Goal: Information Seeking & Learning: Check status

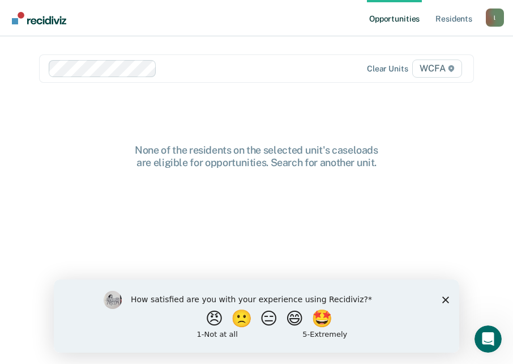
click at [436, 157] on div "None of the residents on the selected unit's caseloads are eligible for opportu…" at bounding box center [256, 156] width 363 height 24
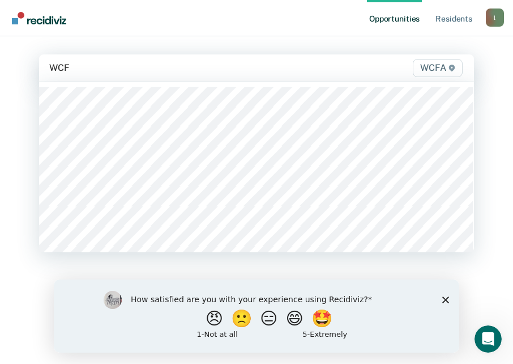
type input "WCFA"
click at [152, 67] on div at bounding box center [230, 67] width 217 height 13
type input "WCFA"
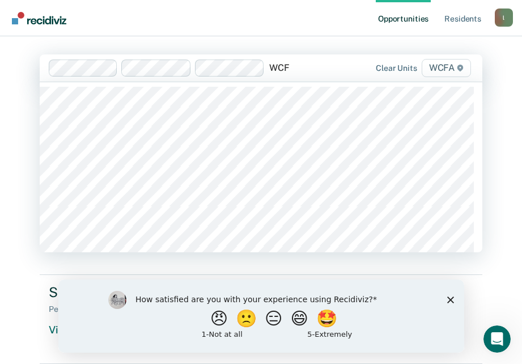
type input "WCFA"
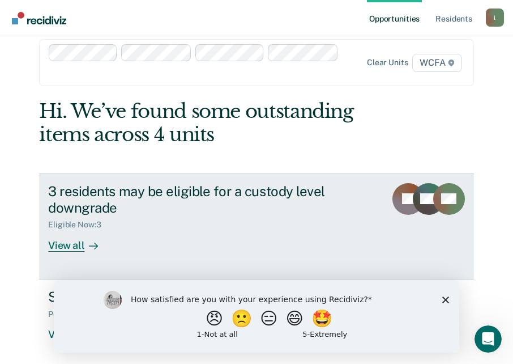
scroll to position [20, 0]
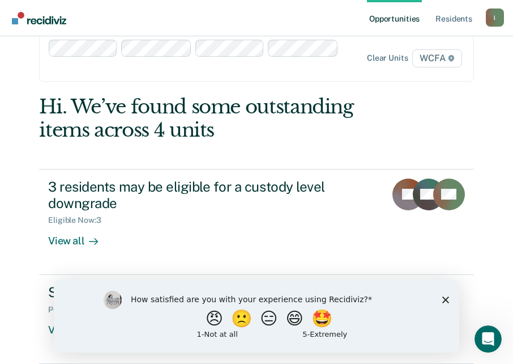
click at [449, 299] on icon "Close survey" at bounding box center [445, 299] width 7 height 7
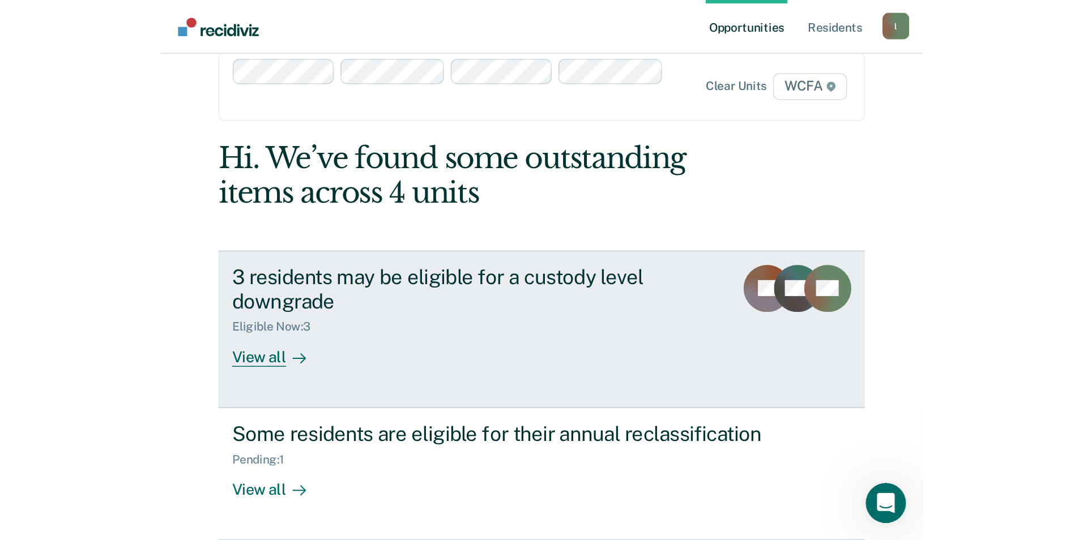
scroll to position [0, 0]
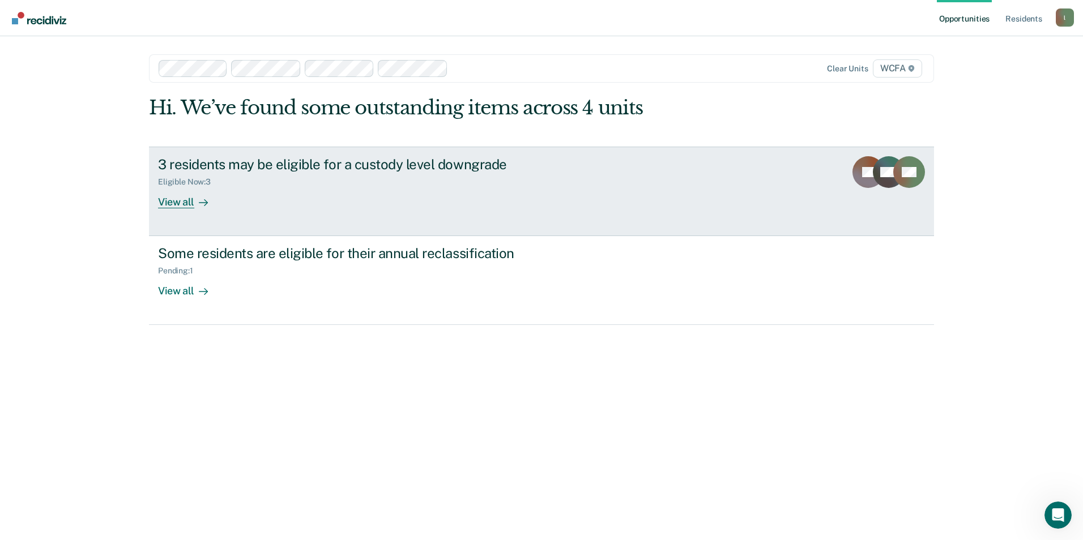
click at [171, 202] on div "View all" at bounding box center [189, 197] width 63 height 22
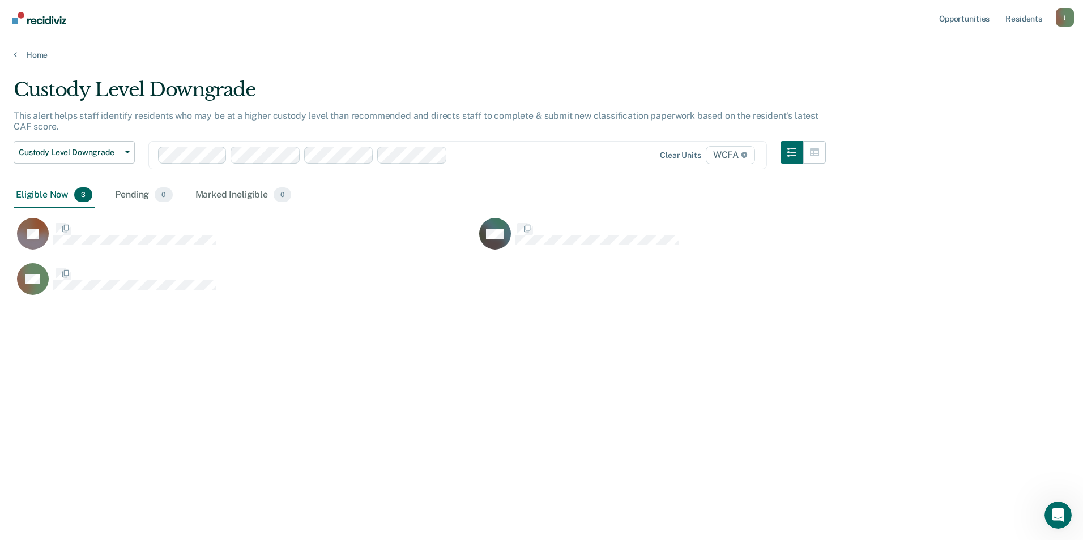
scroll to position [369, 1047]
click at [128, 150] on button "Custody Level Downgrade" at bounding box center [74, 152] width 121 height 23
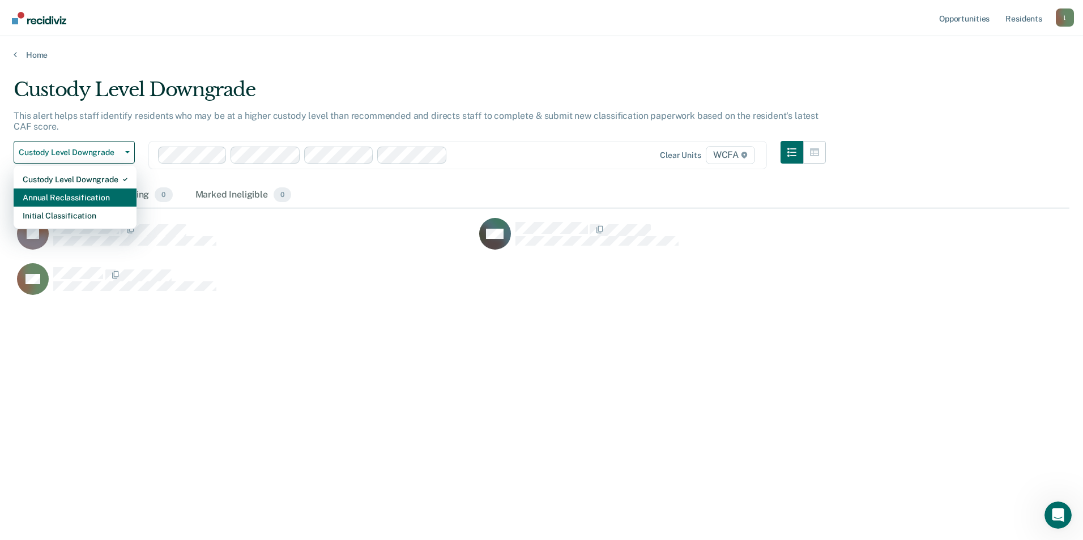
click at [95, 192] on div "Annual Reclassification" at bounding box center [75, 198] width 105 height 18
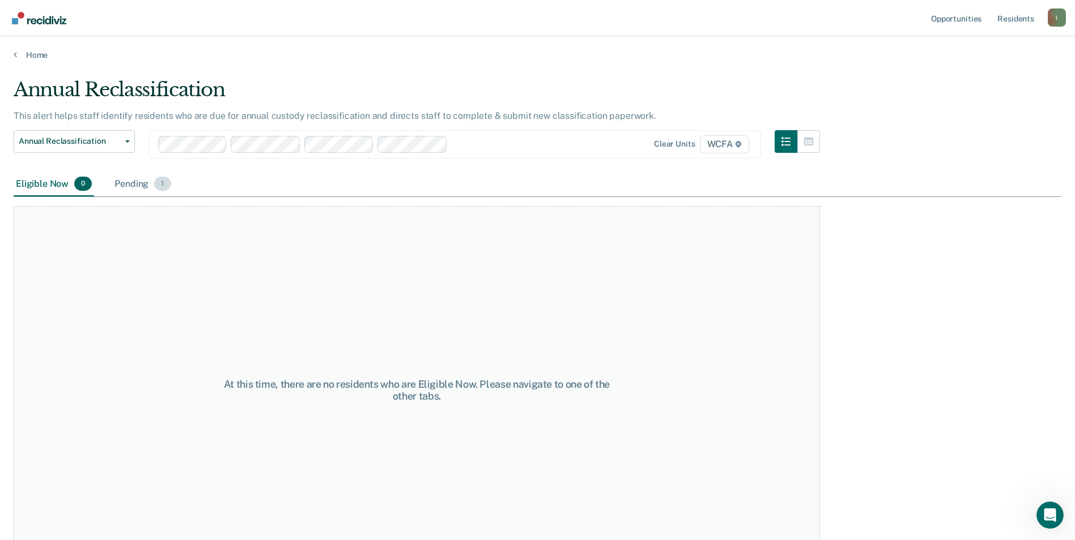
click at [135, 182] on div "Pending 1" at bounding box center [142, 184] width 61 height 25
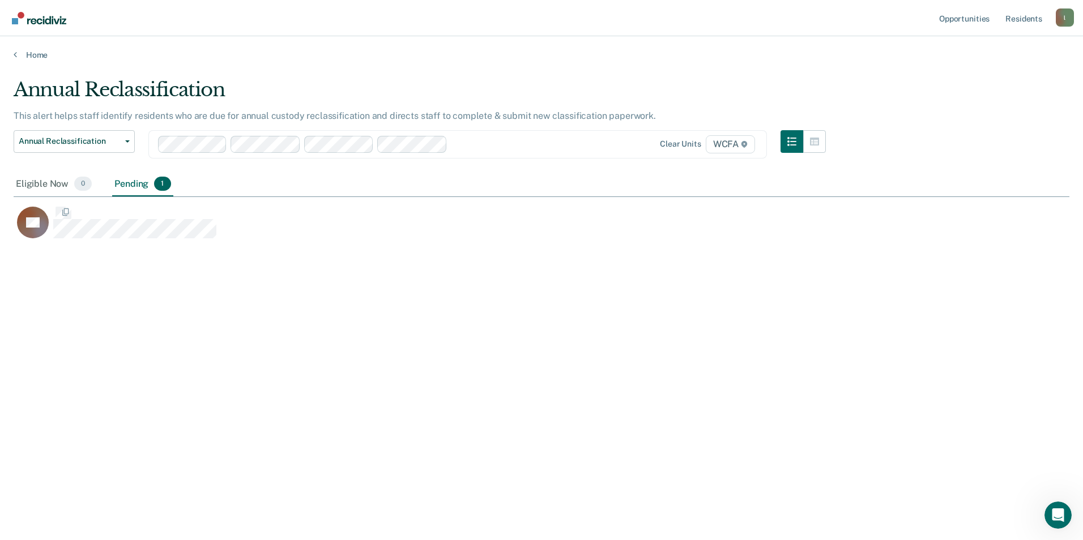
scroll to position [369, 1047]
click at [39, 186] on div "Eligible Now 0" at bounding box center [54, 184] width 80 height 25
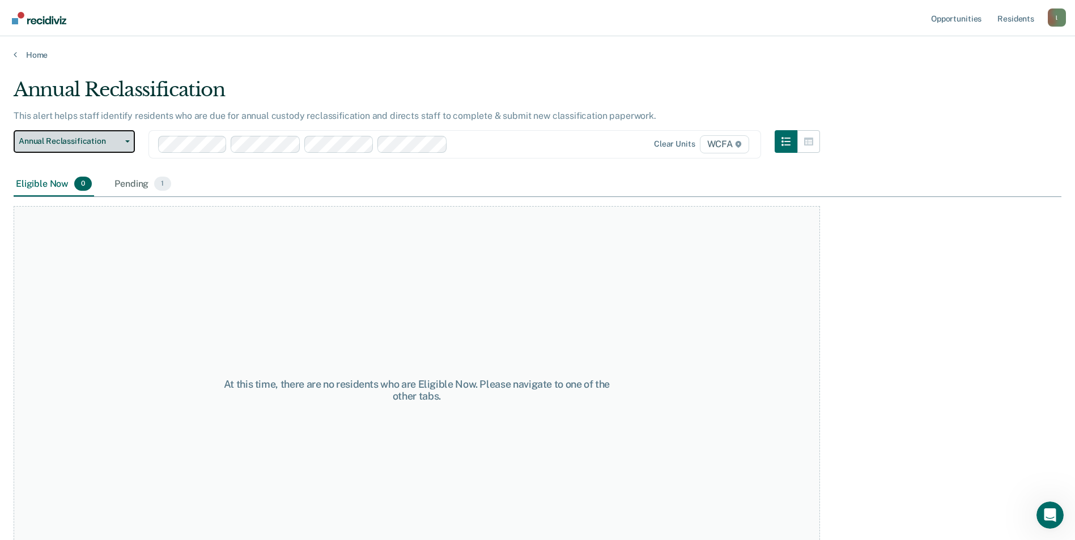
click at [127, 141] on icon "button" at bounding box center [127, 141] width 5 height 2
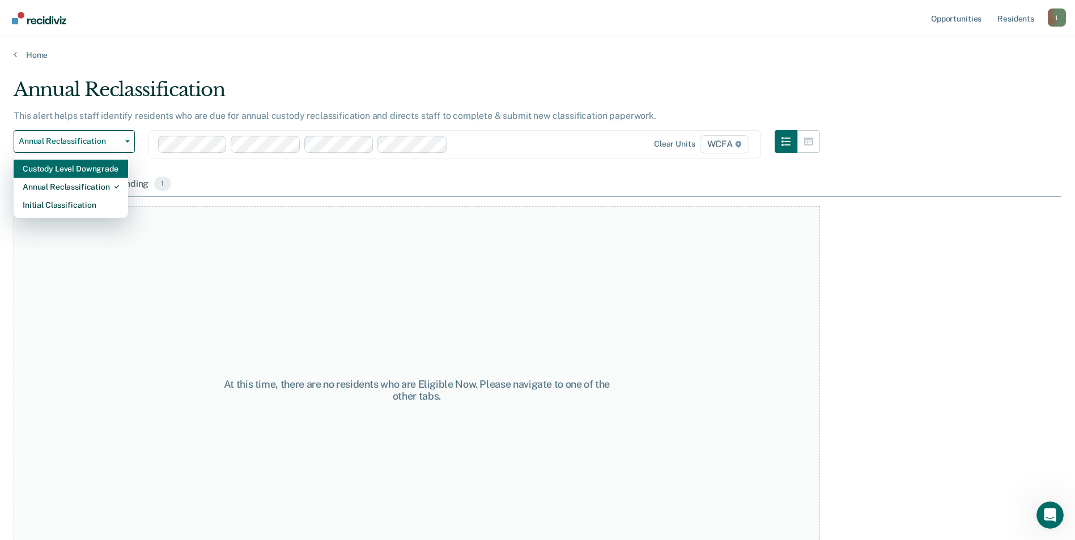
click at [80, 172] on div "Custody Level Downgrade" at bounding box center [71, 169] width 96 height 18
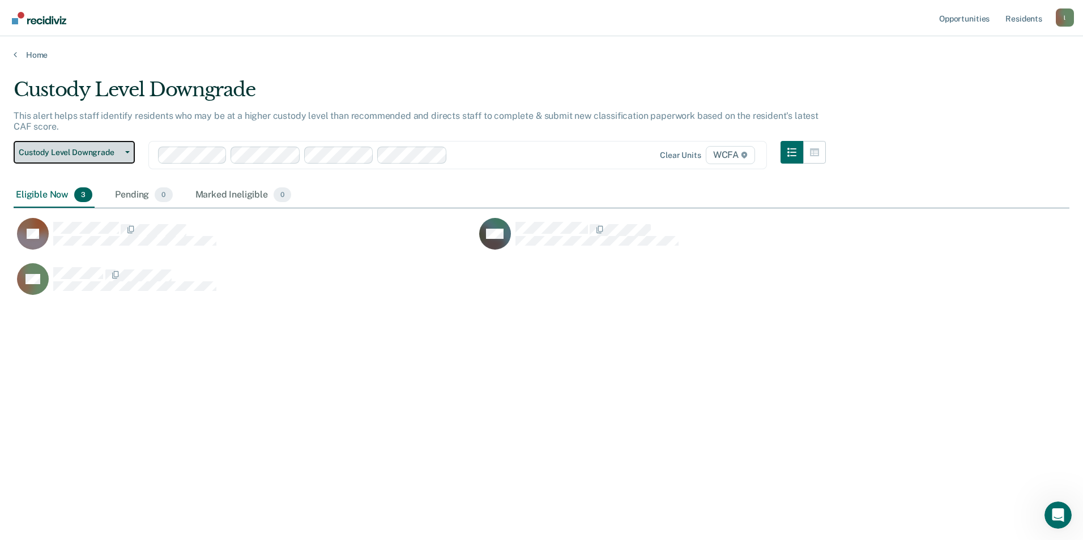
scroll to position [369, 1047]
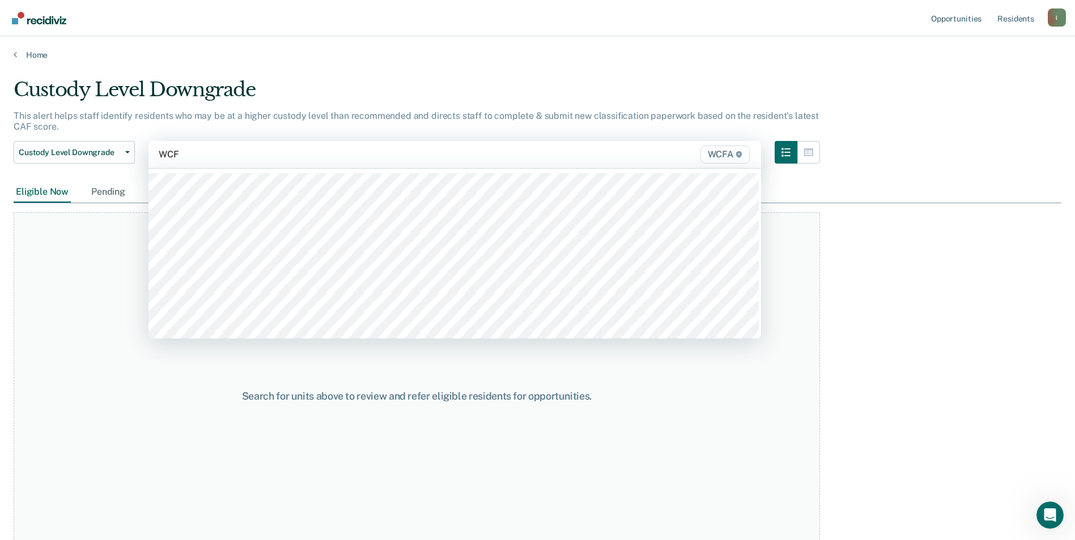
type input "WCFA"
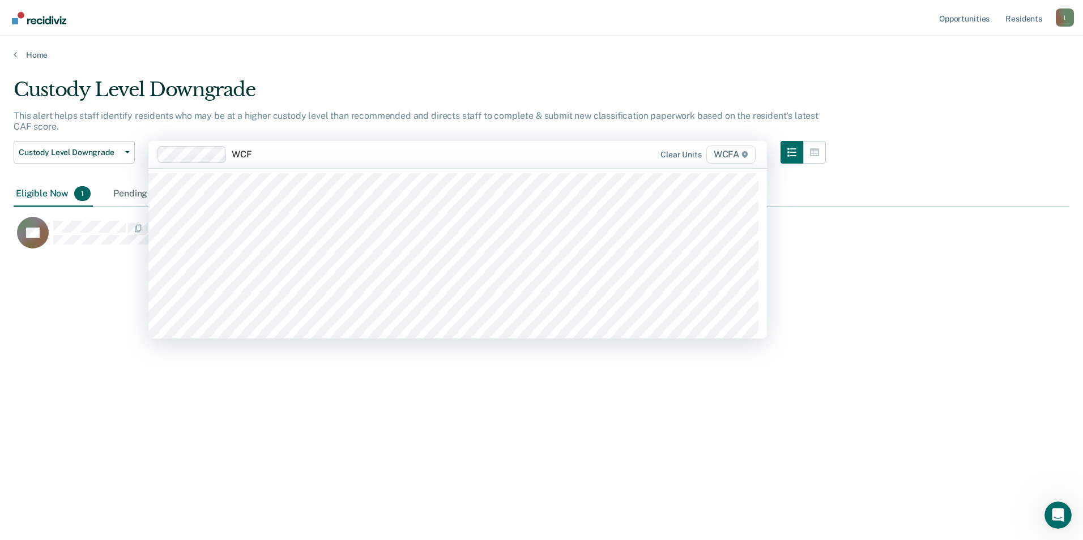
type input "WCFA"
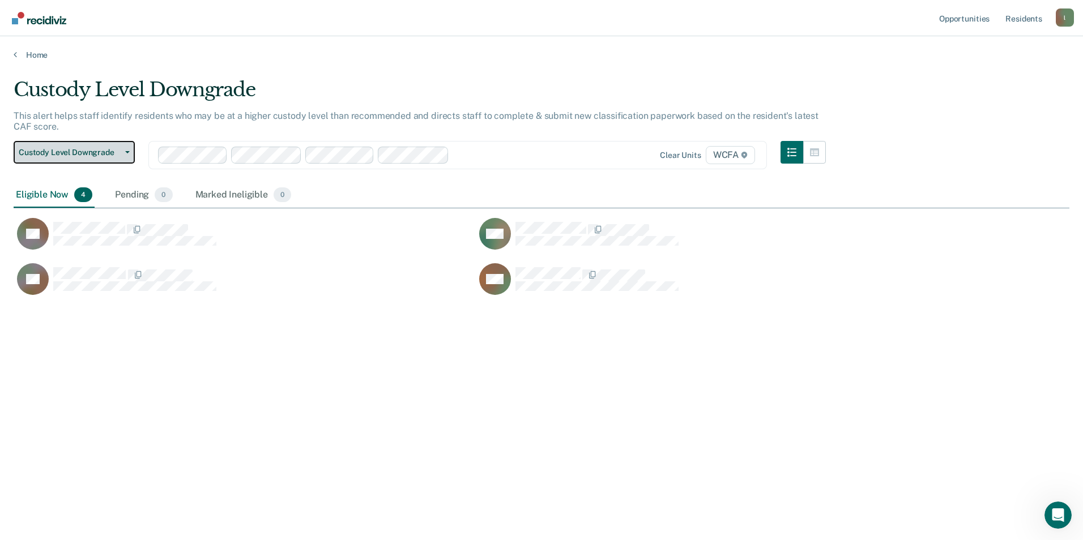
click at [127, 149] on button "Custody Level Downgrade" at bounding box center [74, 152] width 121 height 23
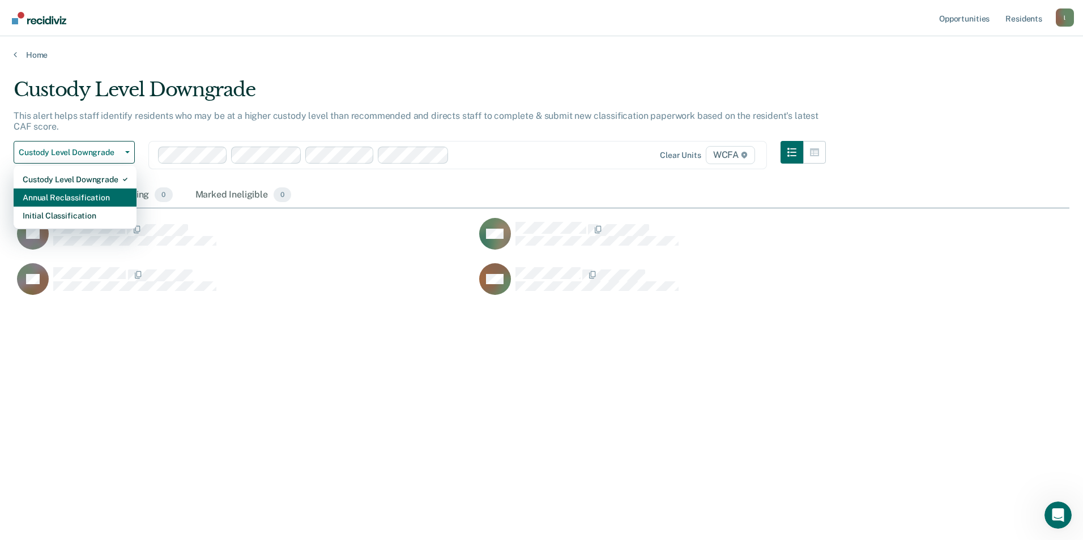
click at [81, 193] on div "Annual Reclassification" at bounding box center [75, 198] width 105 height 18
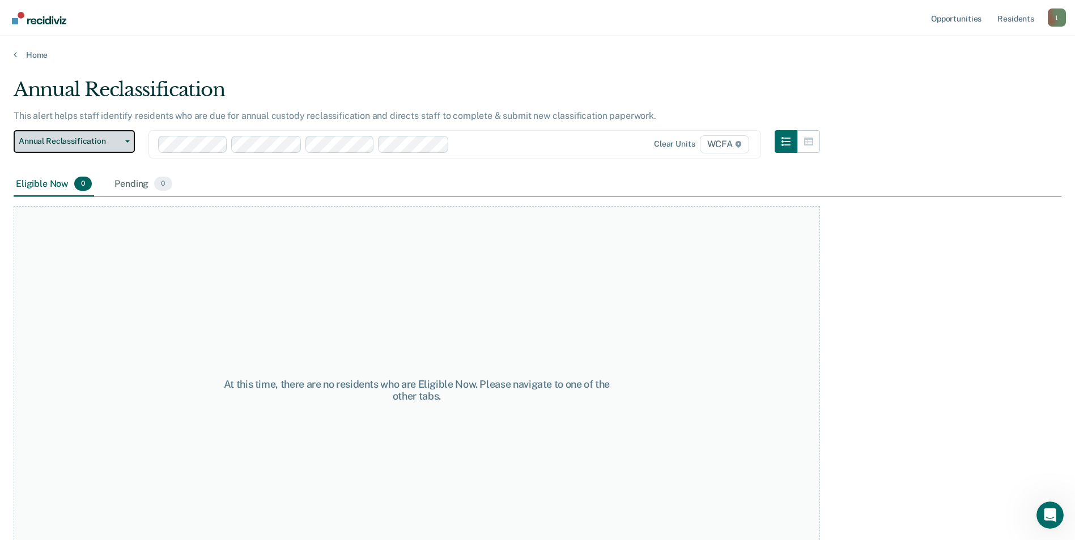
click at [129, 142] on icon "button" at bounding box center [127, 141] width 5 height 2
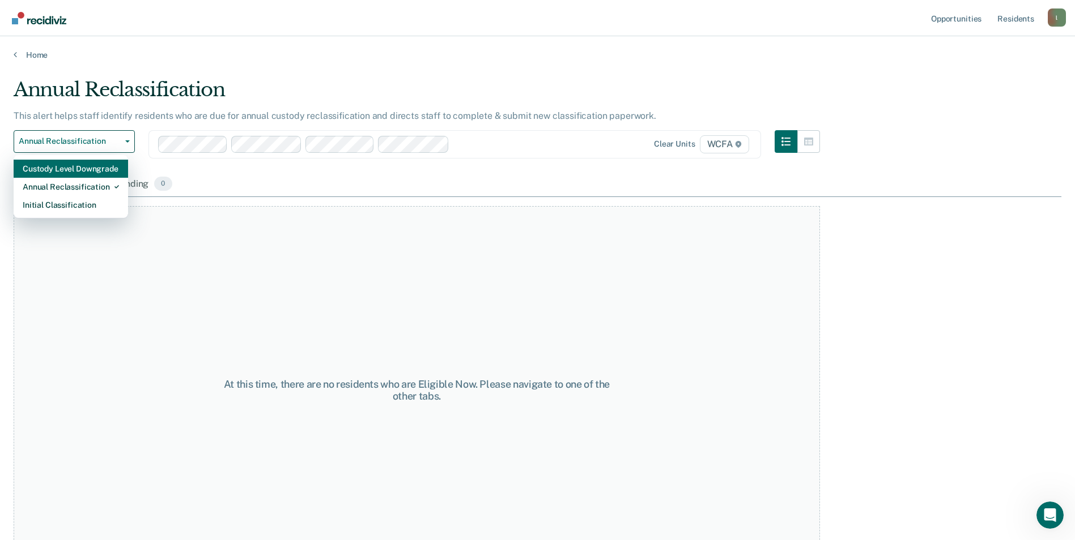
click at [78, 171] on div "Custody Level Downgrade" at bounding box center [71, 169] width 96 height 18
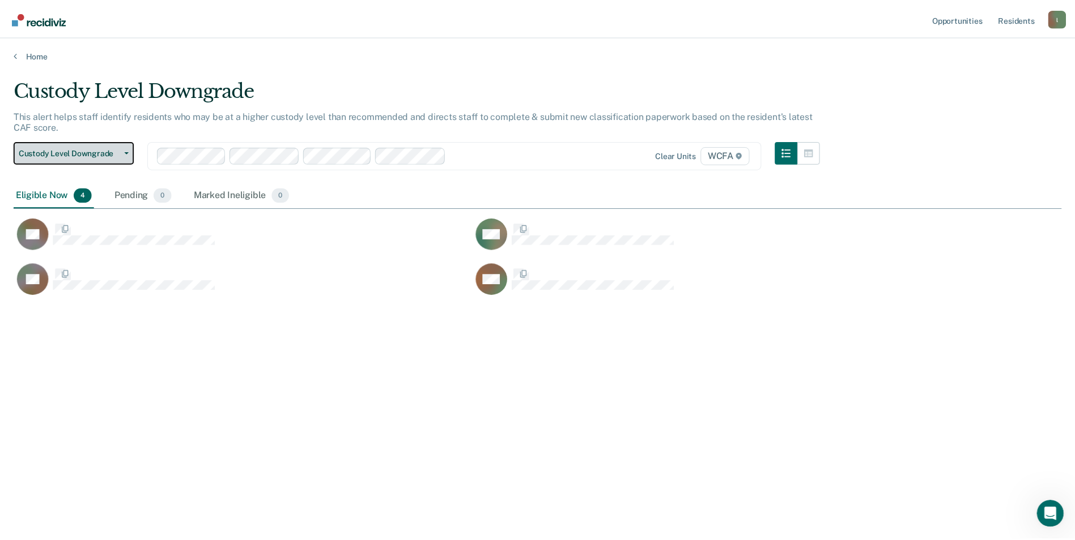
scroll to position [369, 1047]
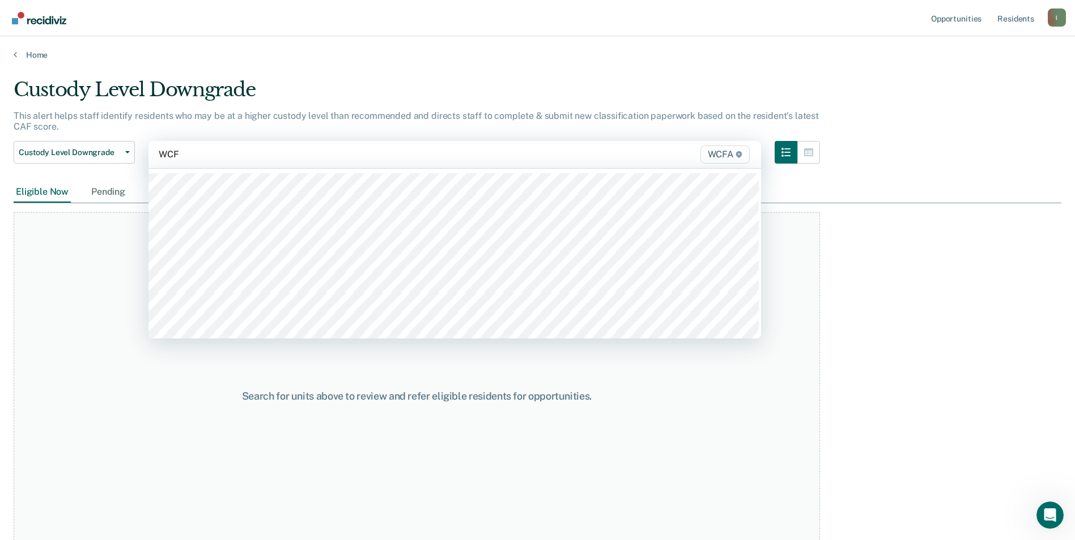
type input "WCFA"
type input "WCF"
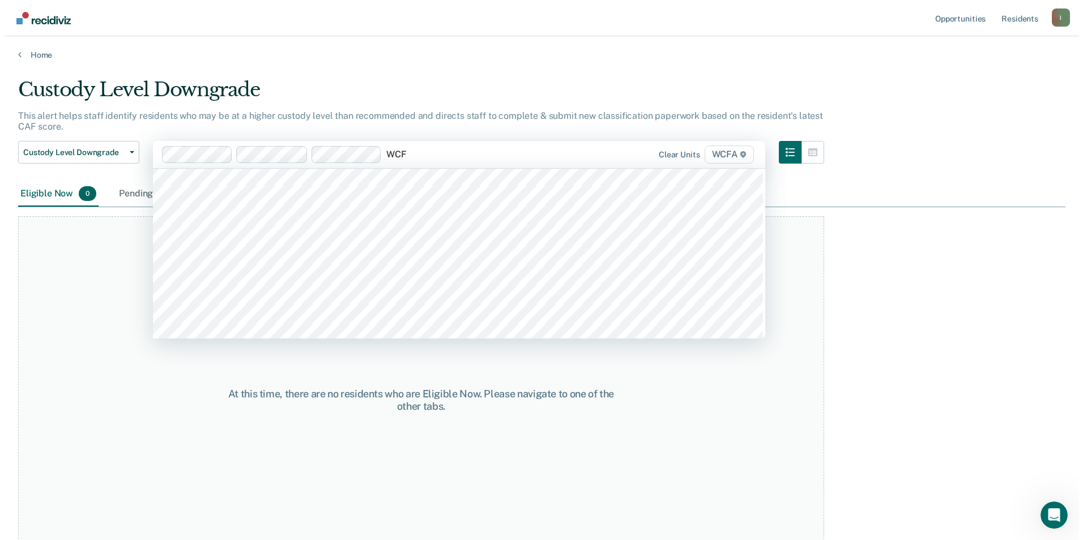
scroll to position [113, 0]
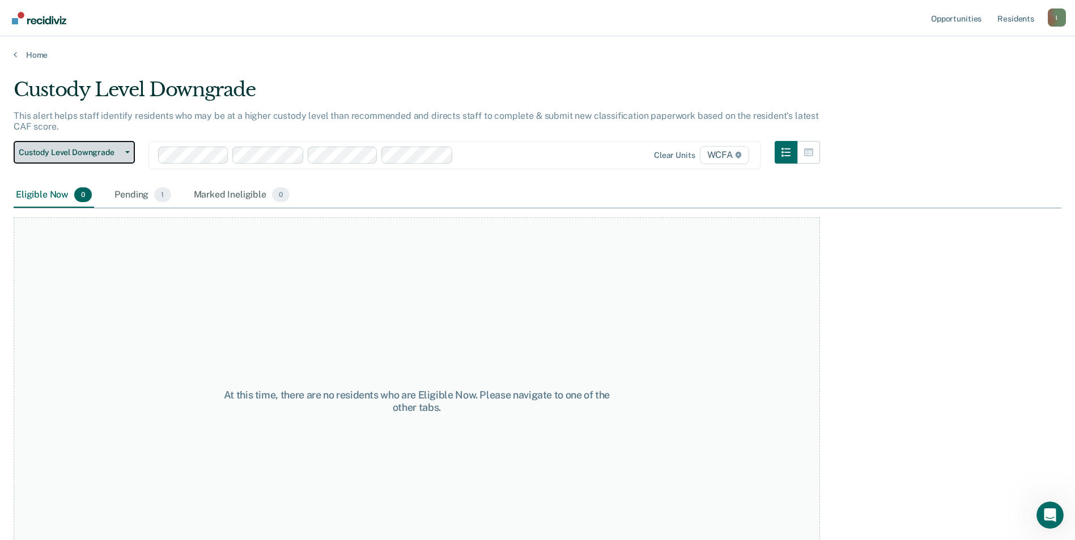
click at [127, 150] on button "Custody Level Downgrade" at bounding box center [74, 152] width 121 height 23
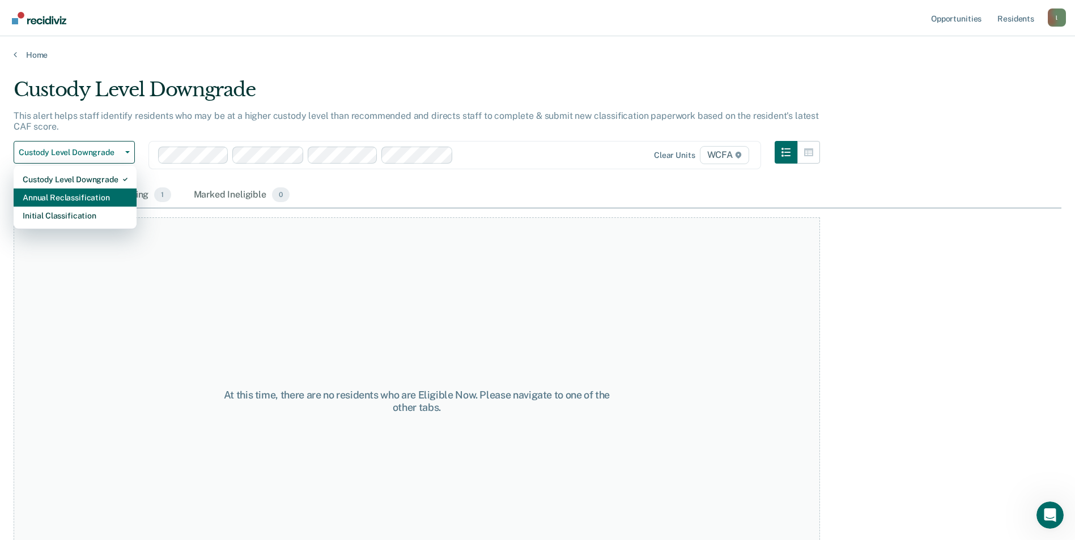
click at [68, 197] on div "Annual Reclassification" at bounding box center [75, 198] width 105 height 18
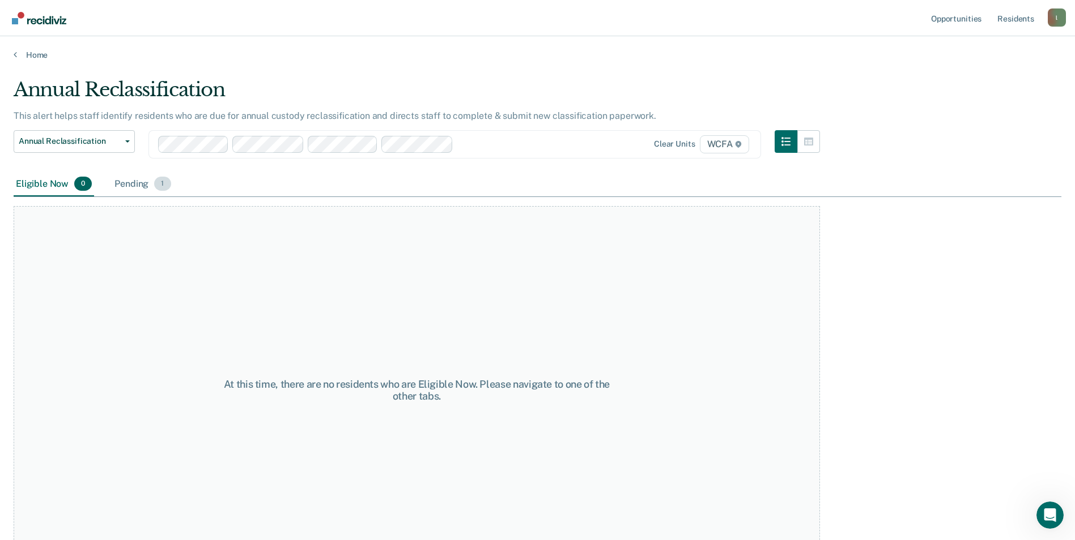
click at [137, 185] on div "Pending 1" at bounding box center [142, 184] width 61 height 25
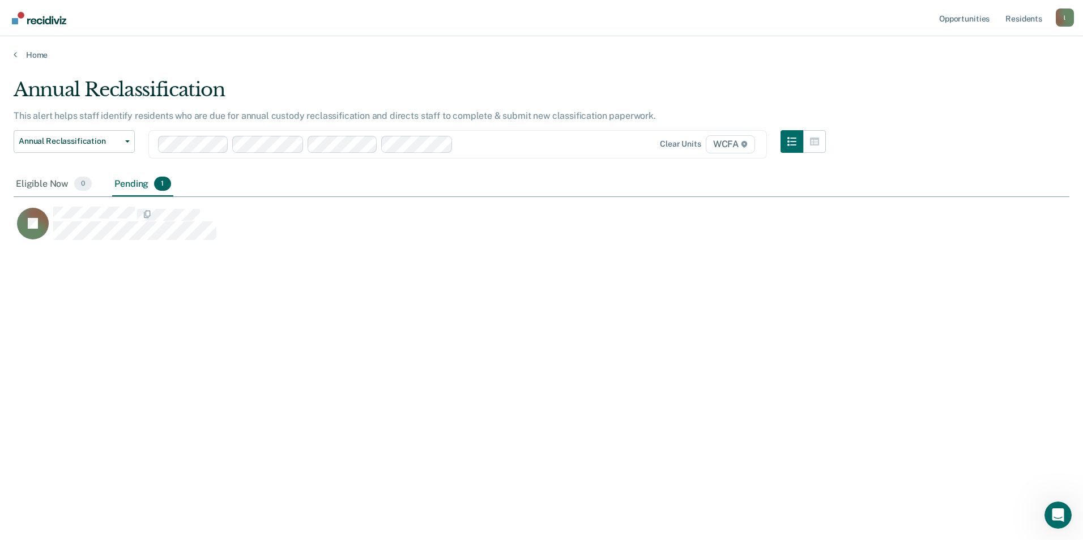
scroll to position [369, 1047]
click at [128, 142] on icon "button" at bounding box center [127, 141] width 5 height 2
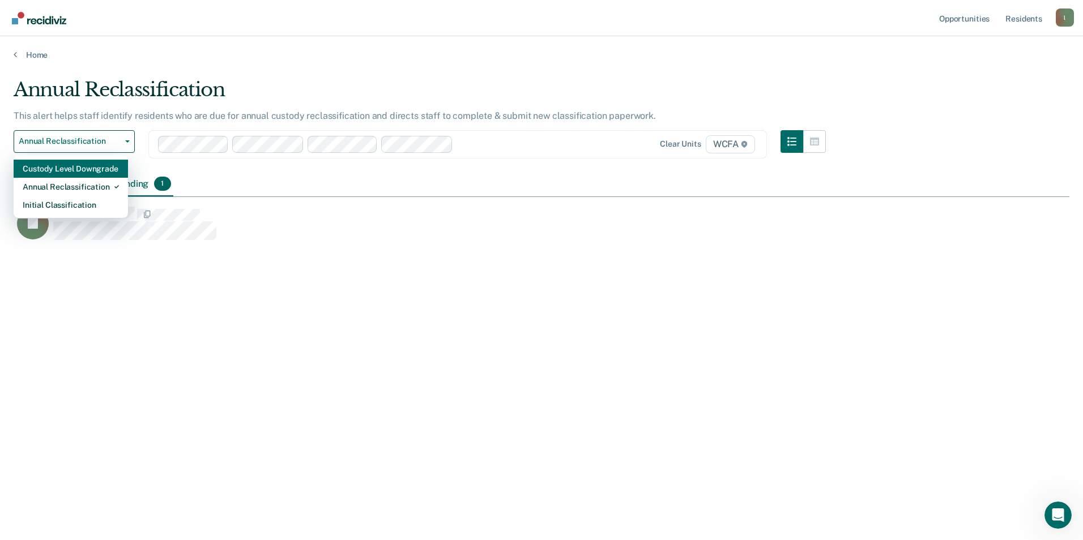
click at [83, 171] on div "Custody Level Downgrade" at bounding box center [71, 169] width 96 height 18
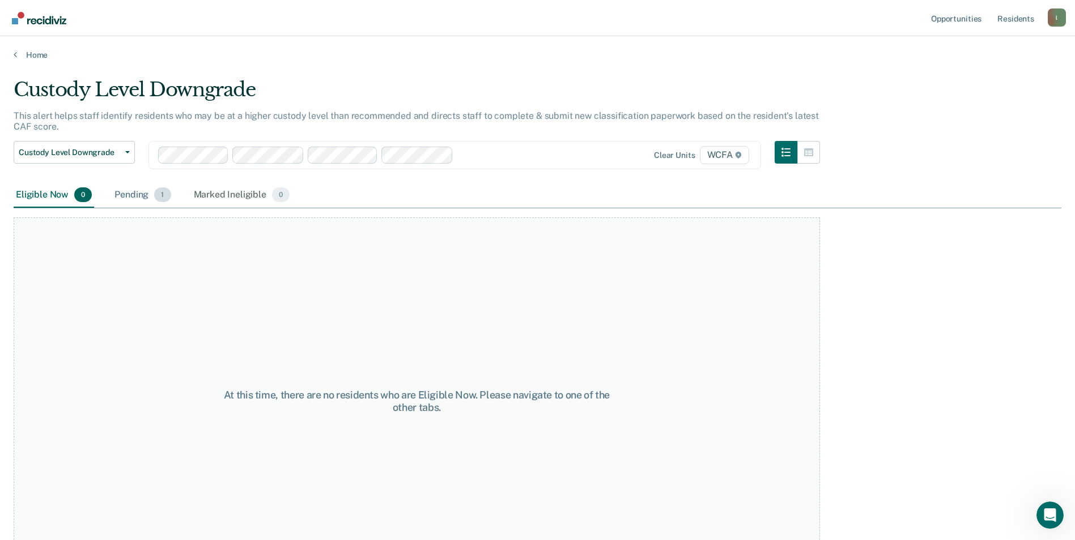
click at [133, 194] on div "Pending 1" at bounding box center [142, 195] width 61 height 25
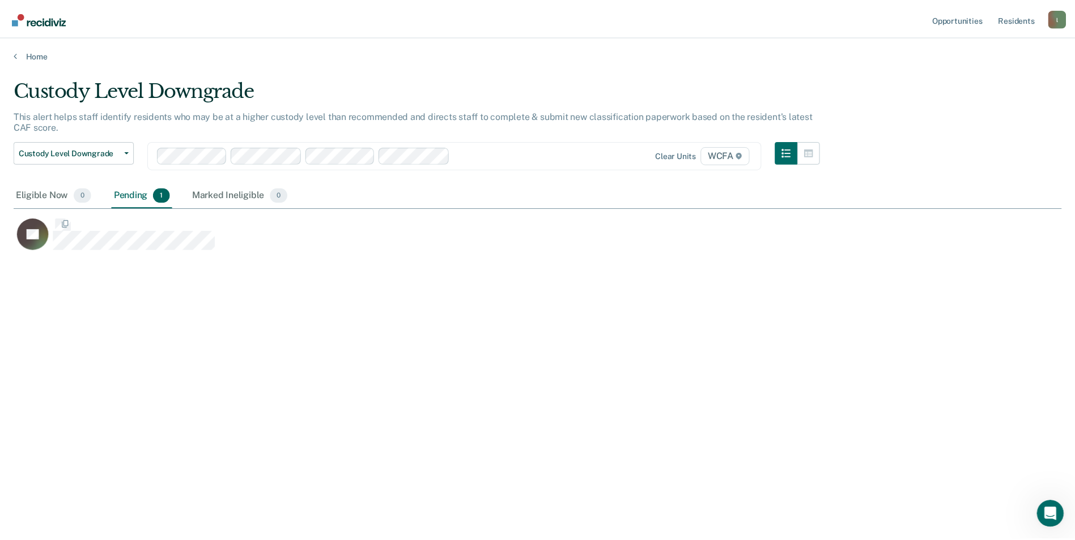
scroll to position [369, 1047]
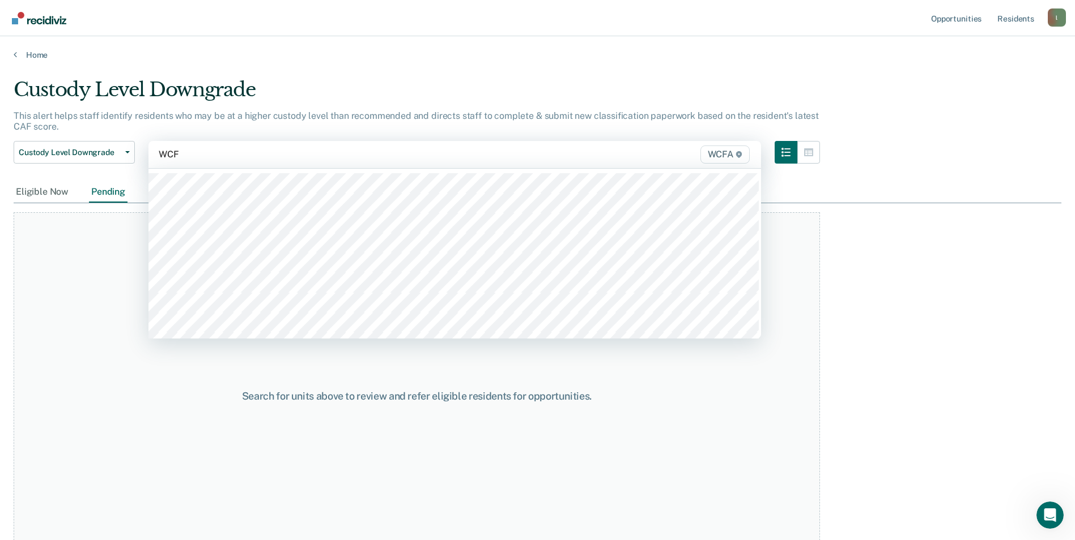
type input "WCFA"
type input "WCF"
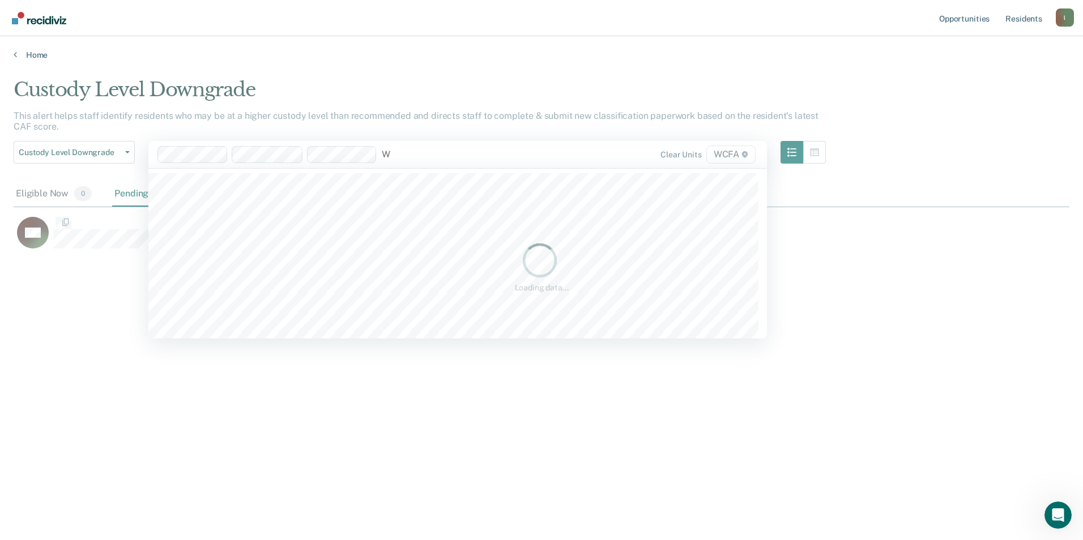
scroll to position [369, 1047]
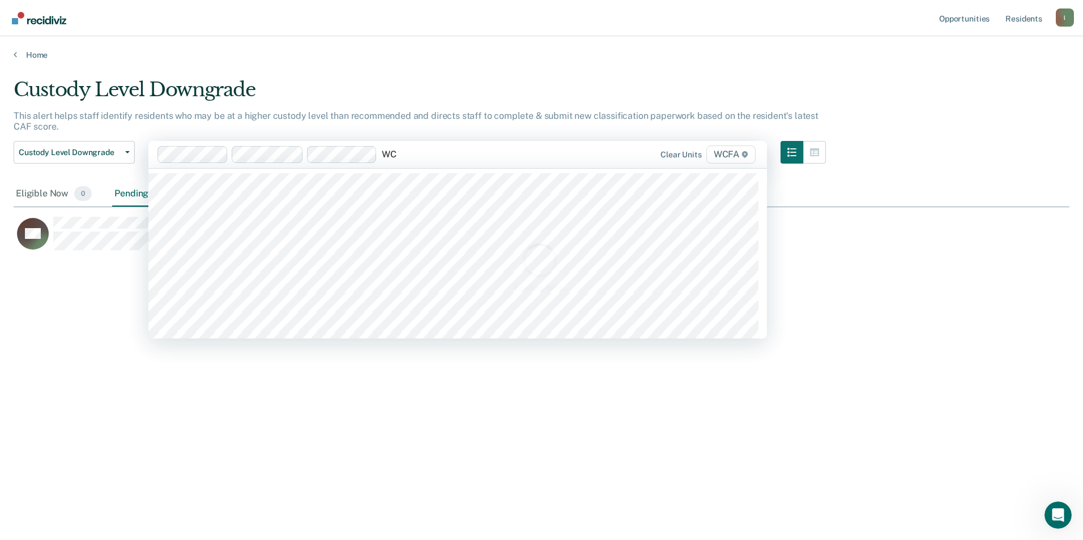
type input "WCF"
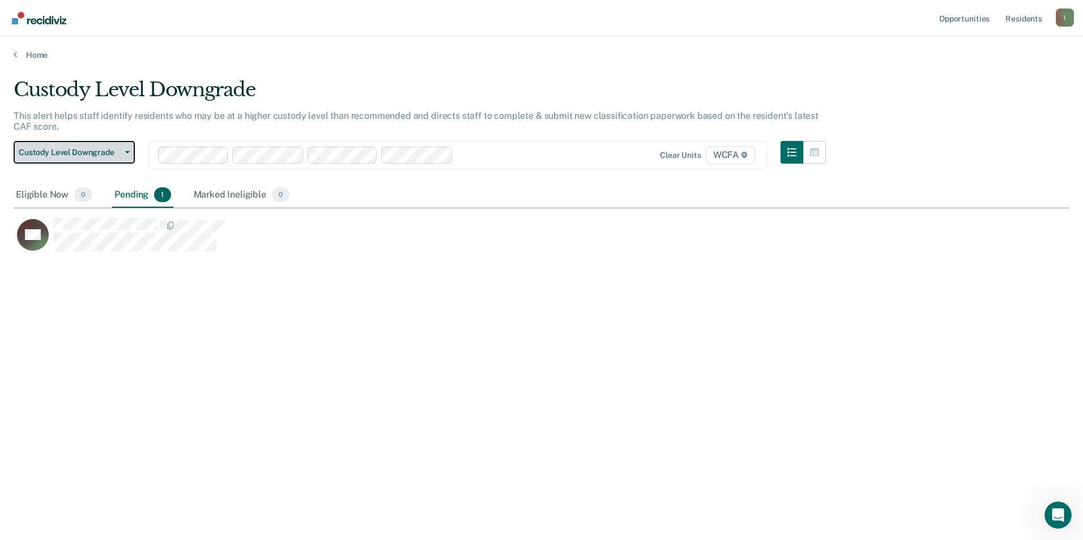
click at [127, 151] on icon "button" at bounding box center [127, 152] width 5 height 2
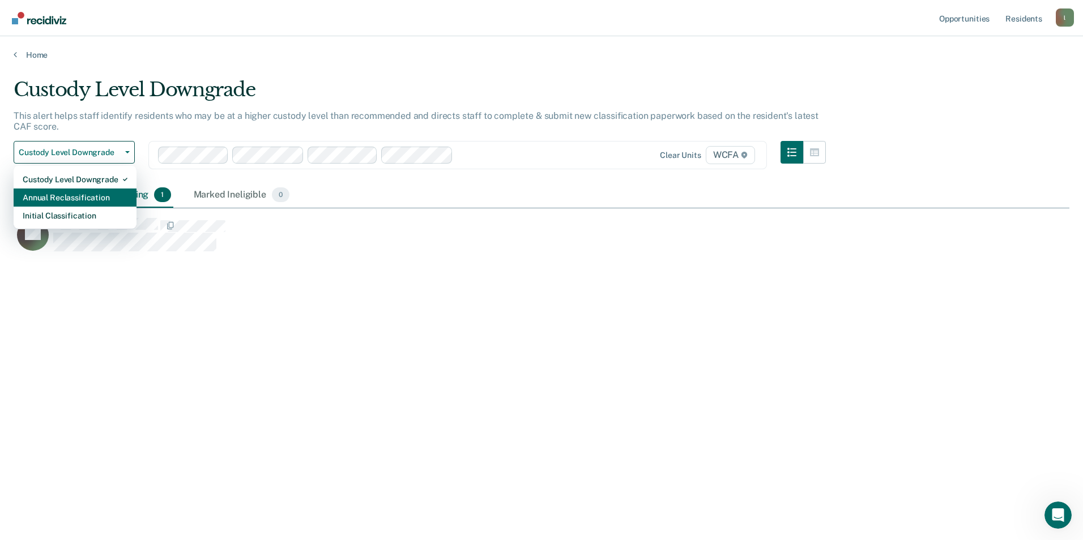
click at [83, 193] on div "Annual Reclassification" at bounding box center [75, 198] width 105 height 18
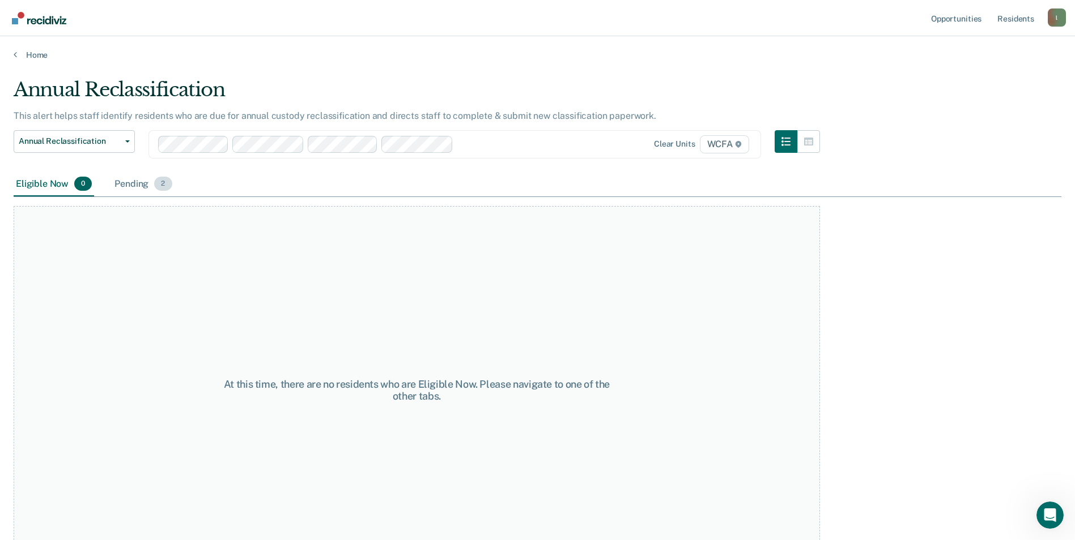
click at [130, 181] on div "Pending 2" at bounding box center [143, 184] width 62 height 25
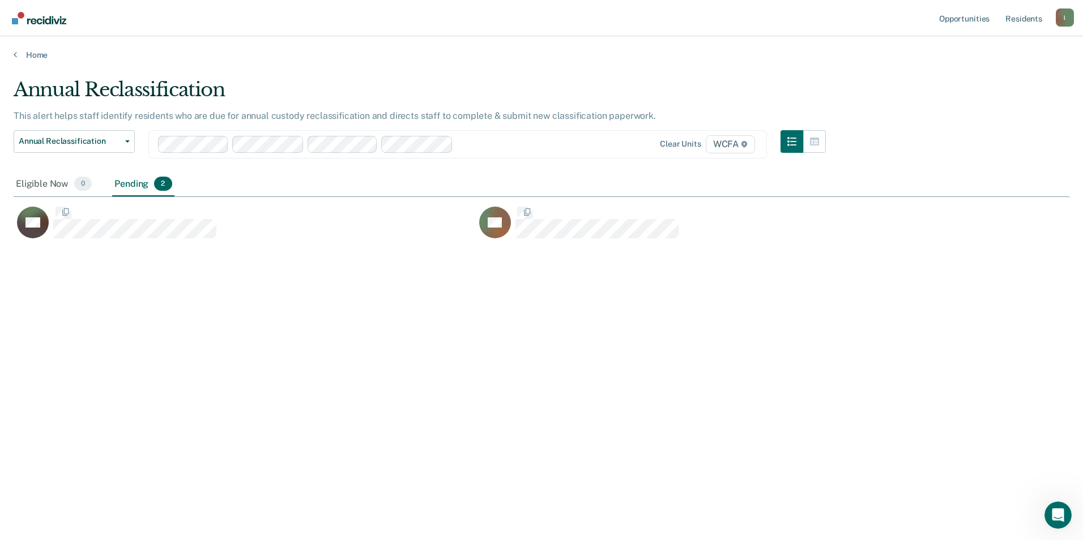
scroll to position [369, 1047]
click at [126, 139] on button "Annual Reclassification" at bounding box center [74, 141] width 121 height 23
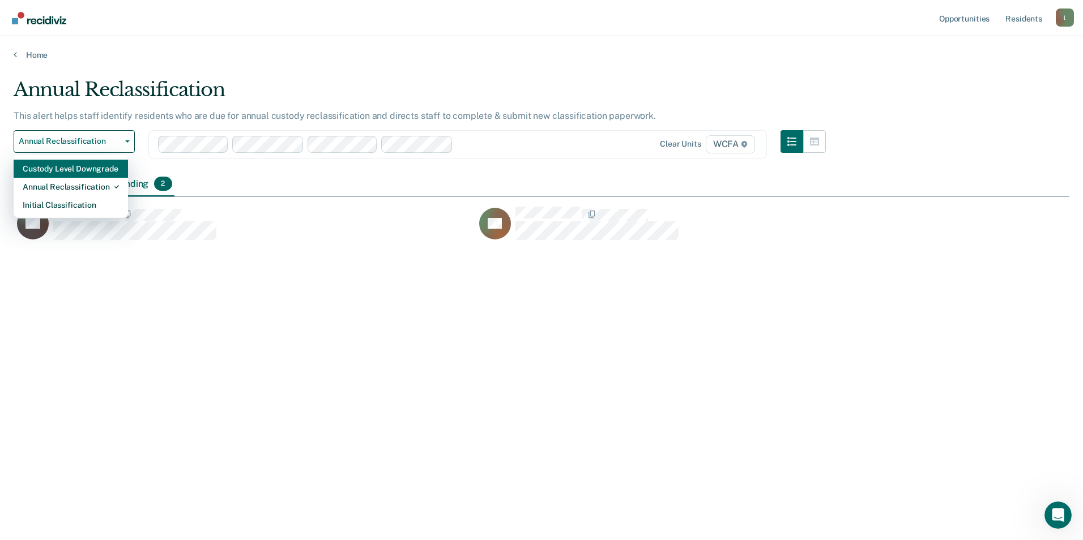
click at [86, 172] on div "Custody Level Downgrade" at bounding box center [71, 169] width 96 height 18
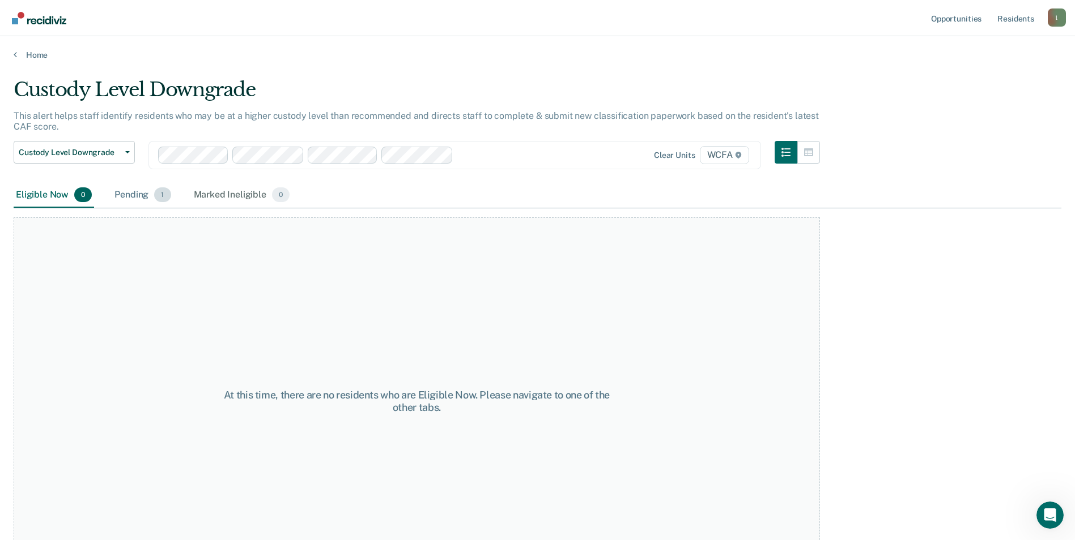
click at [123, 193] on div "Pending 1" at bounding box center [142, 195] width 61 height 25
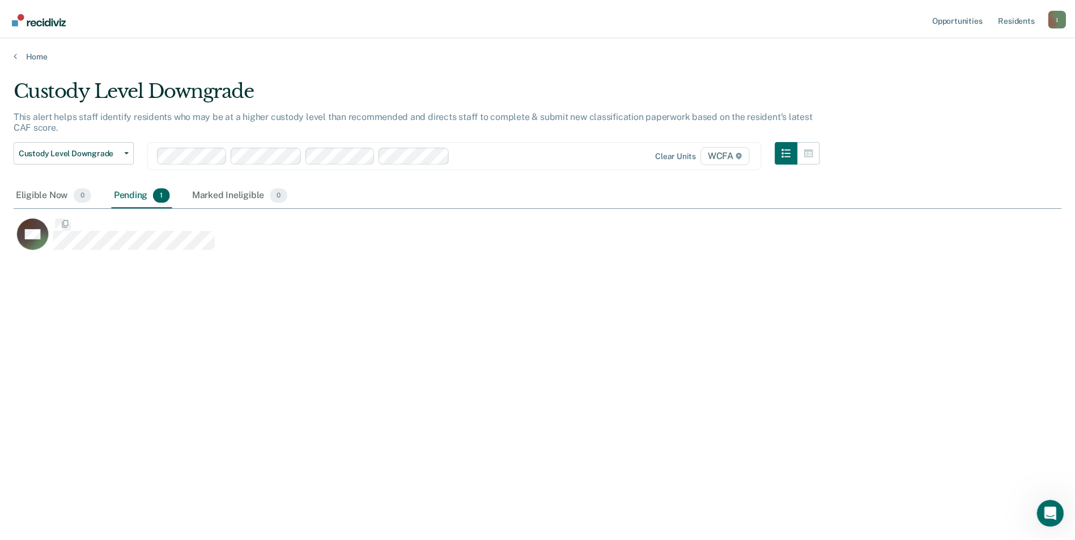
scroll to position [369, 1047]
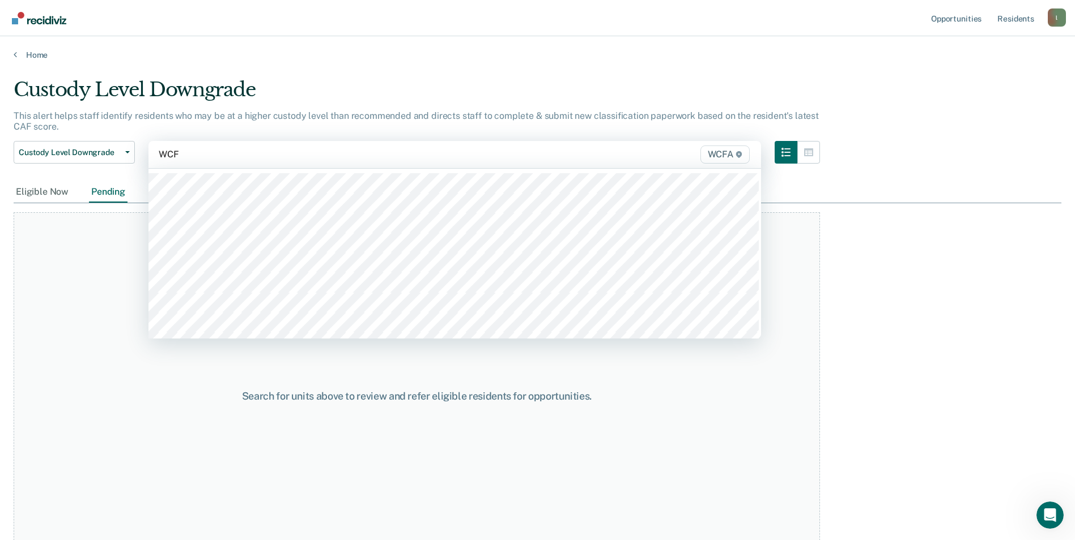
type input "WCFA"
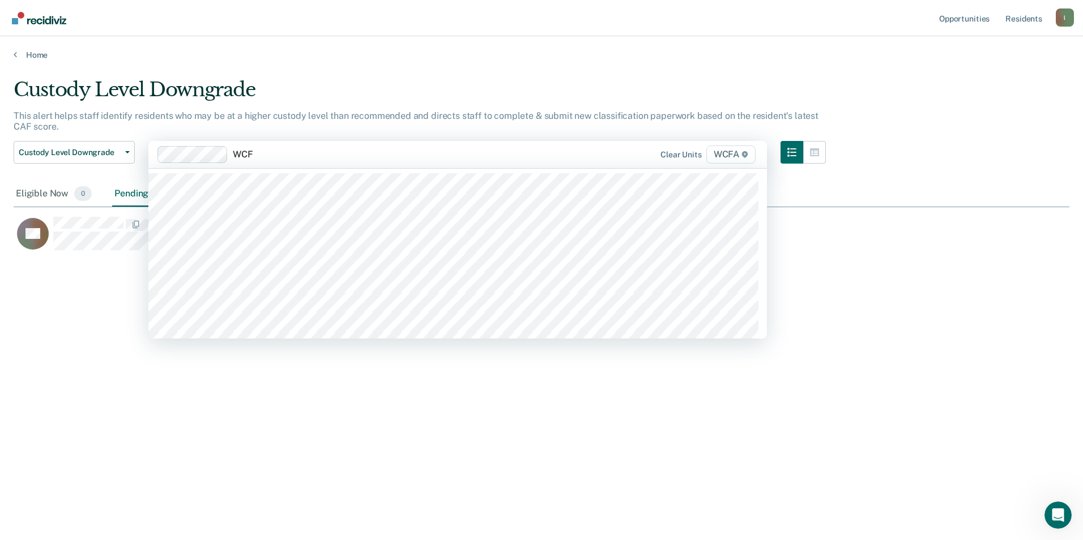
type input "WCFA"
type input "WCF"
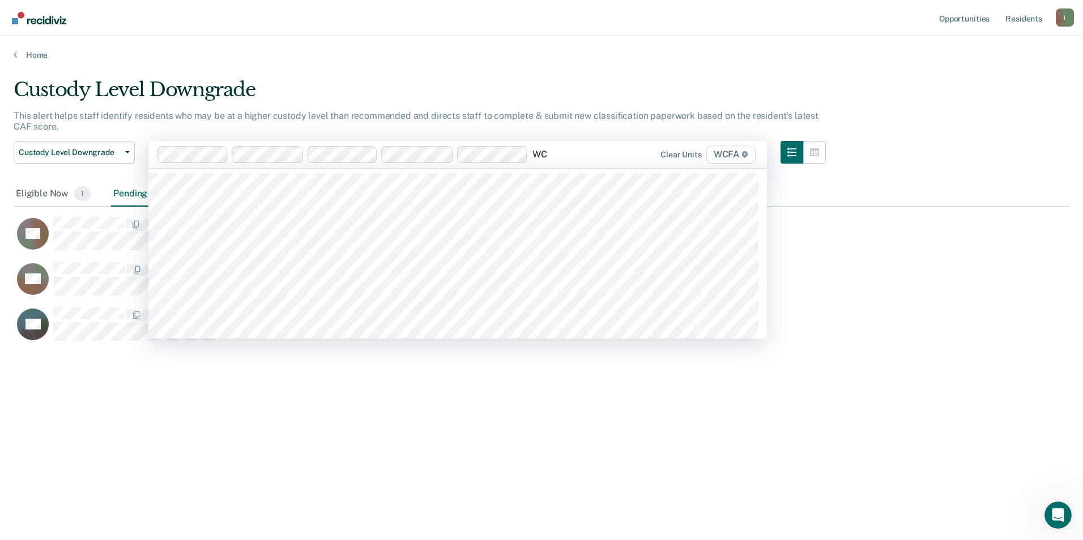
type input "WCF"
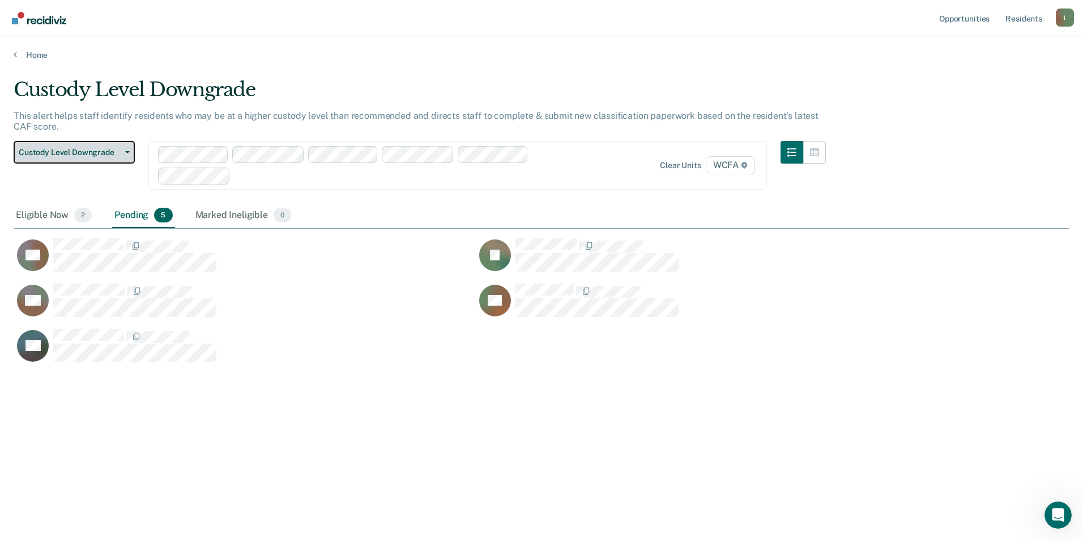
click at [129, 154] on button "Custody Level Downgrade" at bounding box center [74, 152] width 121 height 23
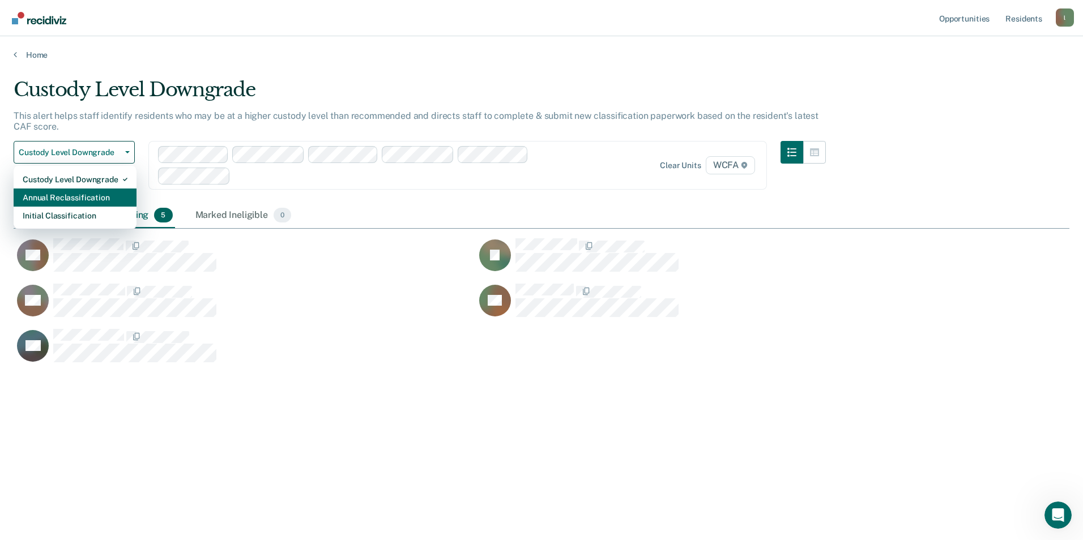
click at [87, 193] on div "Annual Reclassification" at bounding box center [75, 198] width 105 height 18
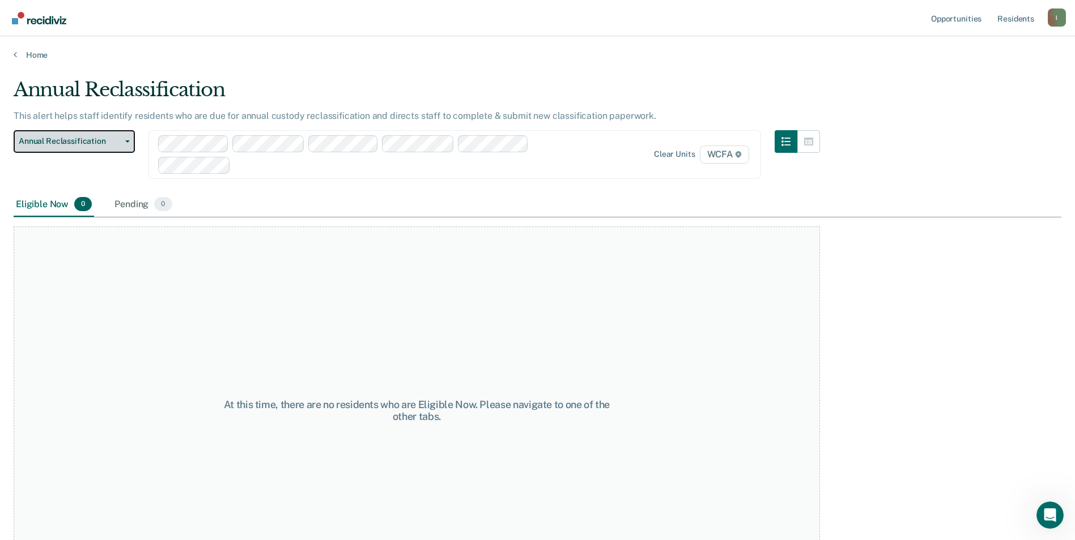
click at [128, 143] on button "Annual Reclassification" at bounding box center [74, 141] width 121 height 23
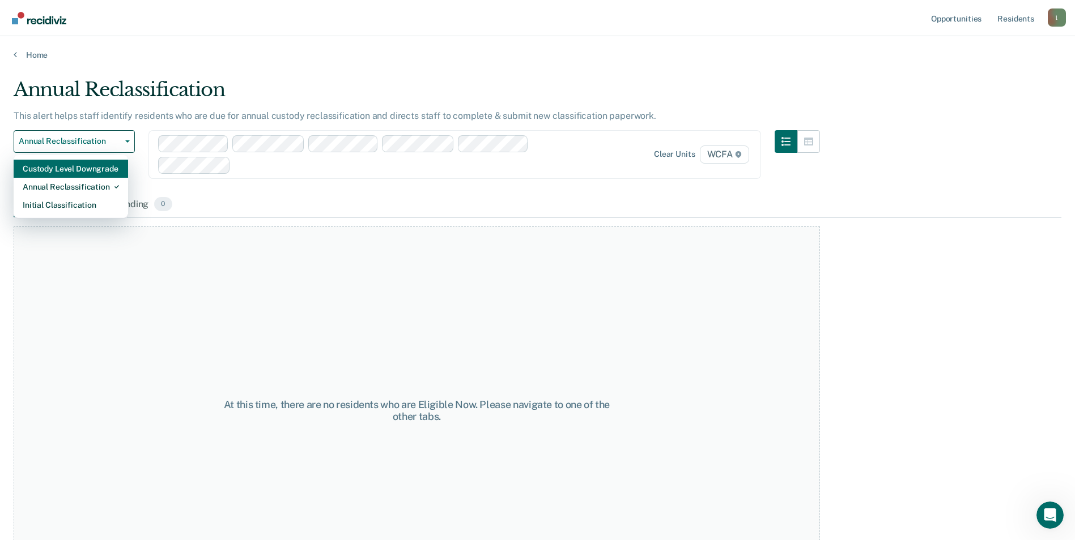
click at [87, 172] on div "Custody Level Downgrade" at bounding box center [71, 169] width 96 height 18
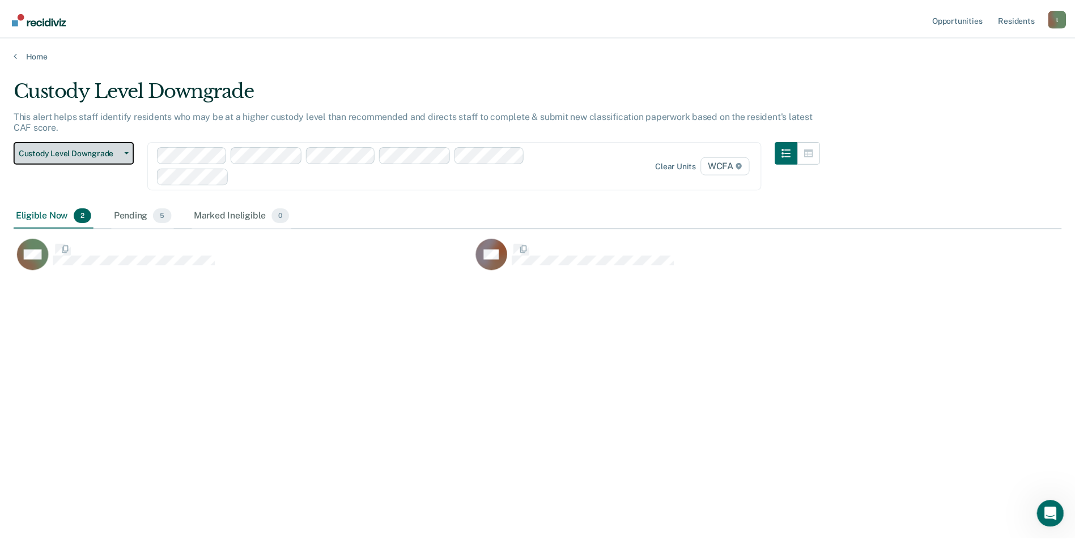
scroll to position [369, 1047]
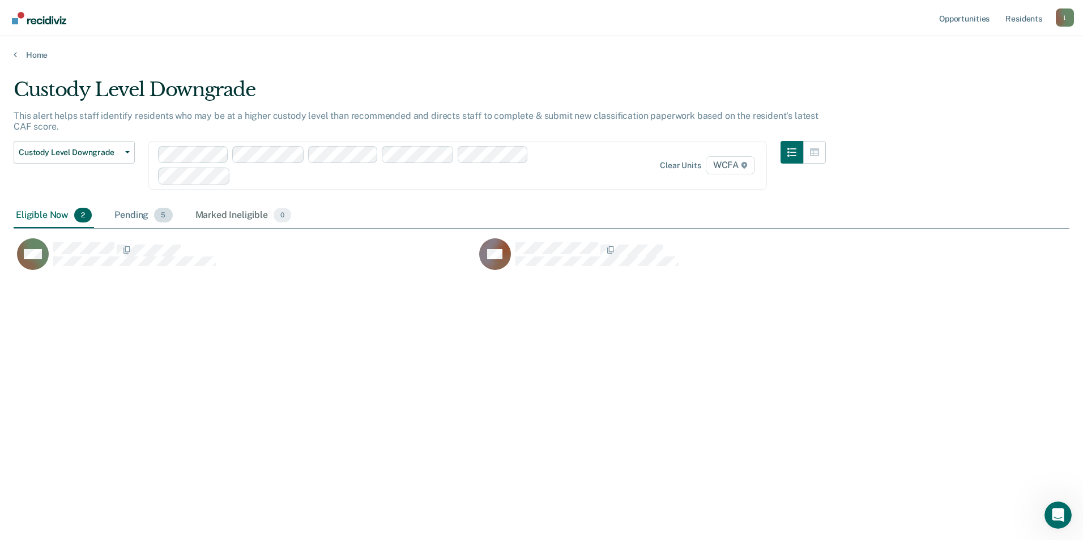
click at [123, 215] on div "Pending 5" at bounding box center [143, 215] width 62 height 25
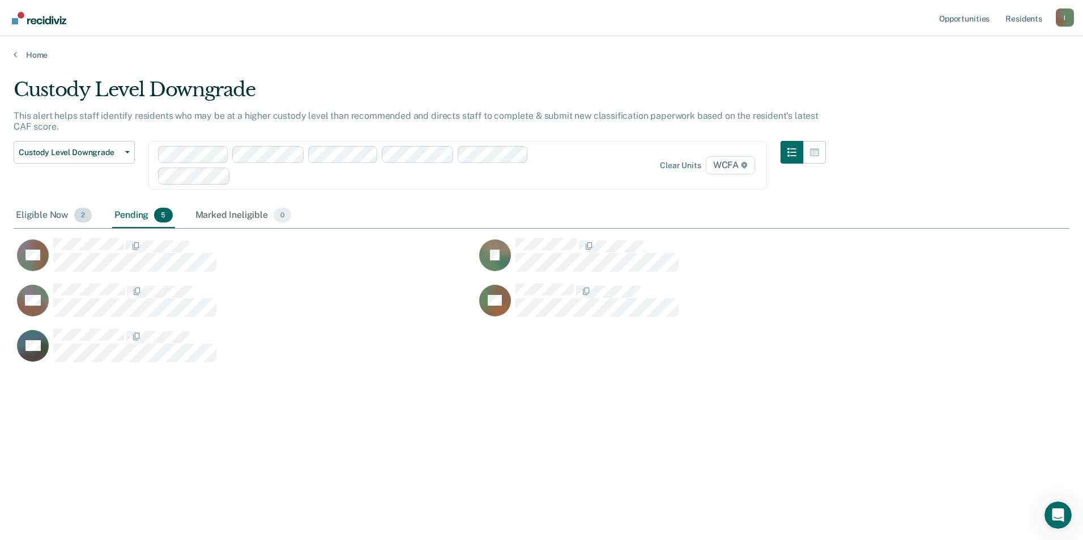
click at [42, 216] on div "Eligible Now 2" at bounding box center [54, 215] width 80 height 25
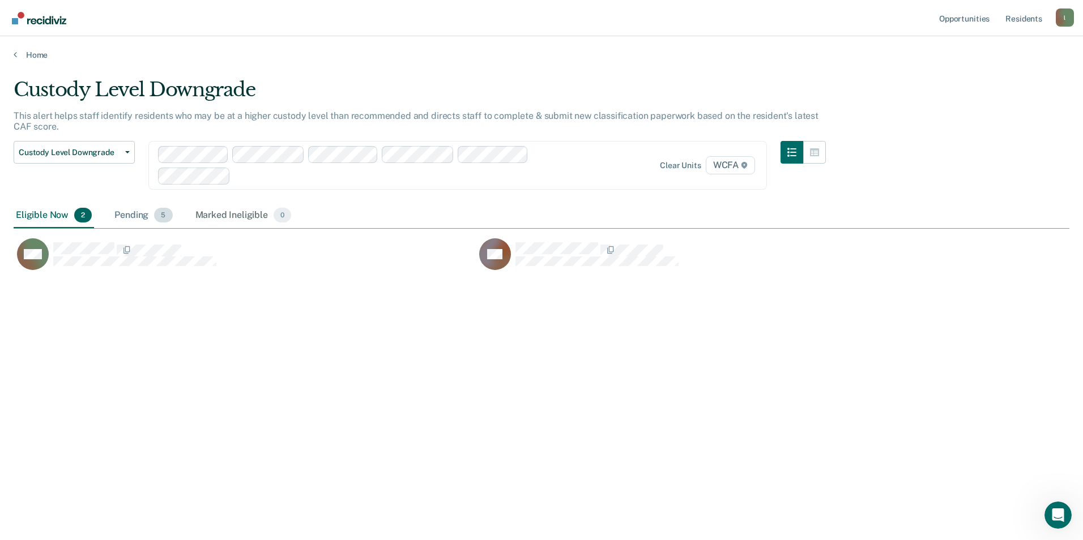
click at [125, 213] on div "Pending 5" at bounding box center [143, 215] width 62 height 25
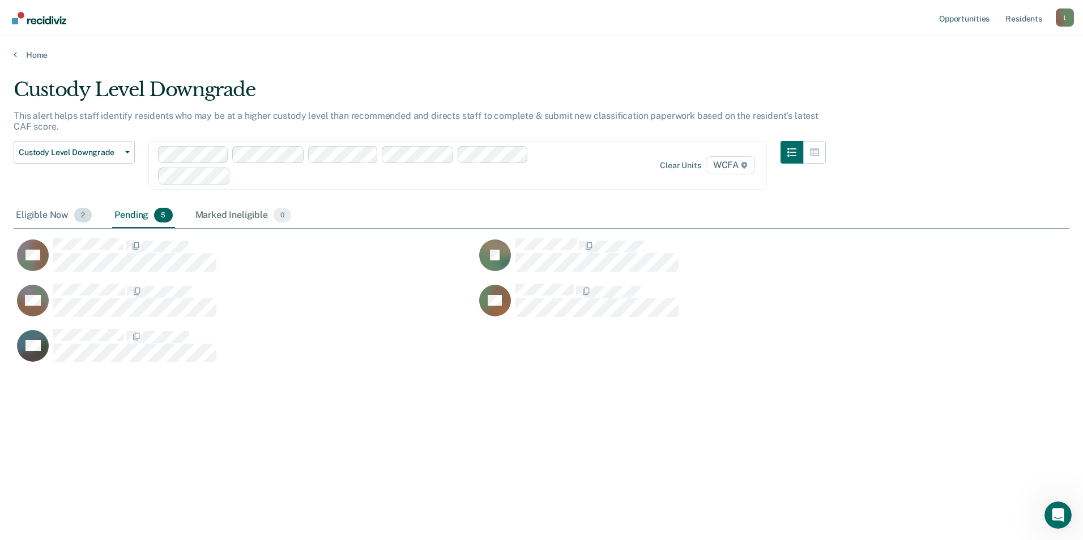
click at [32, 215] on div "Eligible Now 2" at bounding box center [54, 215] width 80 height 25
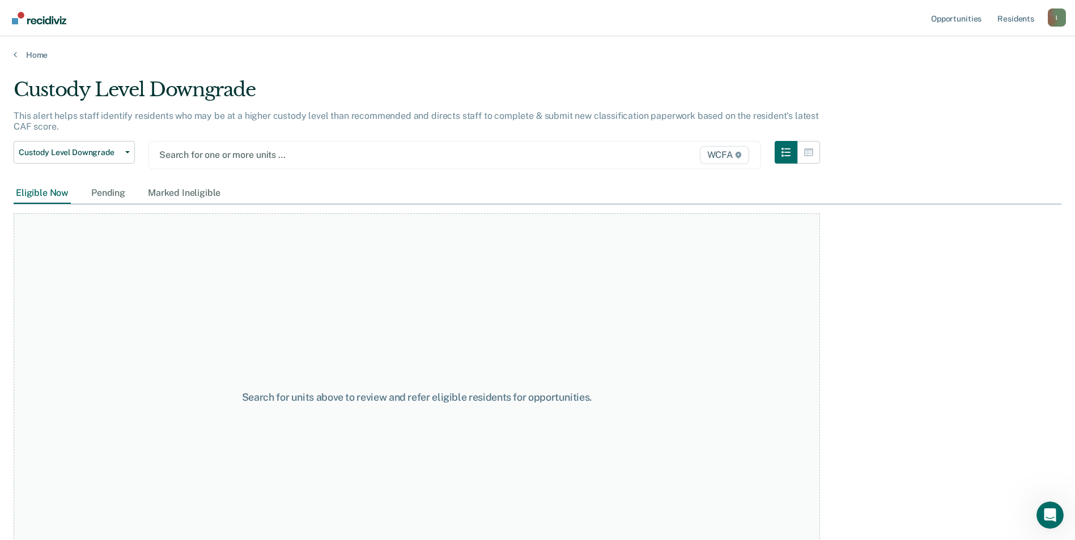
click at [204, 153] on div at bounding box center [365, 154] width 413 height 13
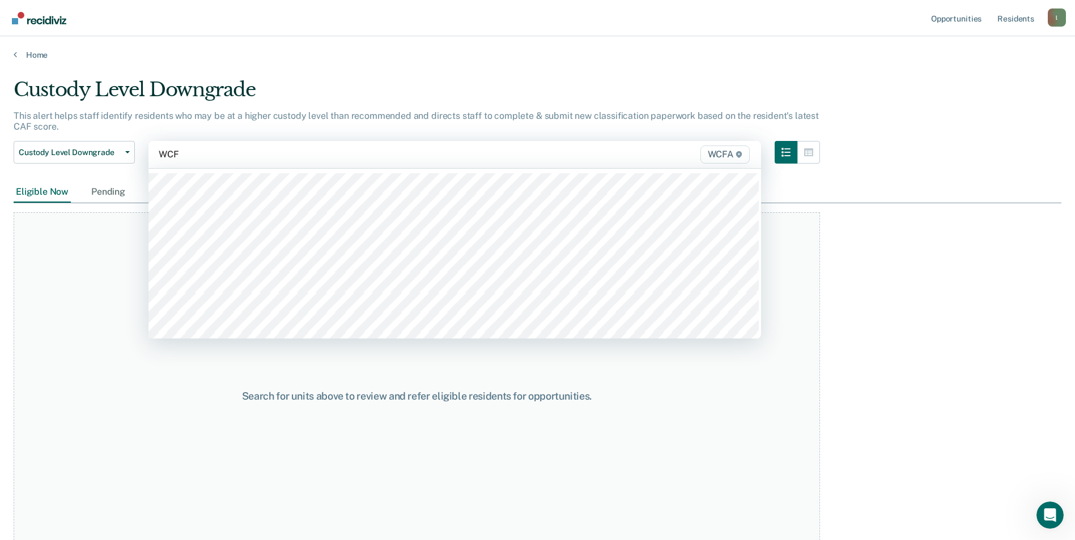
type input "WCFA"
type input "WCF"
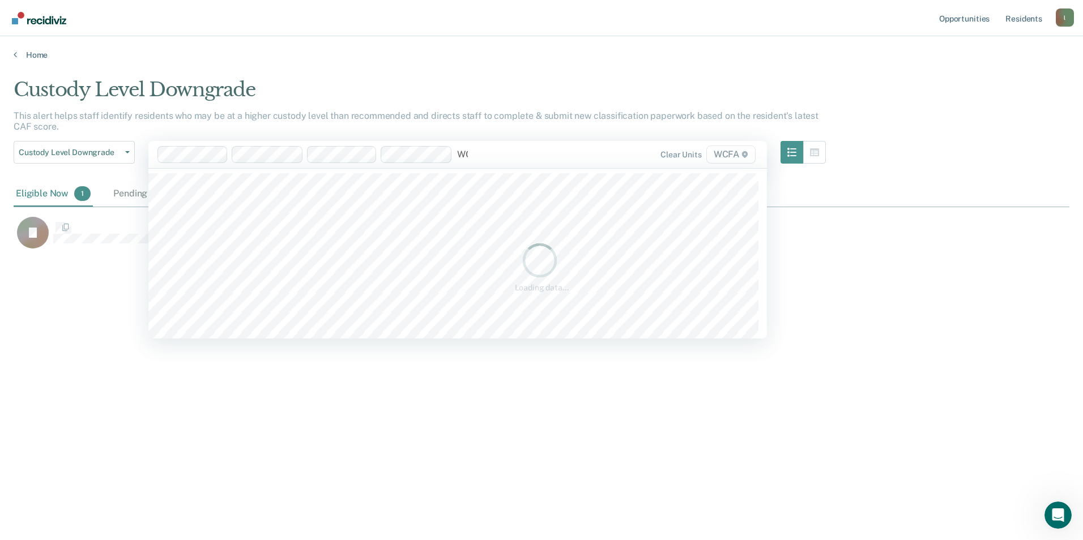
scroll to position [369, 1047]
type input "WCF"
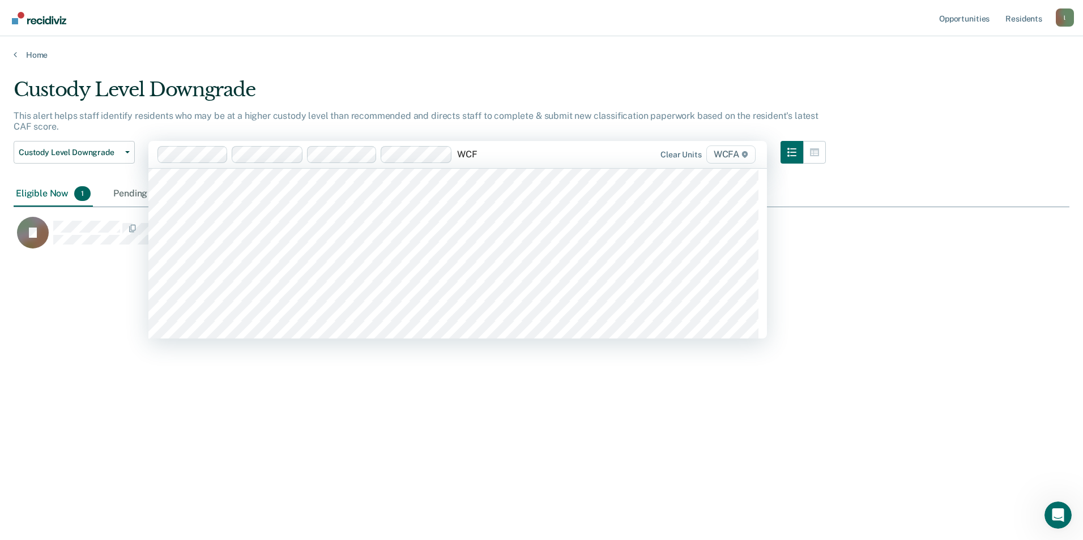
scroll to position [397, 0]
type input "WCF"
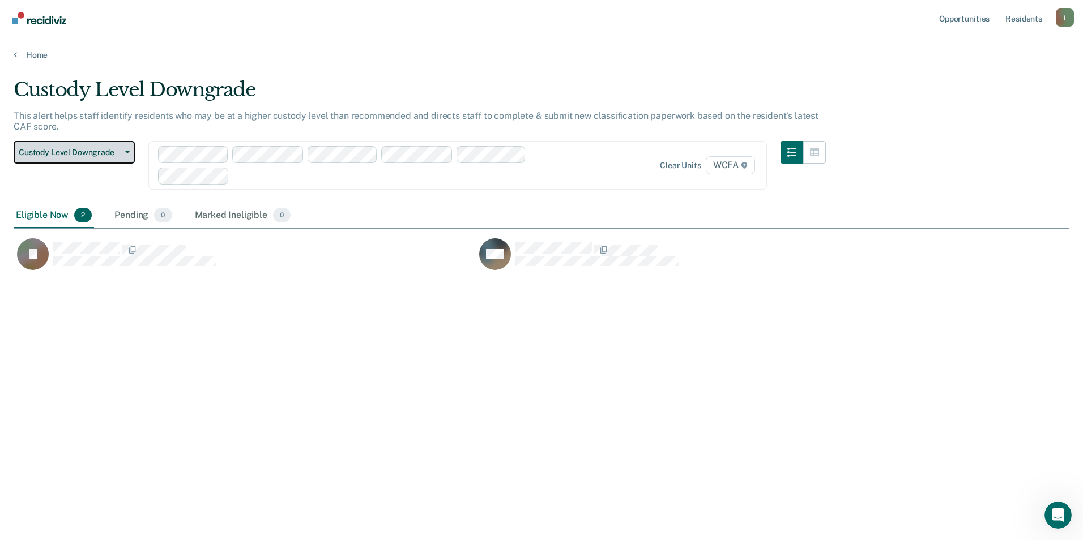
click at [127, 150] on button "Custody Level Downgrade" at bounding box center [74, 152] width 121 height 23
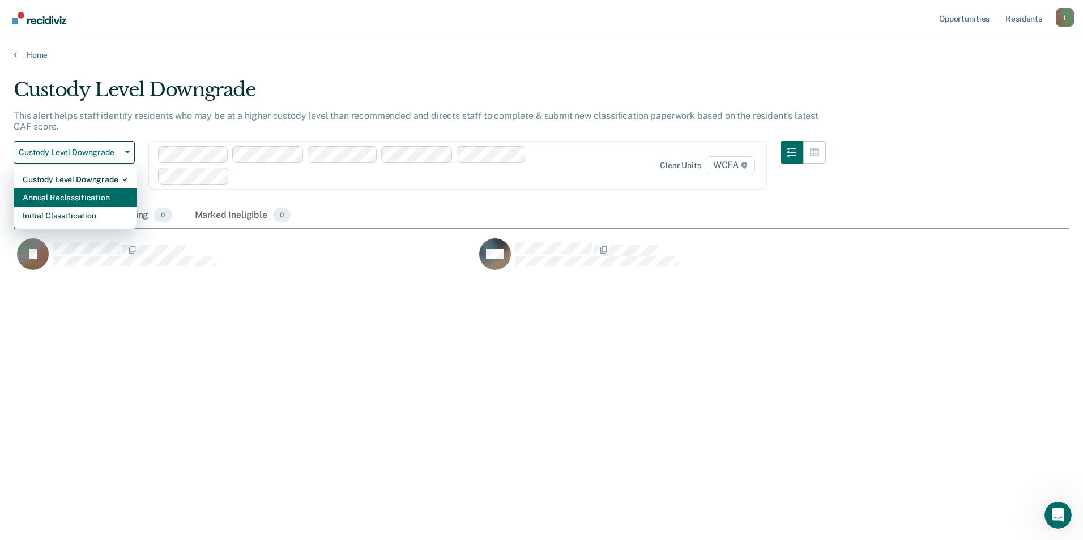
click at [81, 199] on div "Annual Reclassification" at bounding box center [75, 198] width 105 height 18
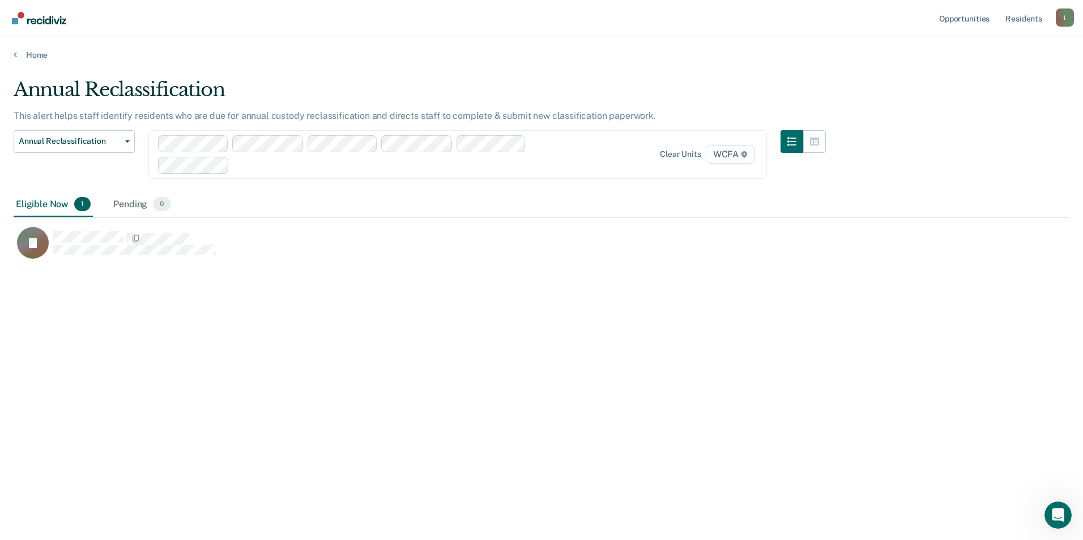
click at [275, 363] on div "Annual Reclassification This alert helps staff identify residents who are due f…" at bounding box center [542, 266] width 1056 height 377
click at [521, 286] on div "Annual Reclassification This alert helps staff identify residents who are due f…" at bounding box center [542, 266] width 1056 height 377
click at [126, 141] on icon "button" at bounding box center [127, 141] width 5 height 2
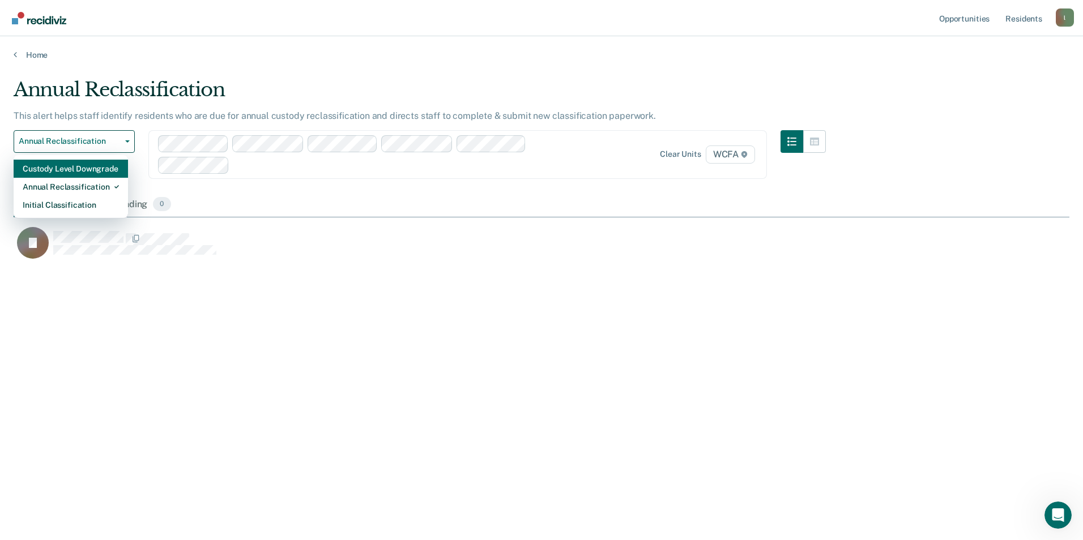
click at [78, 171] on div "Custody Level Downgrade" at bounding box center [71, 169] width 96 height 18
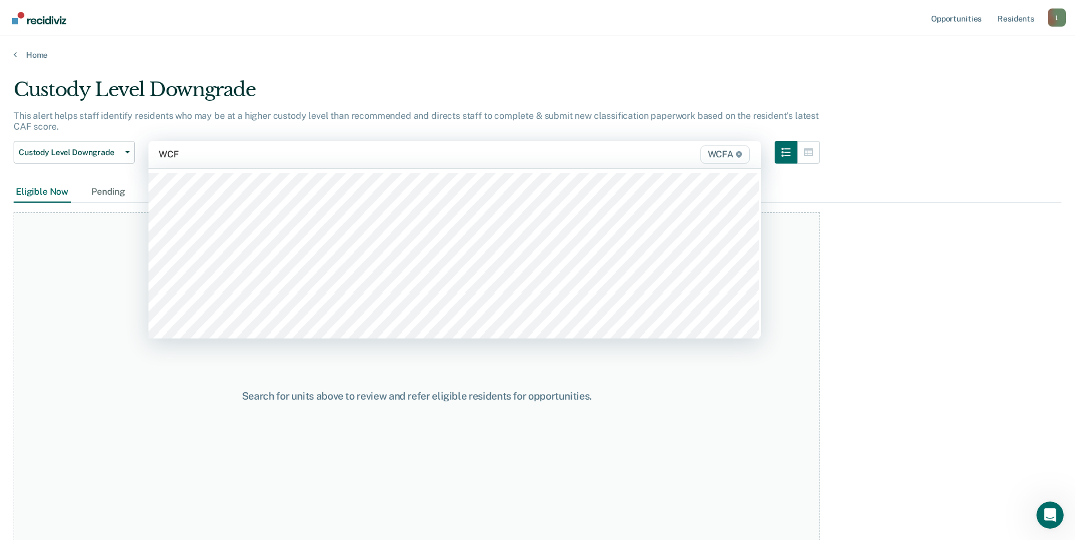
type input "WCFA"
type input "WCF"
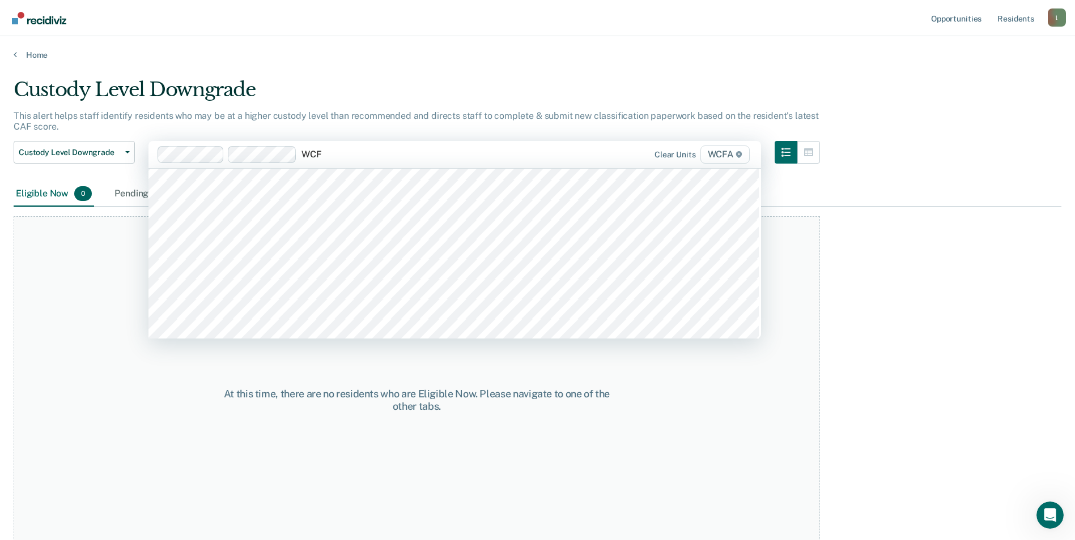
scroll to position [510, 0]
type input "WCF"
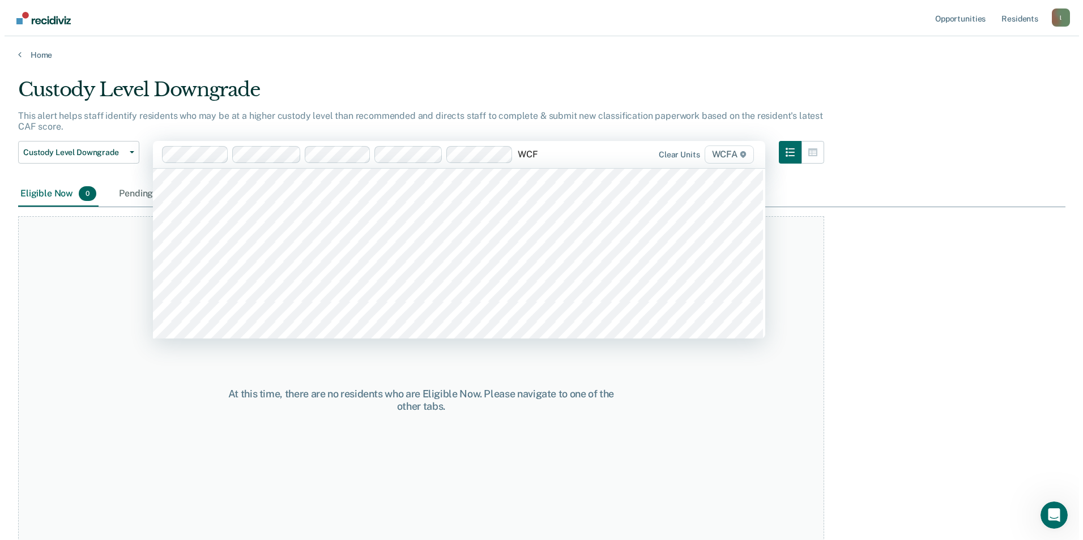
scroll to position [510, 0]
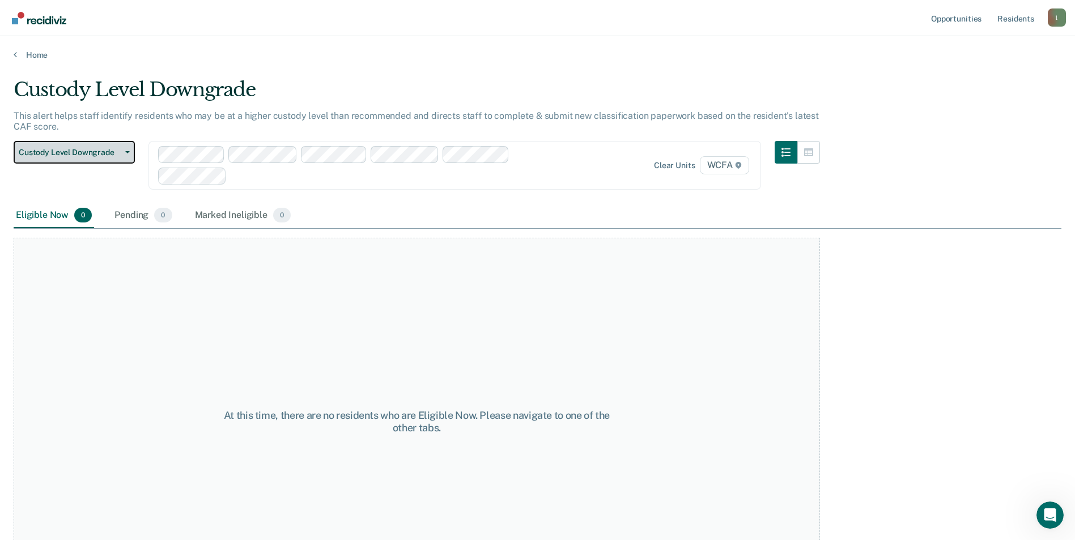
click at [129, 151] on icon "button" at bounding box center [127, 152] width 5 height 2
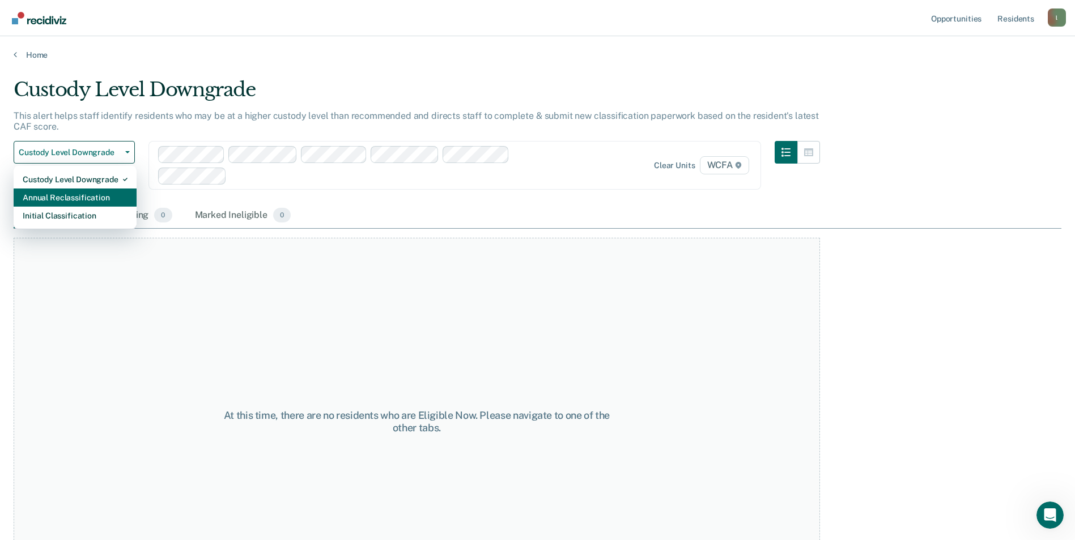
click at [89, 193] on div "Annual Reclassification" at bounding box center [75, 198] width 105 height 18
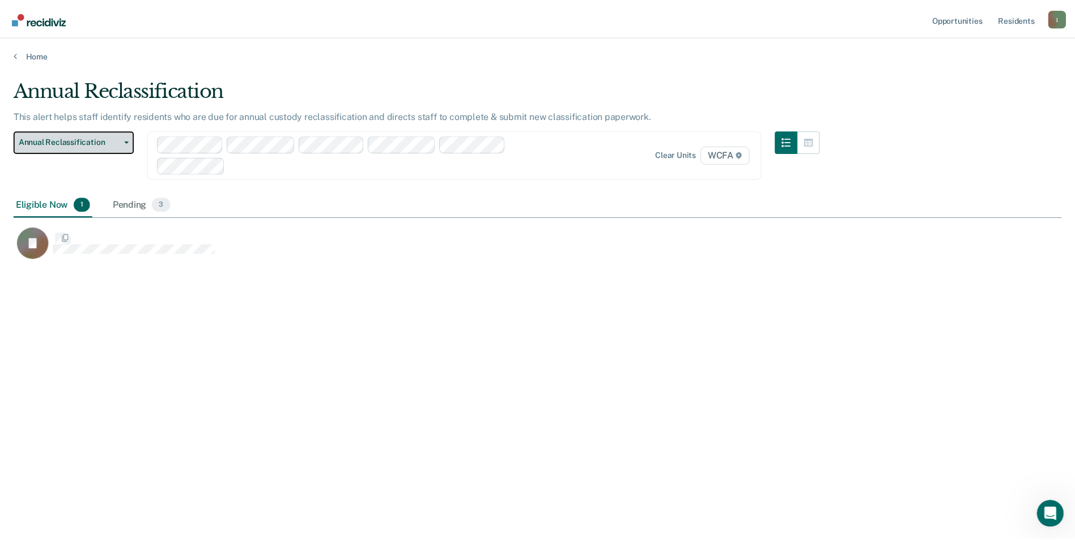
scroll to position [369, 1047]
click at [126, 139] on button "Annual Reclassification" at bounding box center [74, 141] width 121 height 23
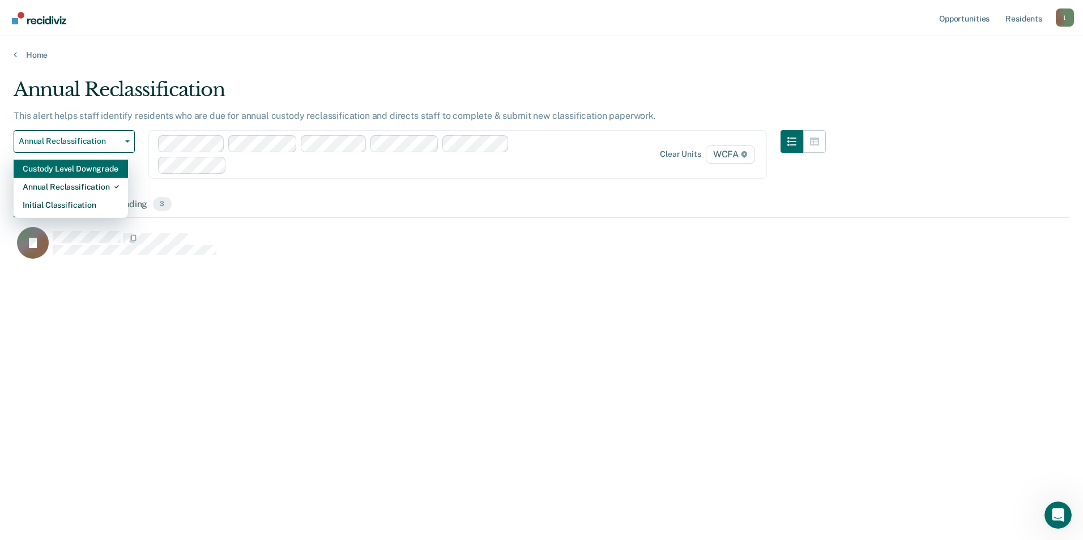
click at [84, 168] on div "Custody Level Downgrade" at bounding box center [71, 169] width 96 height 18
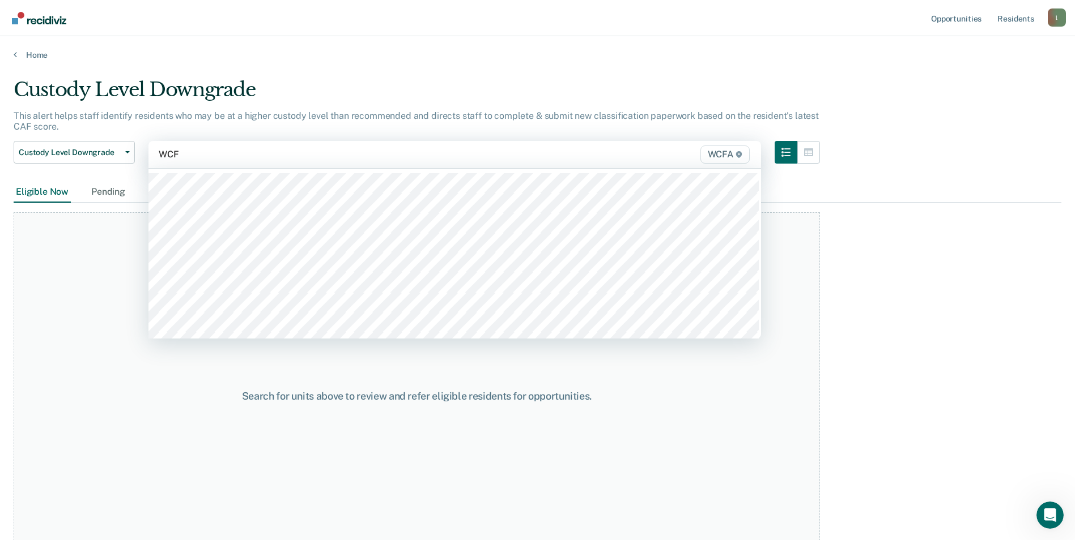
type input "WCFA"
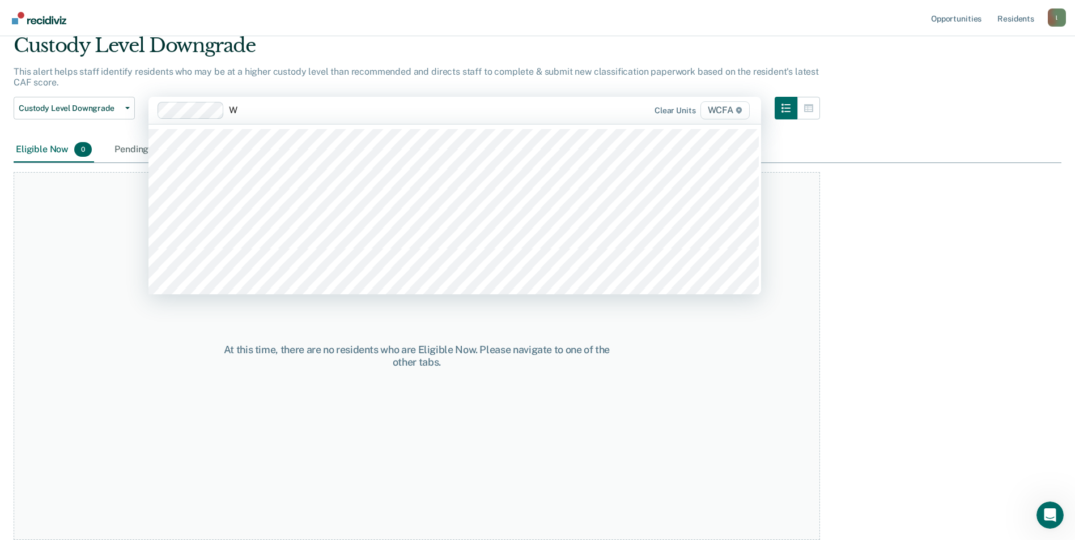
scroll to position [44, 0]
type input "WCF"
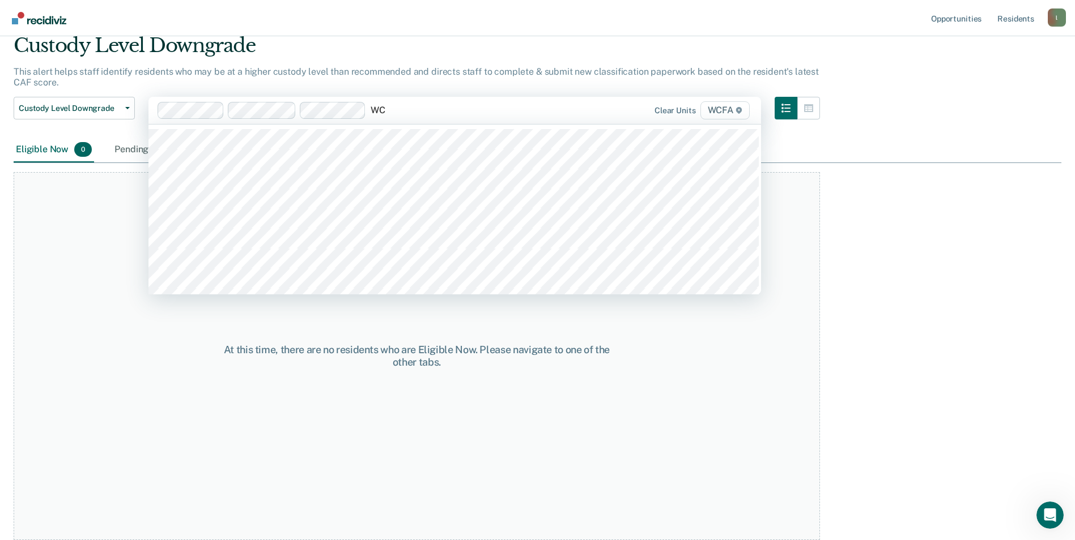
type input "WCF"
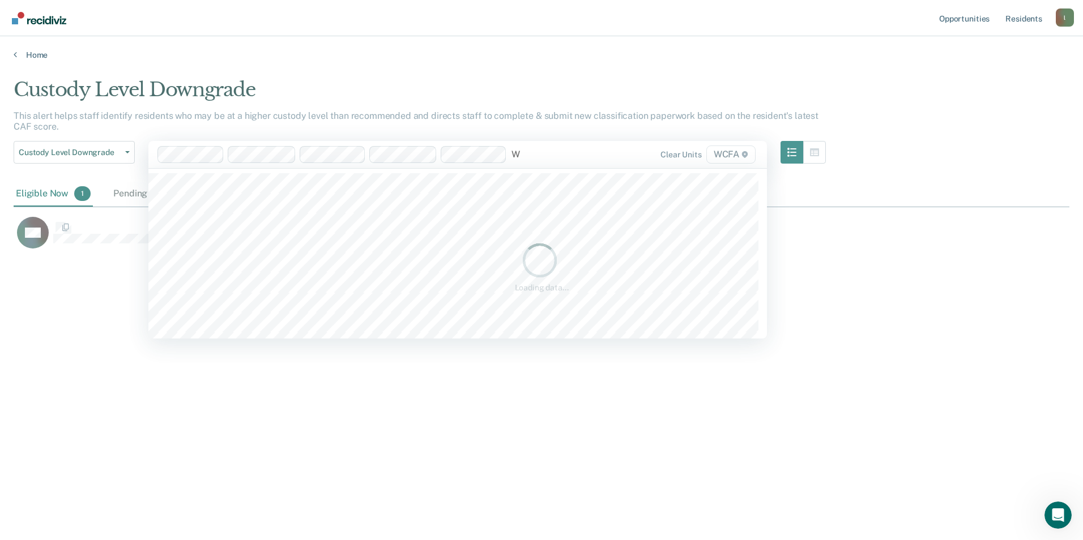
scroll to position [369, 1047]
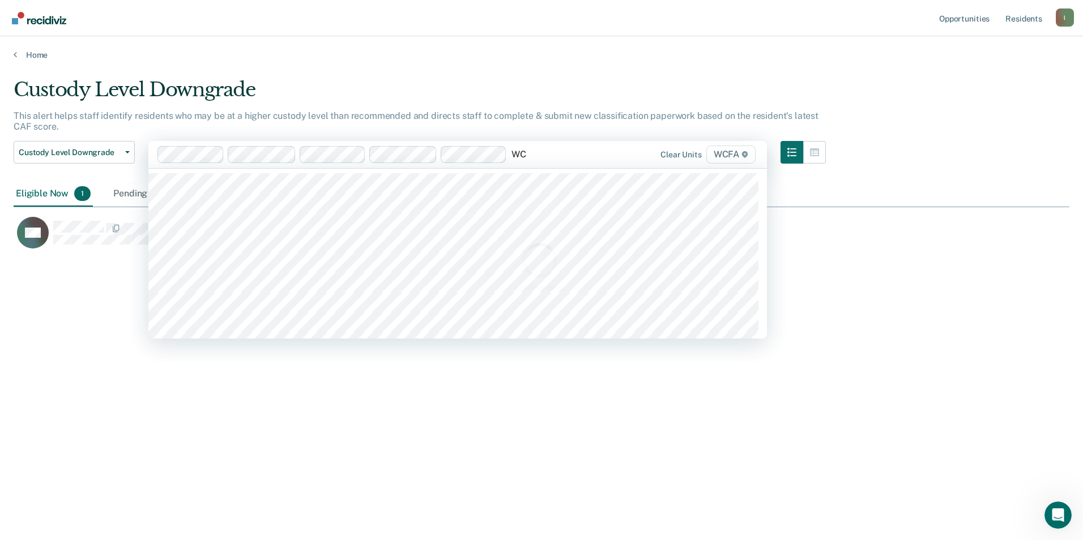
type input "WCF"
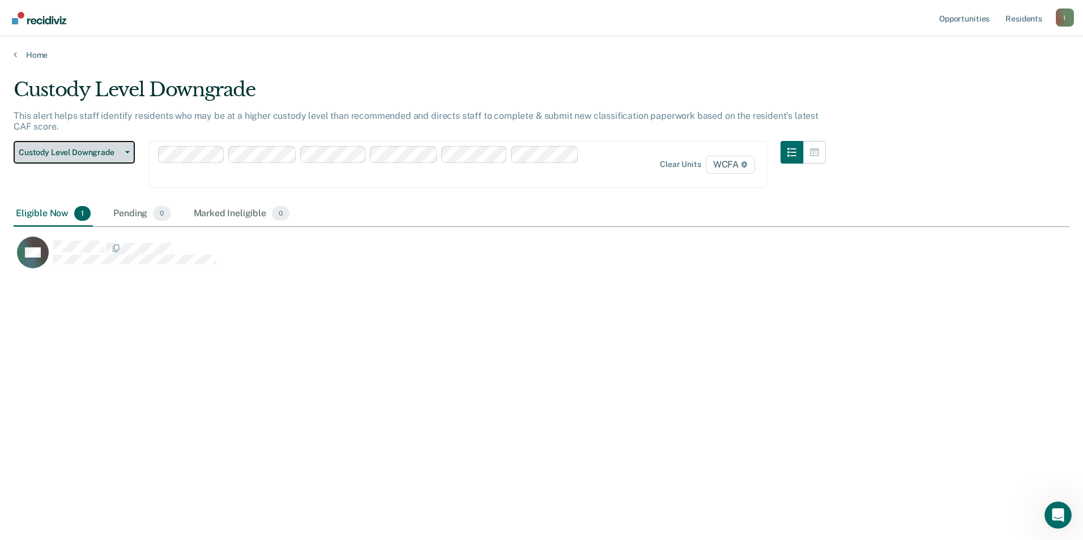
click at [128, 152] on icon "button" at bounding box center [127, 152] width 5 height 2
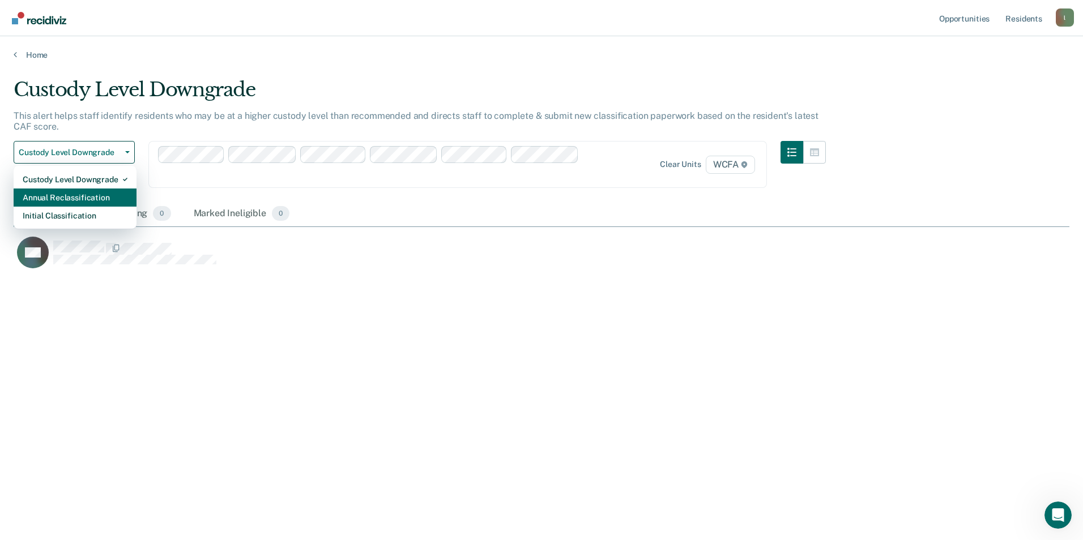
click at [103, 197] on div "Annual Reclassification" at bounding box center [75, 198] width 105 height 18
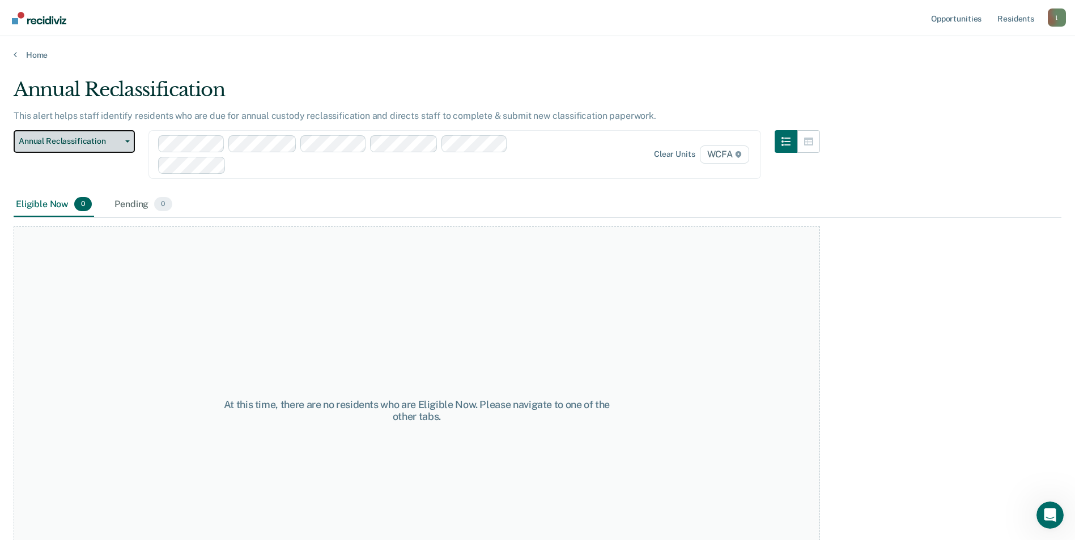
click at [128, 142] on icon "button" at bounding box center [127, 141] width 5 height 2
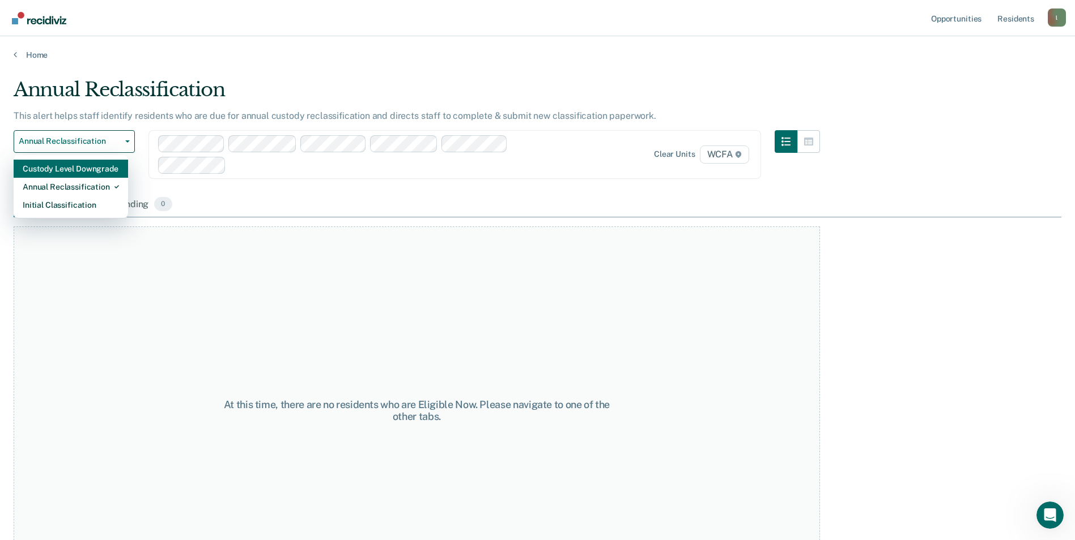
click at [92, 169] on div "Custody Level Downgrade" at bounding box center [71, 169] width 96 height 18
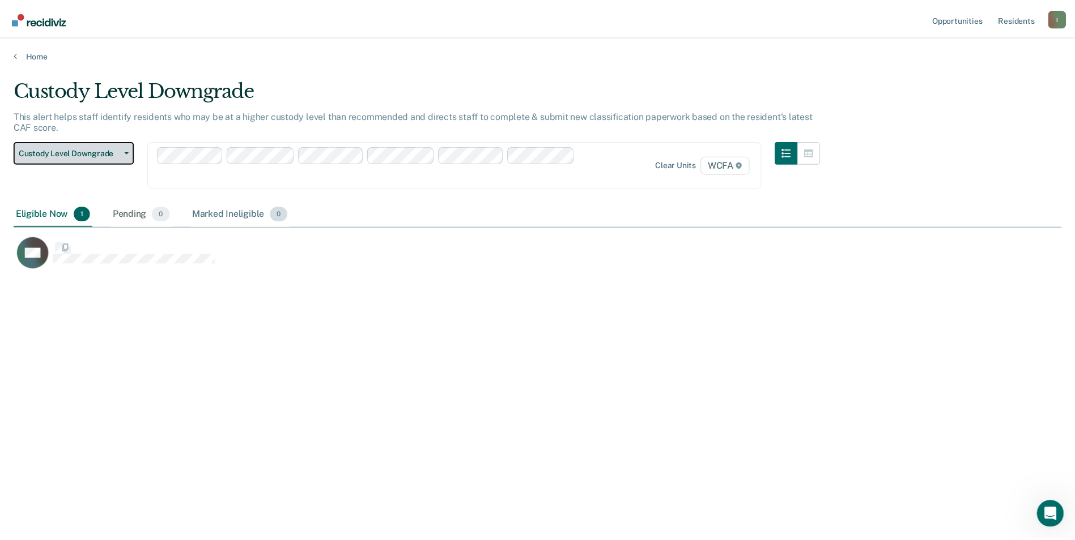
scroll to position [369, 1047]
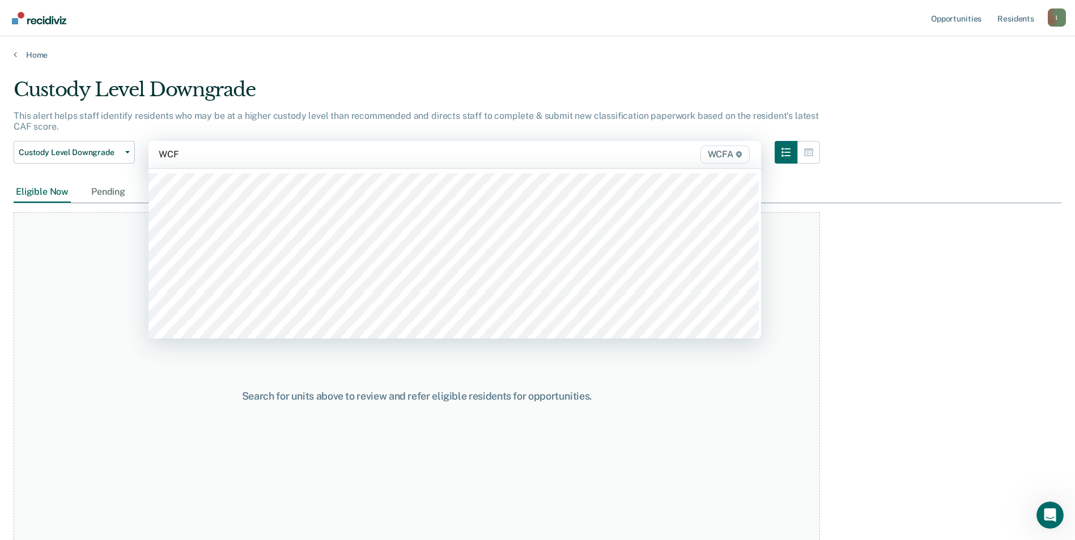
type input "WCFA"
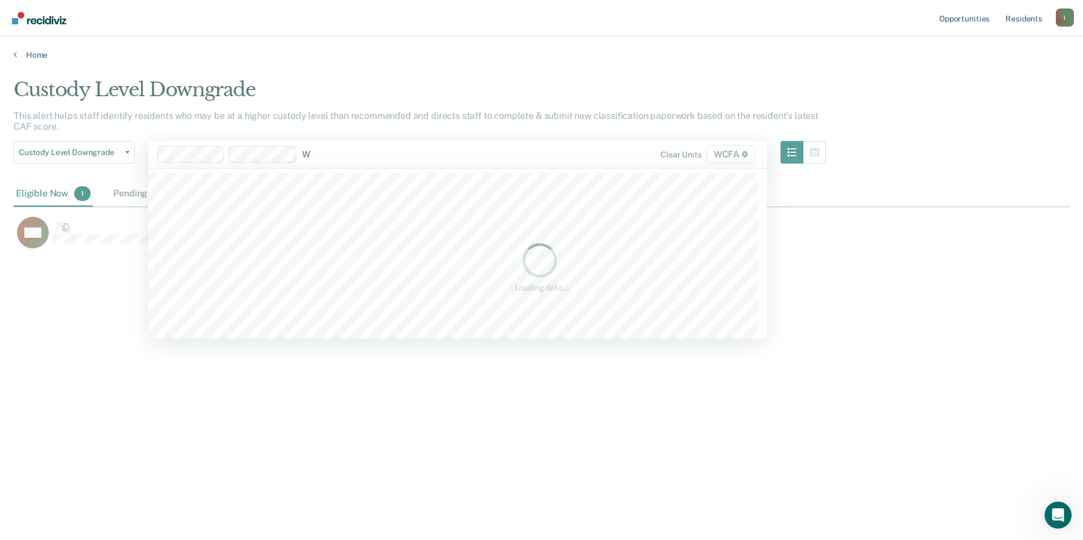
scroll to position [369, 1047]
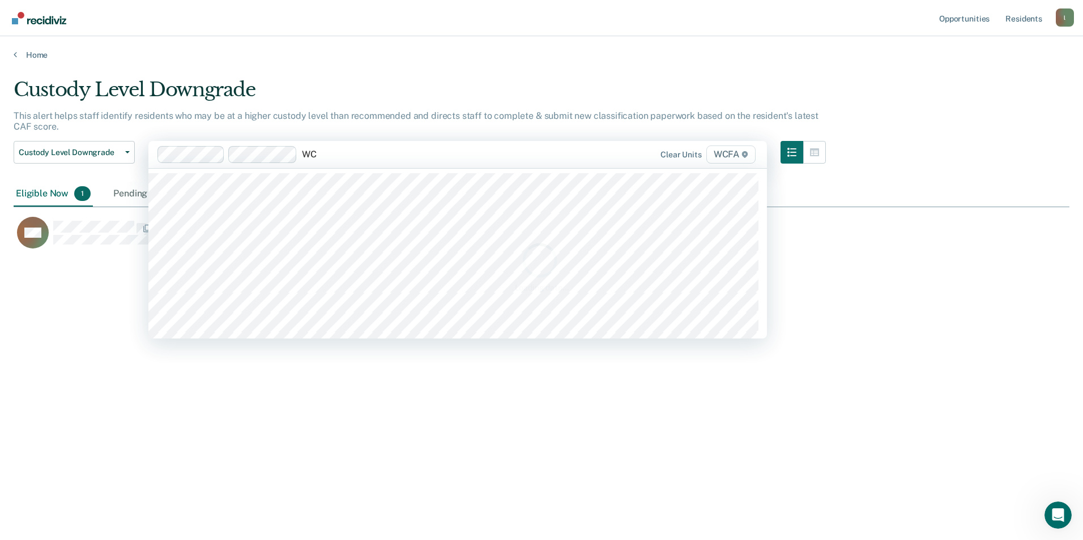
type input "WCF"
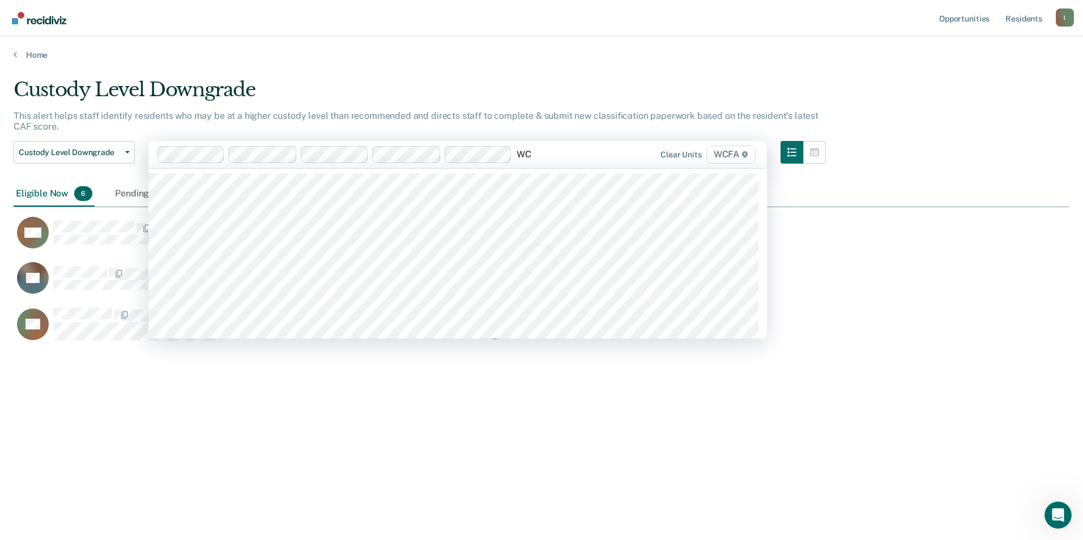
type input "WCF"
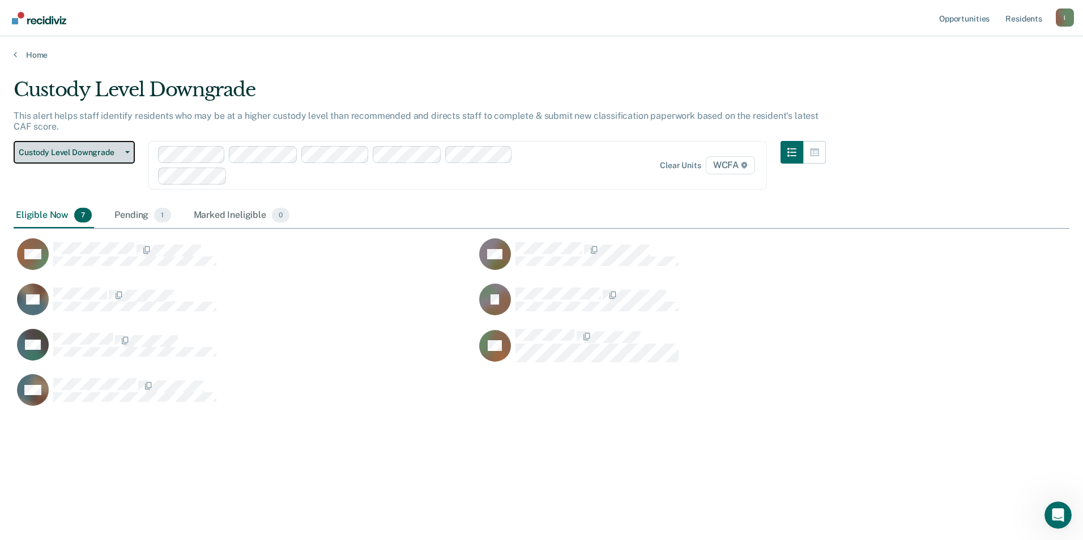
click at [128, 148] on button "Custody Level Downgrade" at bounding box center [74, 152] width 121 height 23
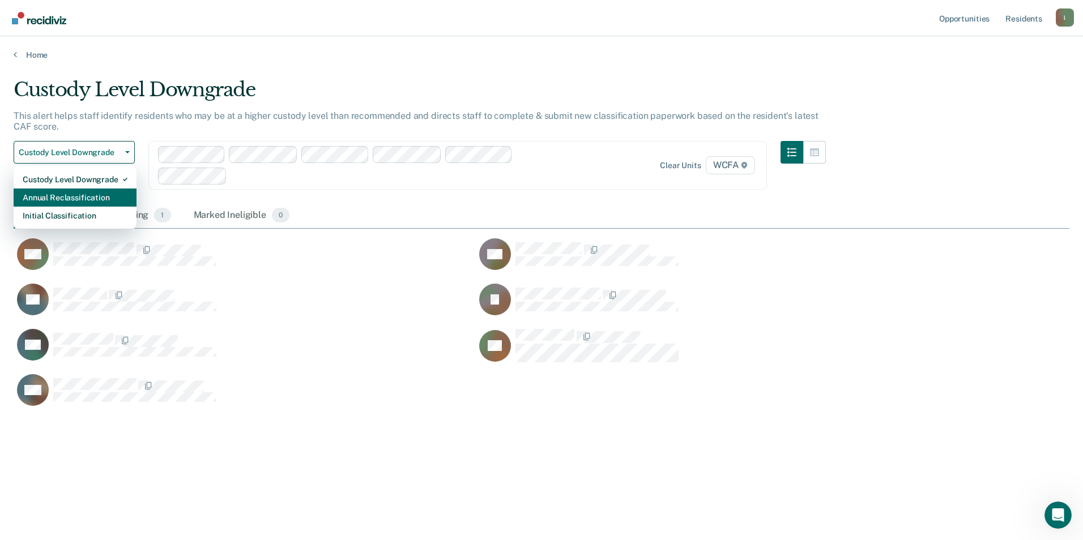
click at [94, 194] on div "Annual Reclassification" at bounding box center [75, 198] width 105 height 18
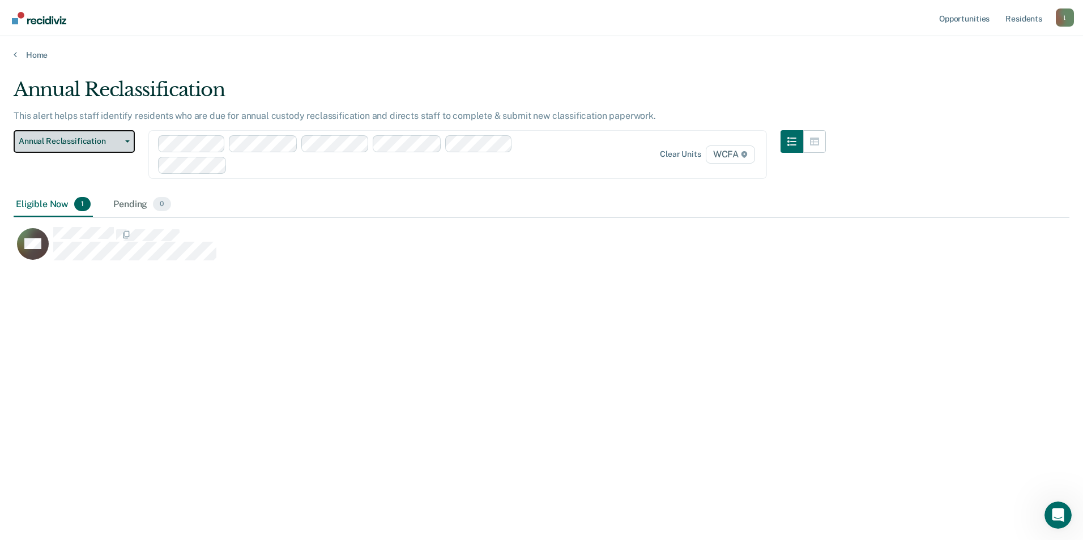
click at [130, 139] on button "Annual Reclassification" at bounding box center [74, 141] width 121 height 23
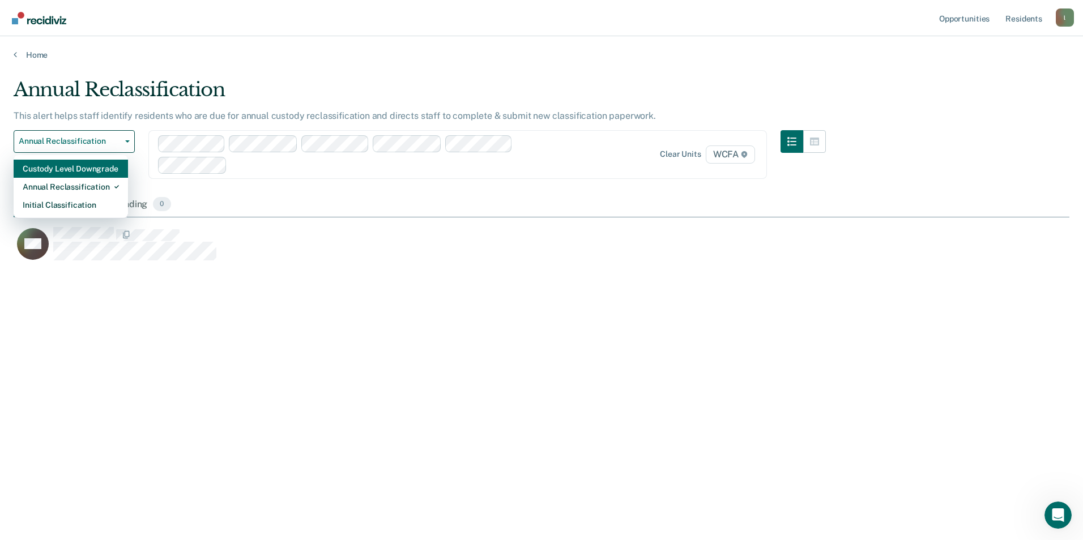
click at [70, 169] on div "Custody Level Downgrade" at bounding box center [71, 169] width 96 height 18
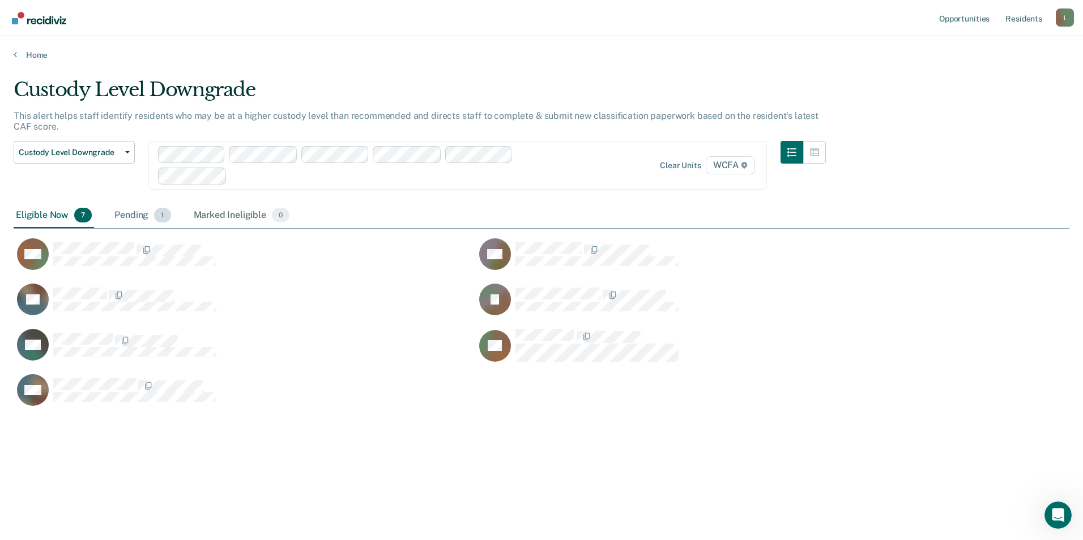
click at [131, 214] on div "Pending 1" at bounding box center [142, 215] width 61 height 25
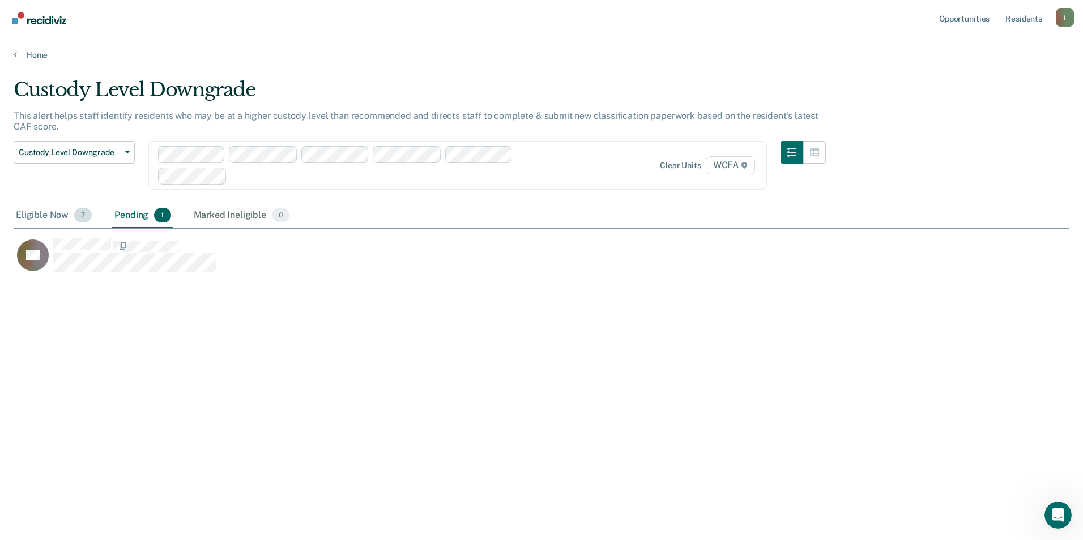
click at [52, 215] on div "Eligible Now 7" at bounding box center [54, 215] width 80 height 25
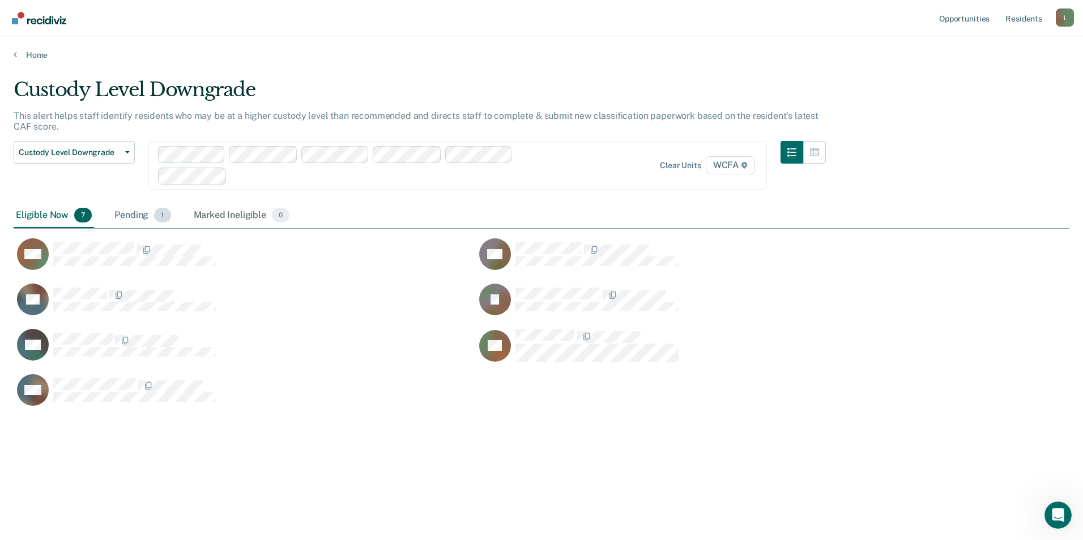
click at [135, 215] on div "Pending 1" at bounding box center [142, 215] width 61 height 25
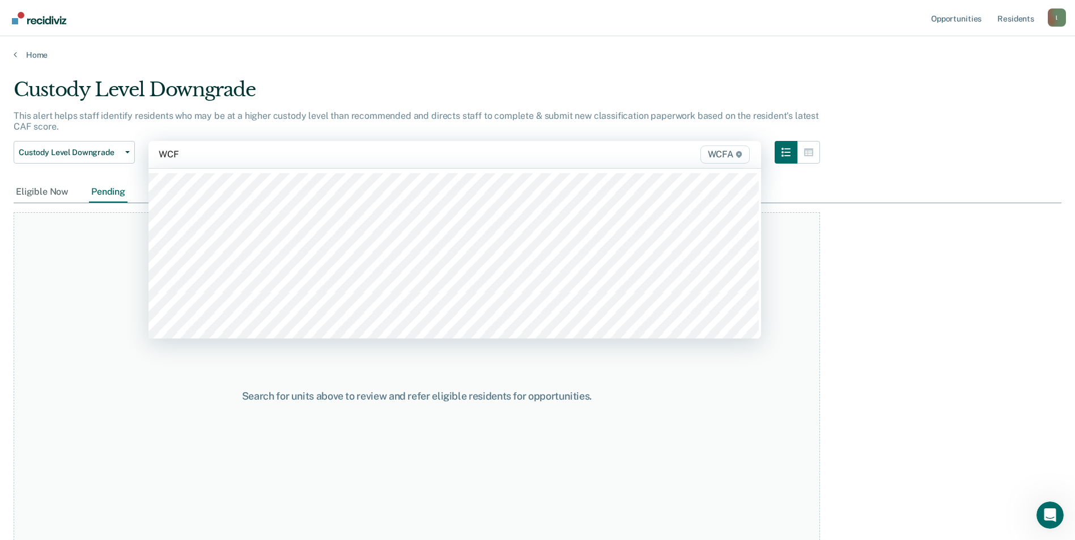
type input "WCFA"
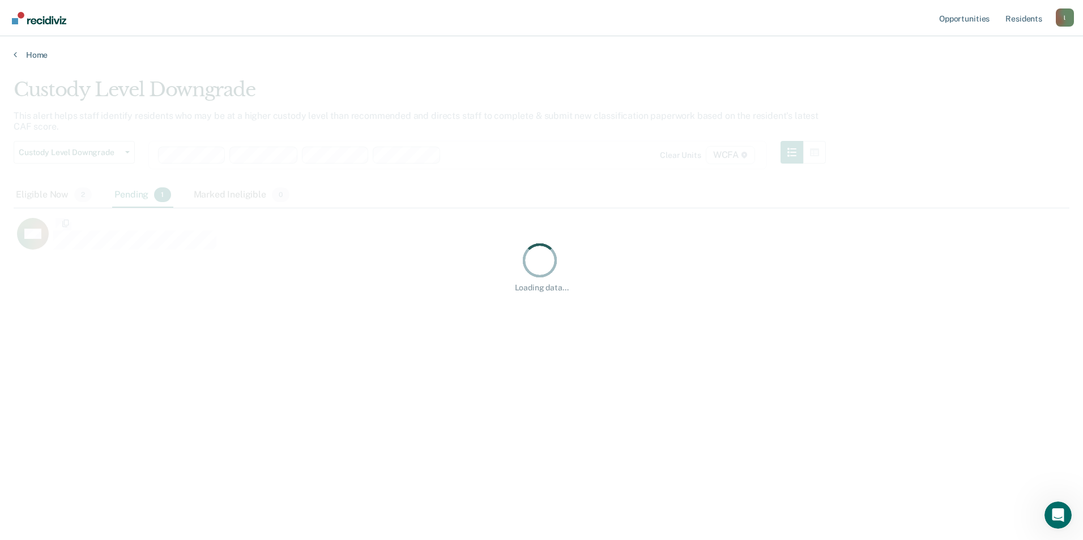
scroll to position [369, 1047]
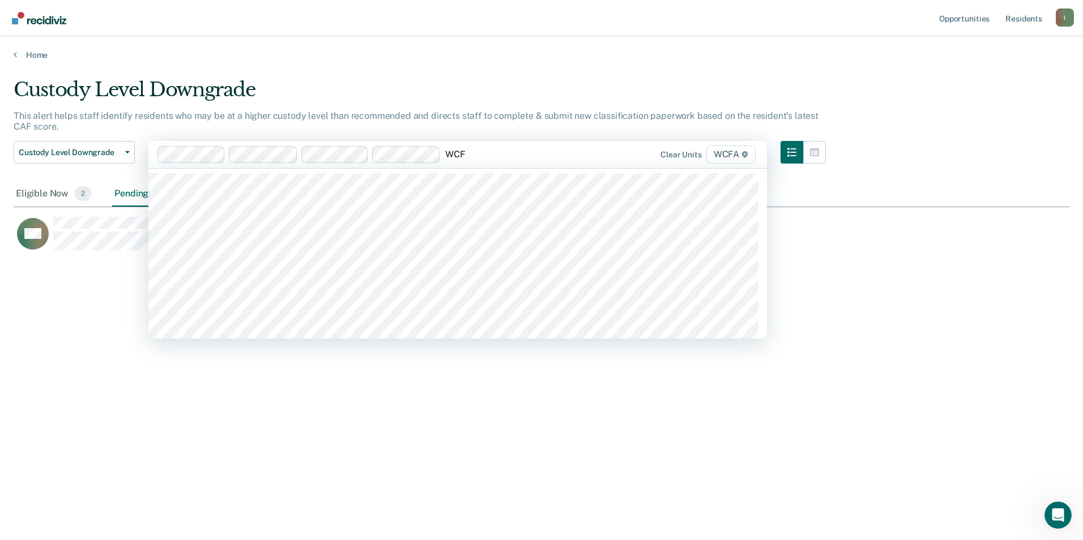
type input "WCFA"
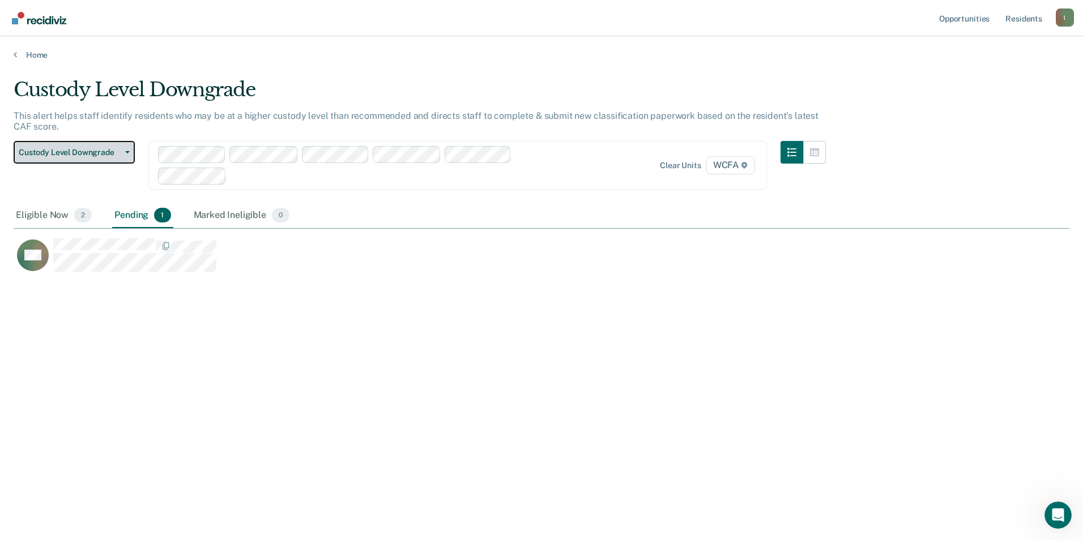
click at [126, 148] on button "Custody Level Downgrade" at bounding box center [74, 152] width 121 height 23
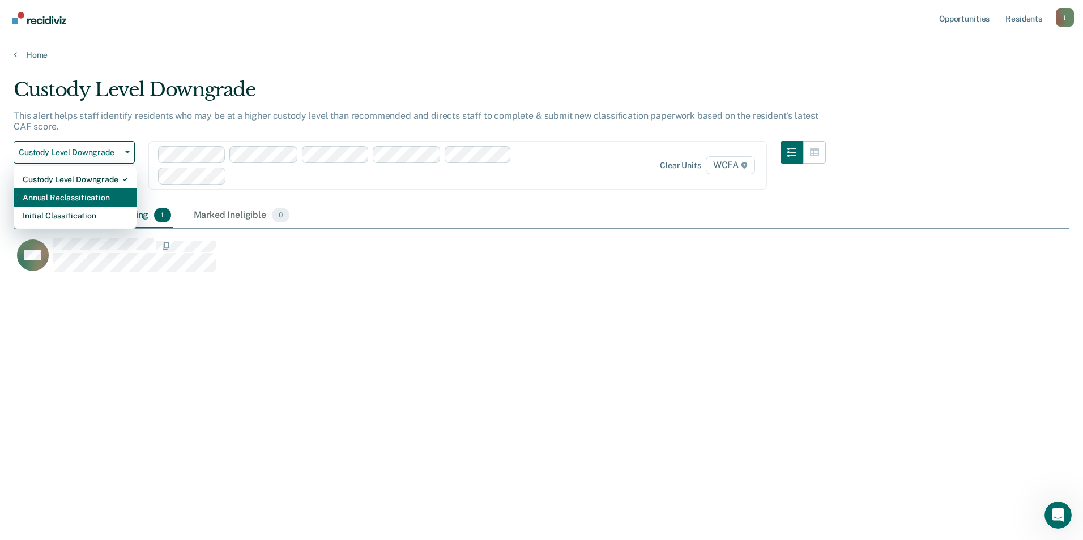
click at [80, 193] on div "Annual Reclassification" at bounding box center [75, 198] width 105 height 18
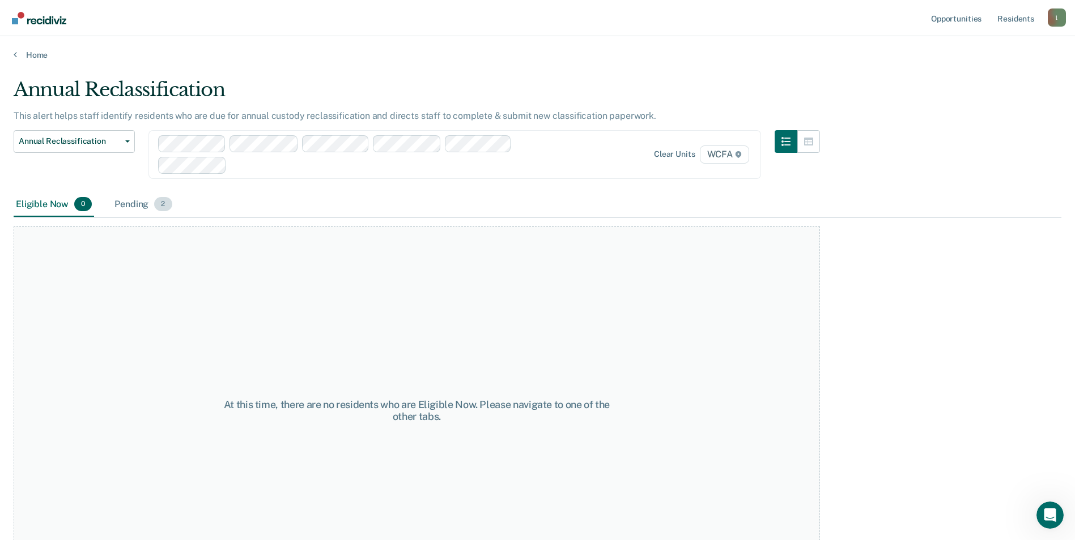
click at [124, 203] on div "Pending 2" at bounding box center [143, 205] width 62 height 25
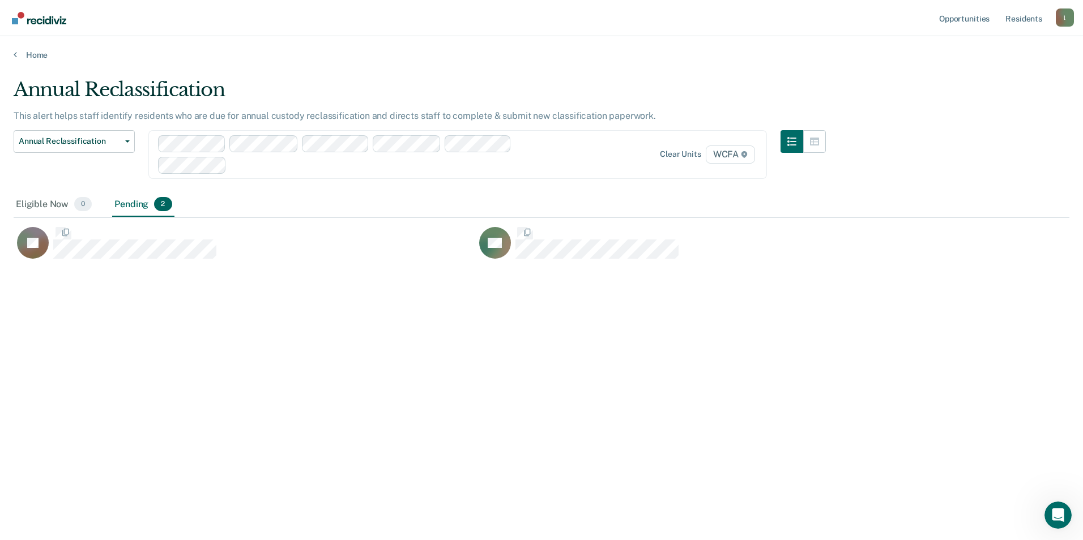
scroll to position [369, 1047]
click at [130, 140] on button "Annual Reclassification" at bounding box center [74, 141] width 121 height 23
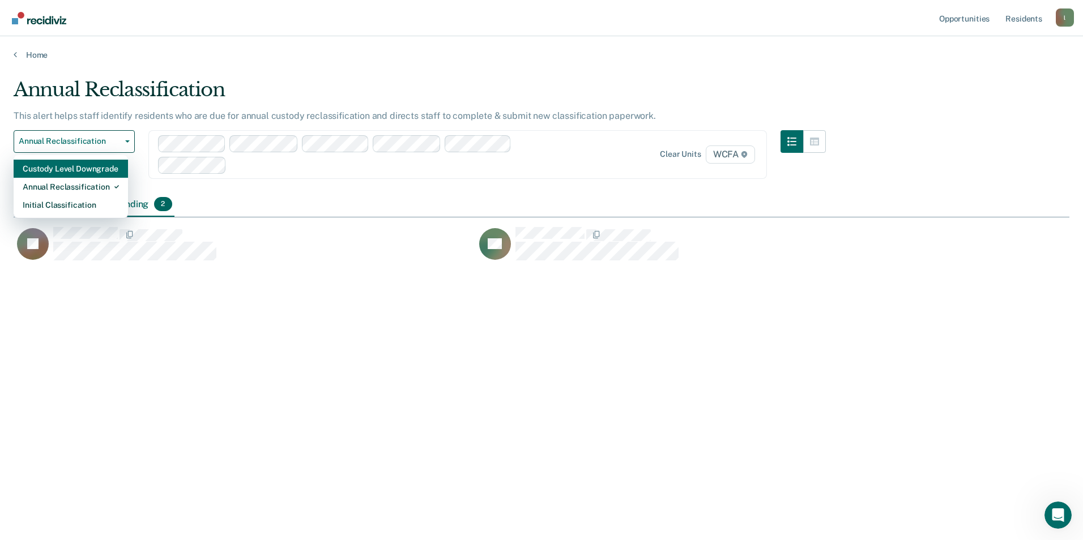
click at [82, 171] on div "Custody Level Downgrade" at bounding box center [71, 169] width 96 height 18
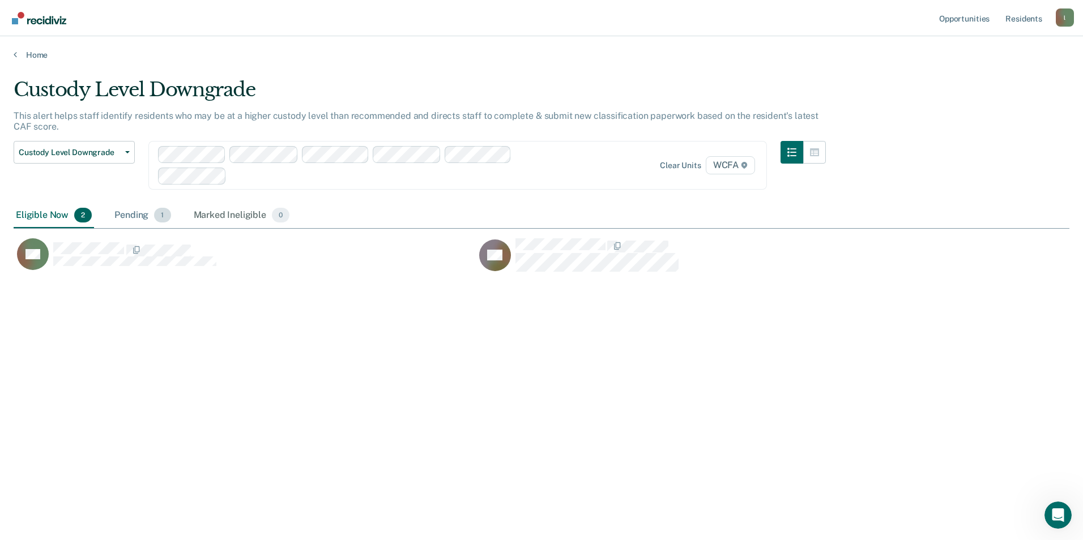
click at [135, 215] on div "Pending 1" at bounding box center [142, 215] width 61 height 25
click at [56, 217] on div "Eligible Now 2" at bounding box center [54, 215] width 80 height 25
click at [127, 151] on icon "button" at bounding box center [127, 152] width 5 height 2
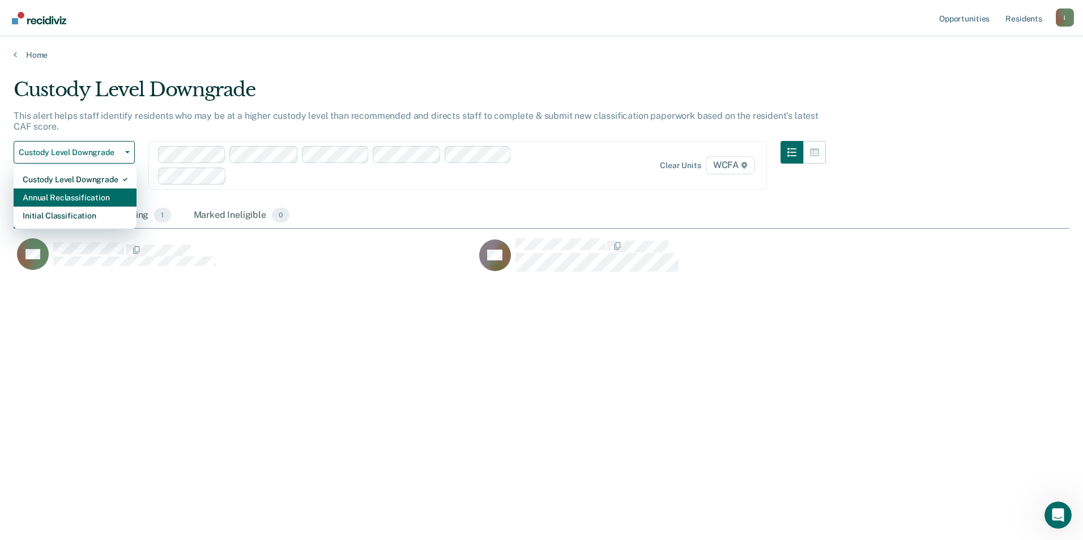
click at [56, 198] on div "Annual Reclassification" at bounding box center [75, 198] width 105 height 18
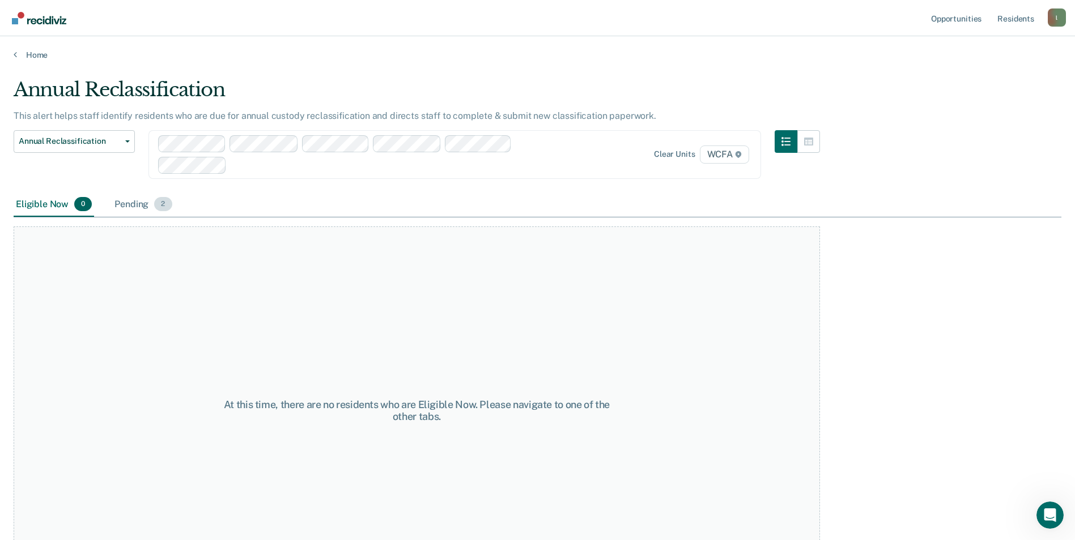
click at [126, 203] on div "Pending 2" at bounding box center [143, 205] width 62 height 25
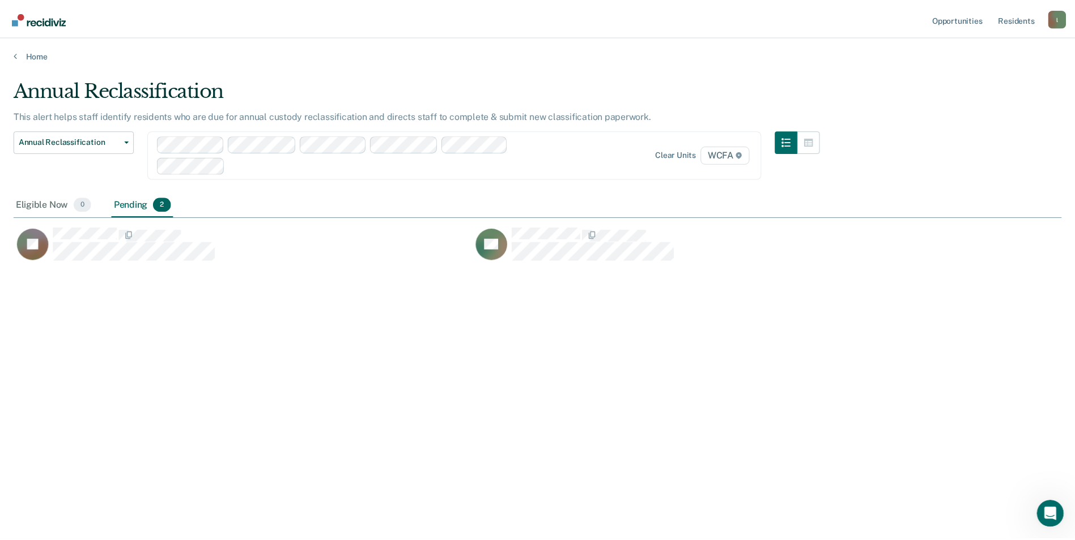
scroll to position [369, 1047]
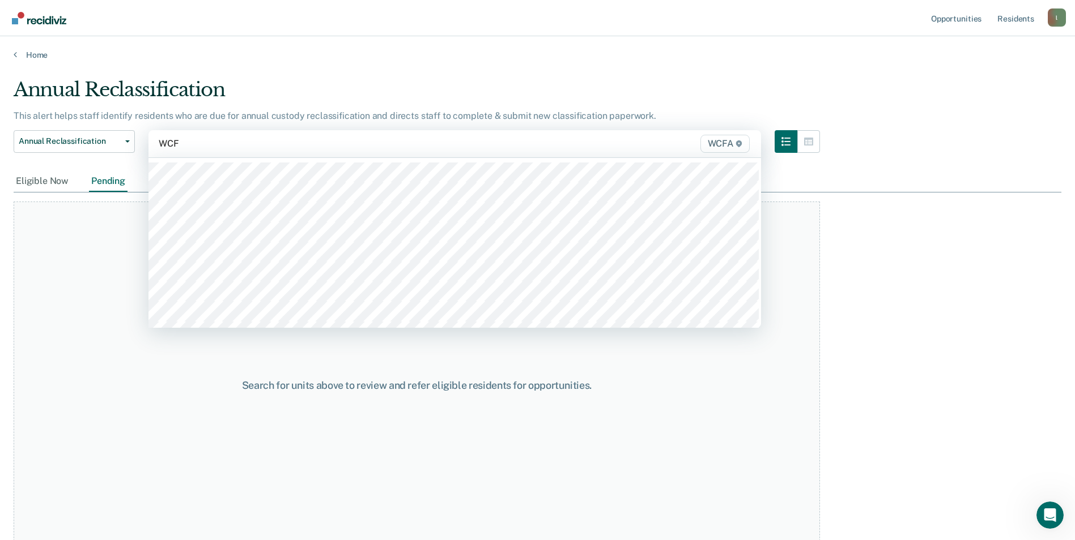
type input "WCFA"
type input "WCF"
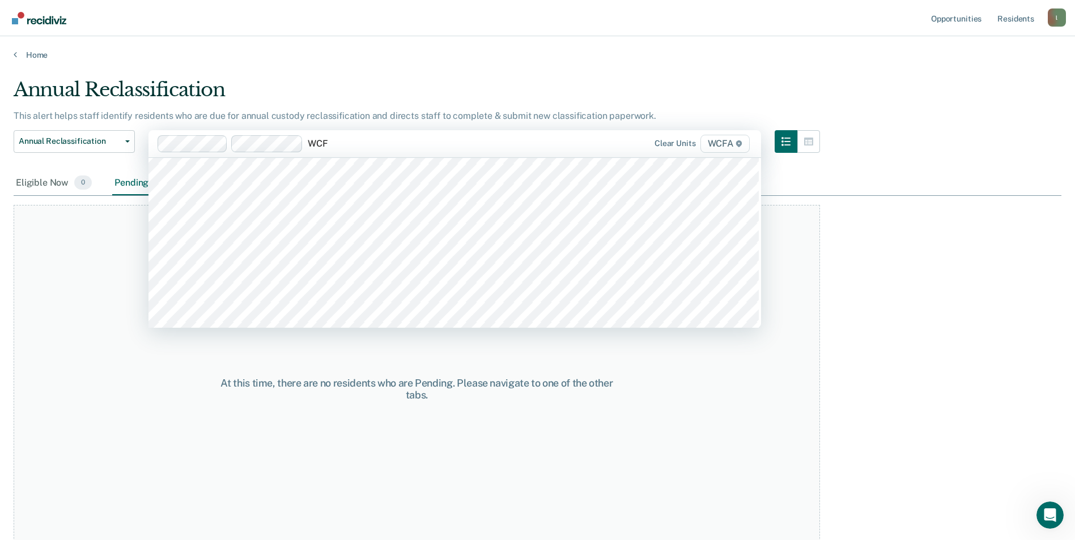
scroll to position [1018, 0]
type input "WCF"
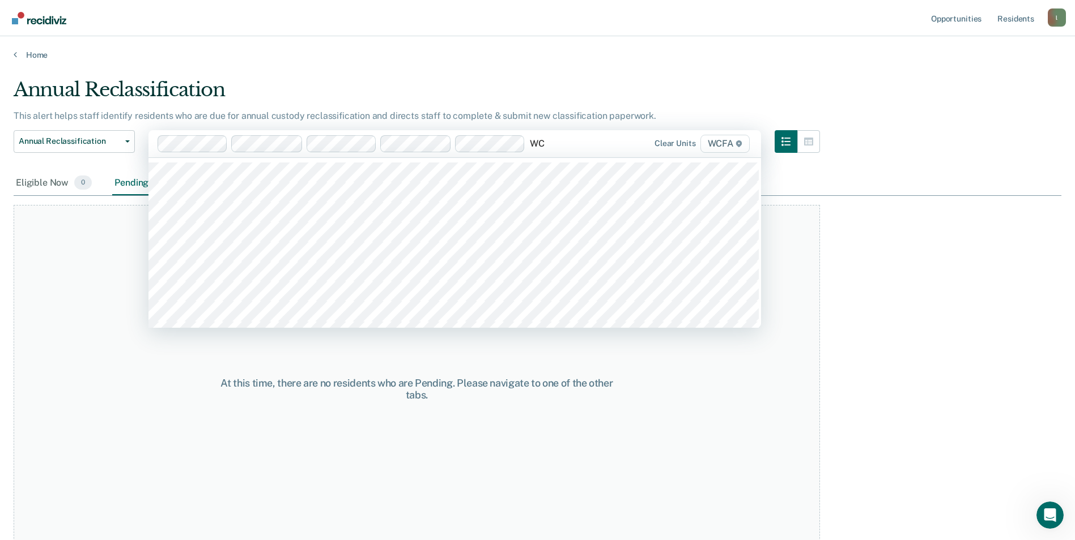
type input "WCF"
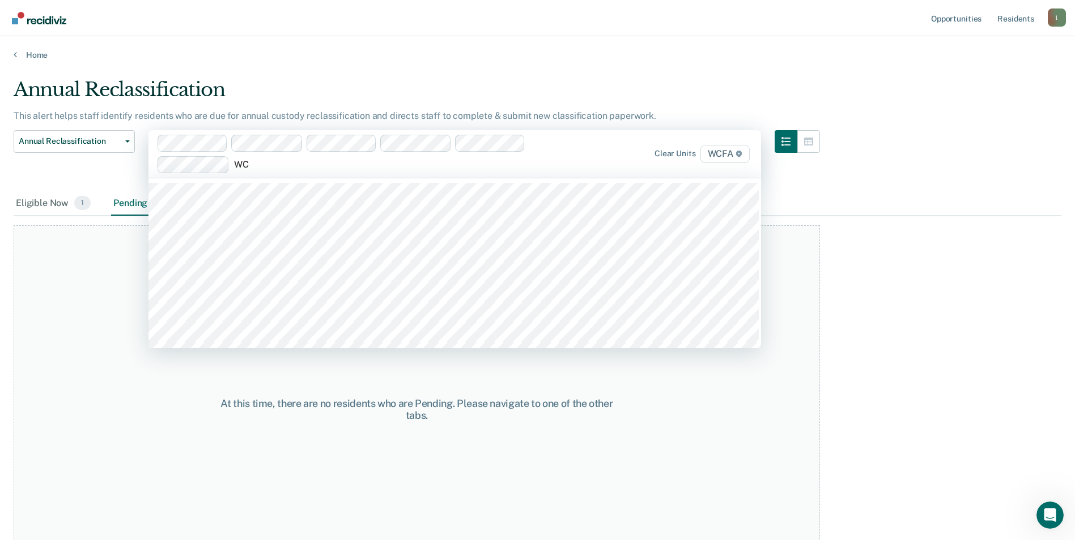
type input "WCF"
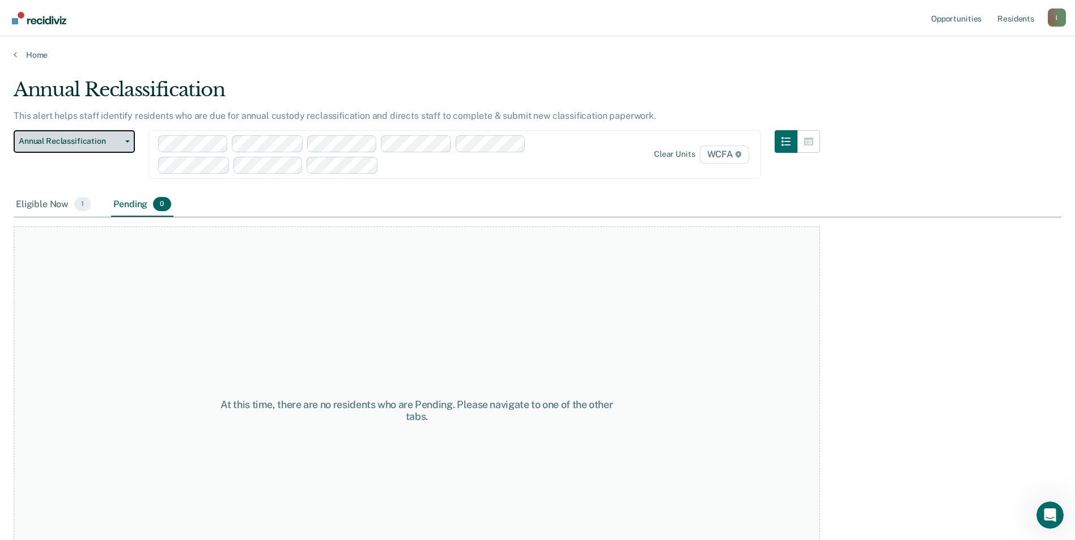
click at [131, 144] on button "Annual Reclassification" at bounding box center [74, 141] width 121 height 23
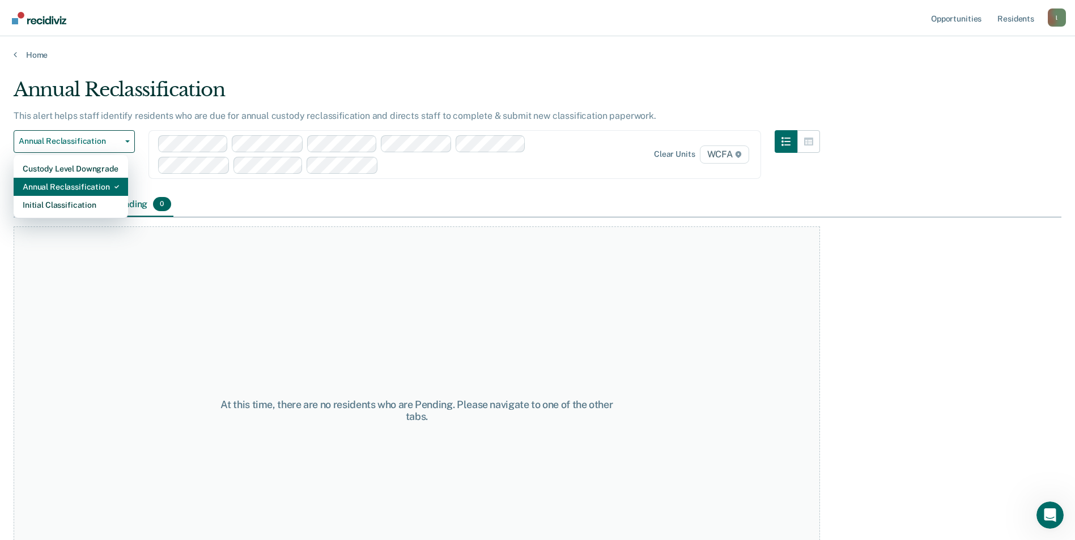
click at [80, 185] on div "Annual Reclassification" at bounding box center [71, 187] width 96 height 18
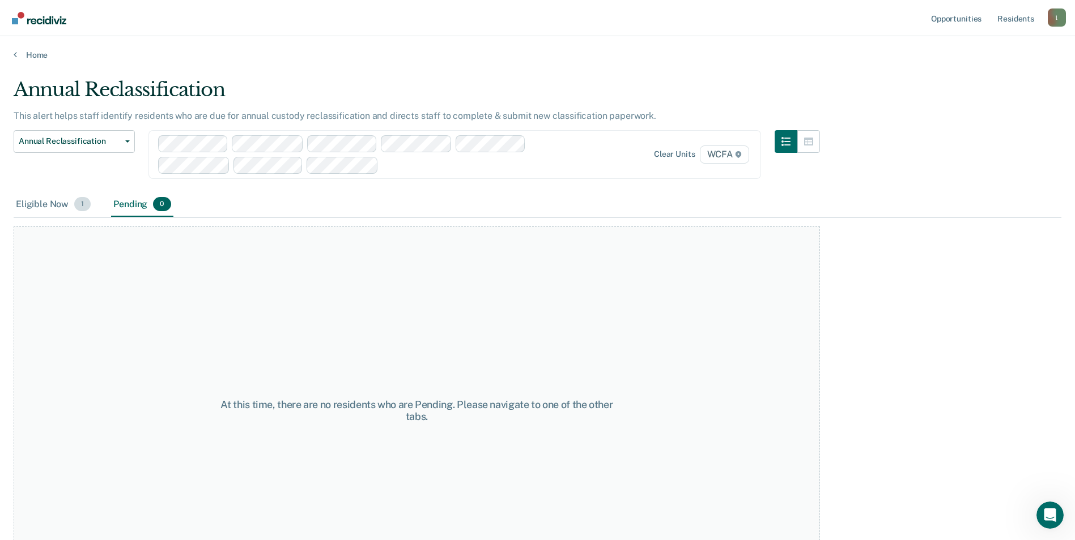
click at [33, 205] on div "Eligible Now 1" at bounding box center [53, 205] width 79 height 25
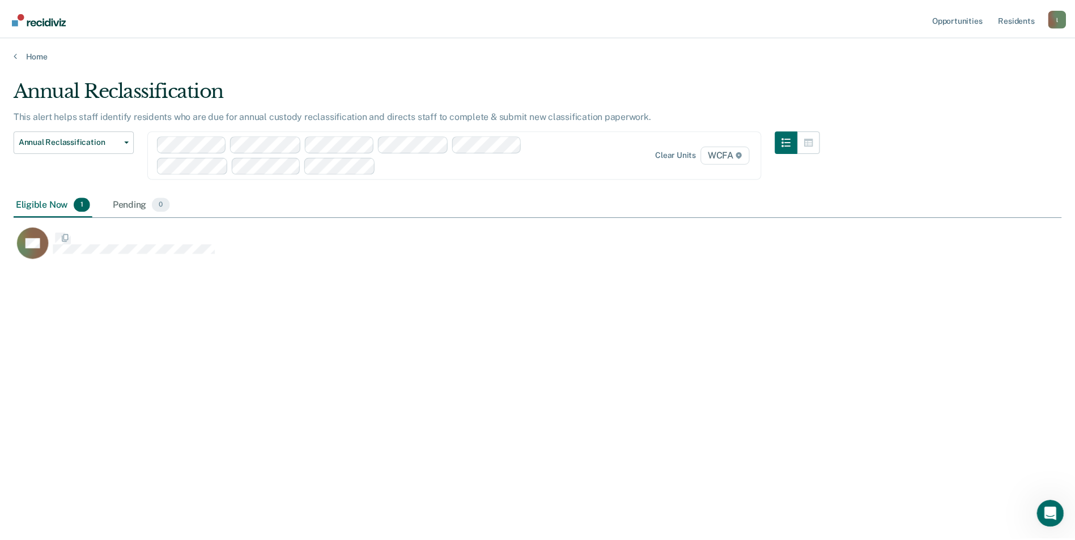
scroll to position [369, 1047]
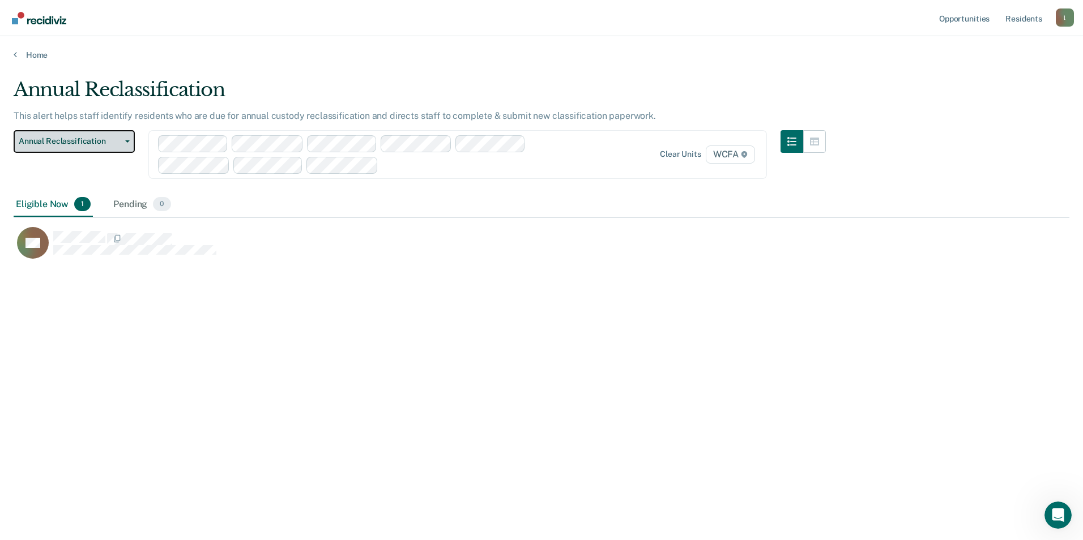
click at [130, 142] on button "Annual Reclassification" at bounding box center [74, 141] width 121 height 23
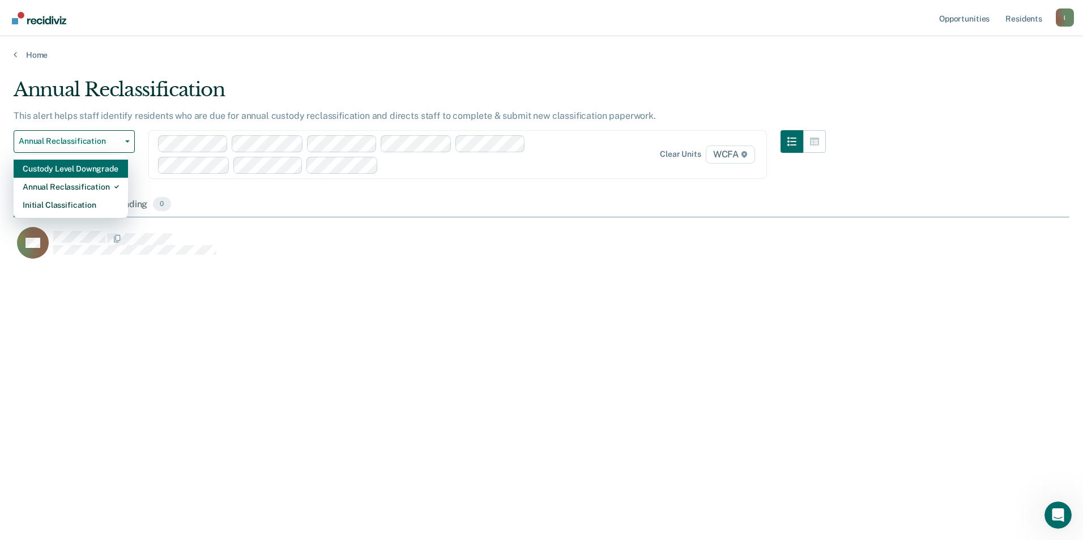
click at [78, 168] on div "Custody Level Downgrade" at bounding box center [71, 169] width 96 height 18
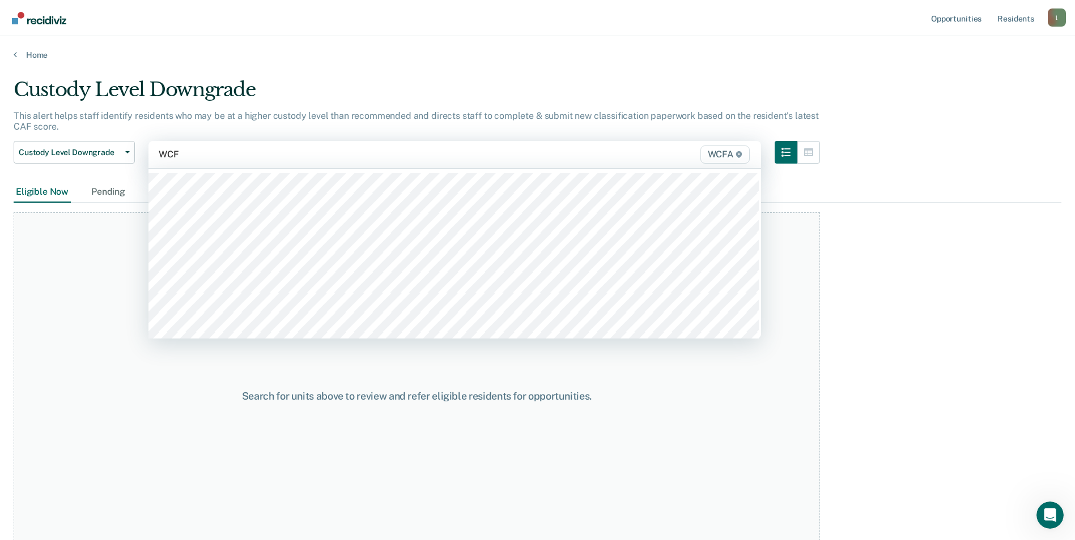
type input "WCFA"
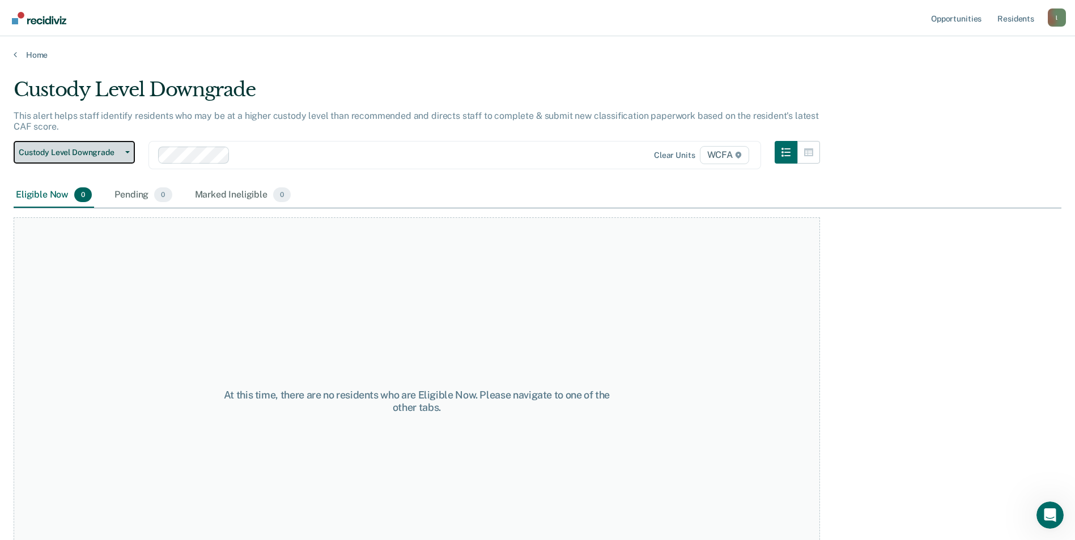
click at [127, 153] on icon "button" at bounding box center [127, 152] width 5 height 2
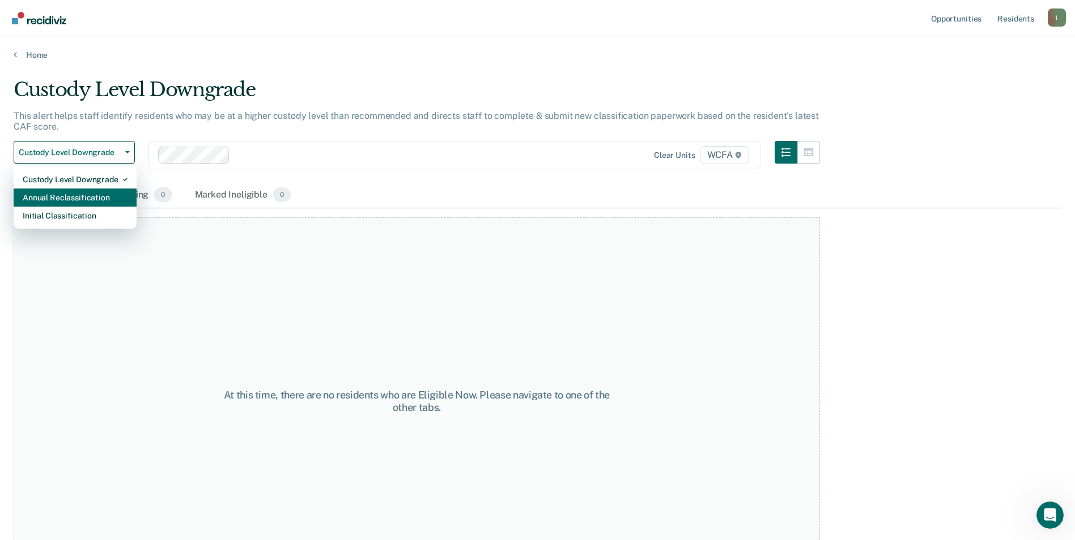
click at [93, 194] on div "Annual Reclassification" at bounding box center [75, 198] width 105 height 18
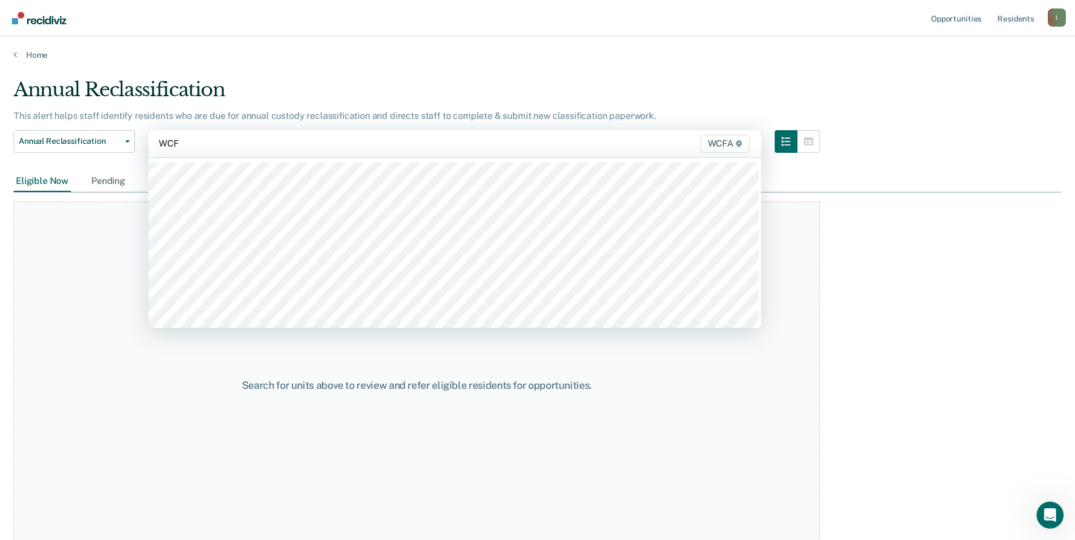
type input "WCFA"
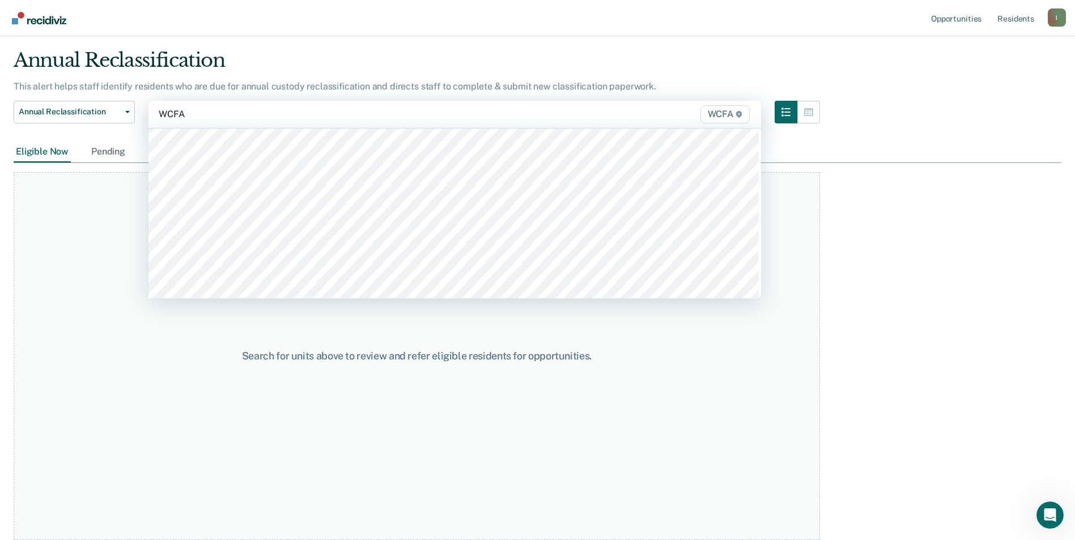
scroll to position [1115, 0]
type input "WCFA"
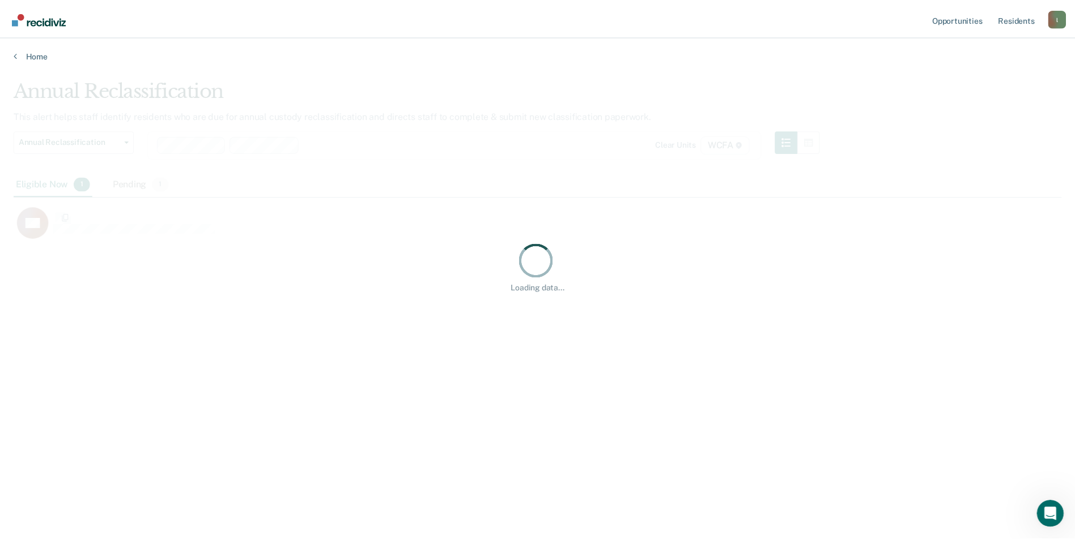
scroll to position [369, 1047]
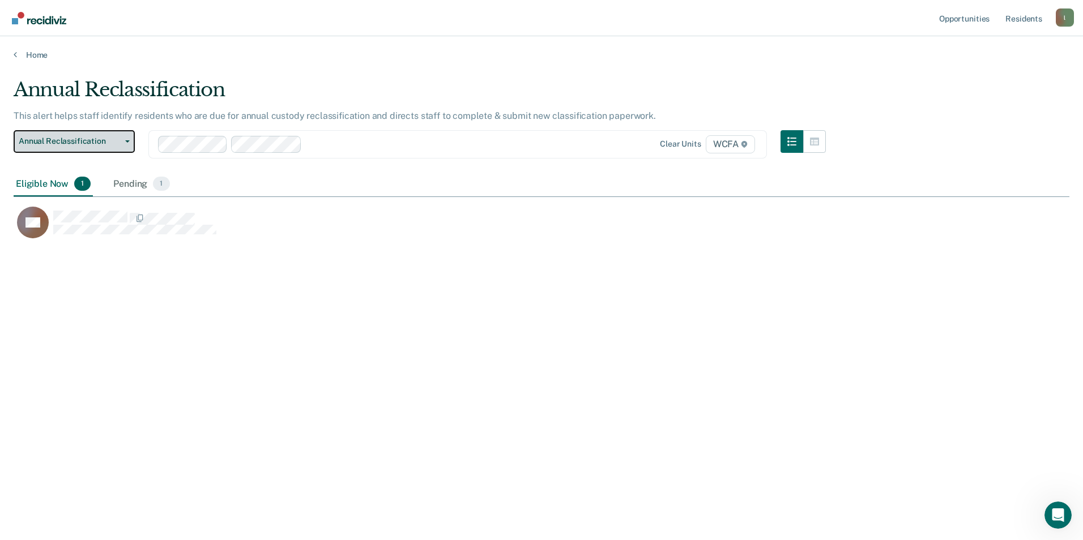
click at [127, 137] on button "Annual Reclassification" at bounding box center [74, 141] width 121 height 23
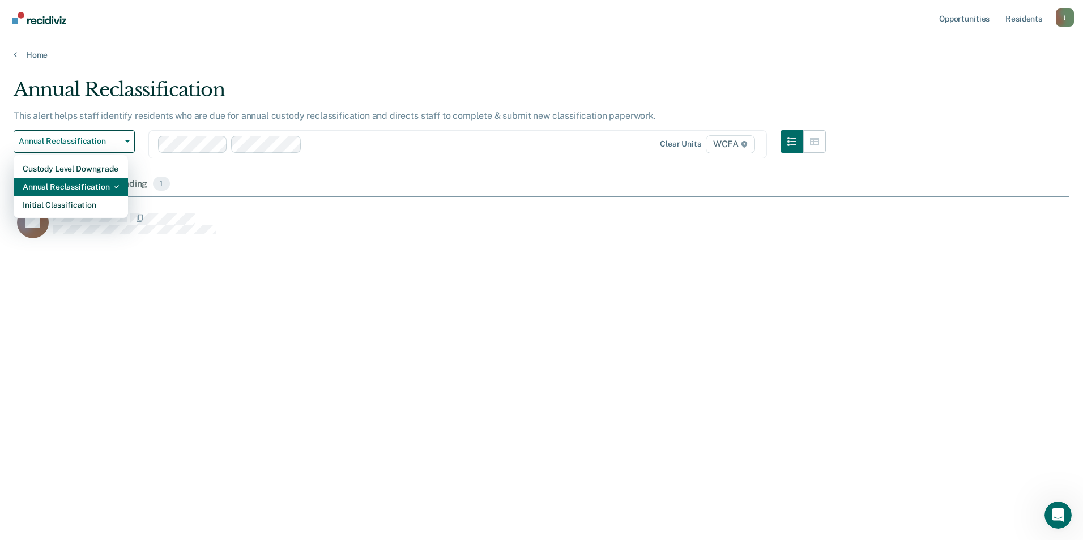
click at [76, 183] on div "Annual Reclassification" at bounding box center [71, 187] width 96 height 18
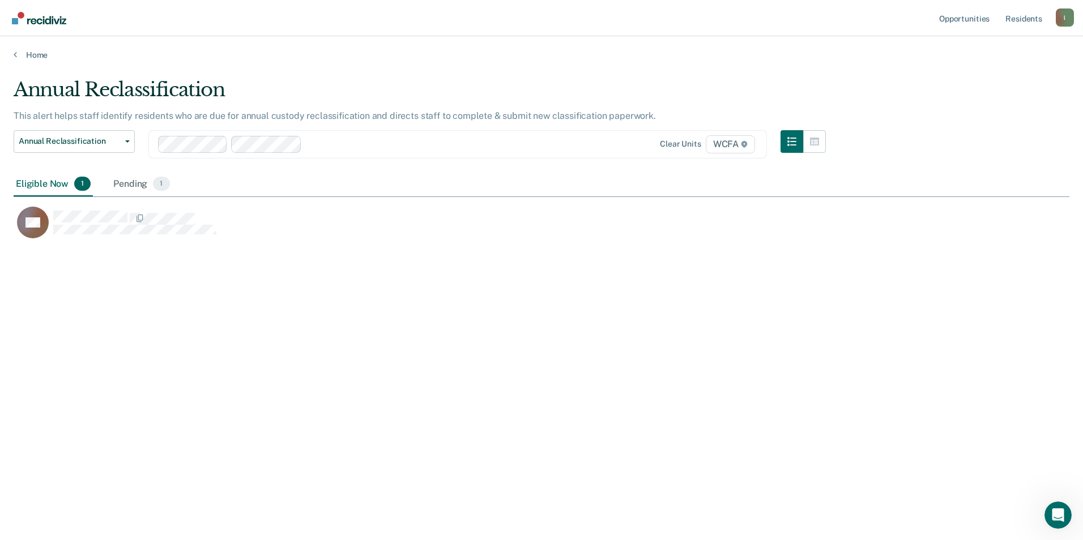
click at [521, 363] on div "Annual Reclassification This alert helps staff identify residents who are due f…" at bounding box center [542, 266] width 1056 height 377
click at [131, 180] on div "Pending 1" at bounding box center [141, 184] width 61 height 25
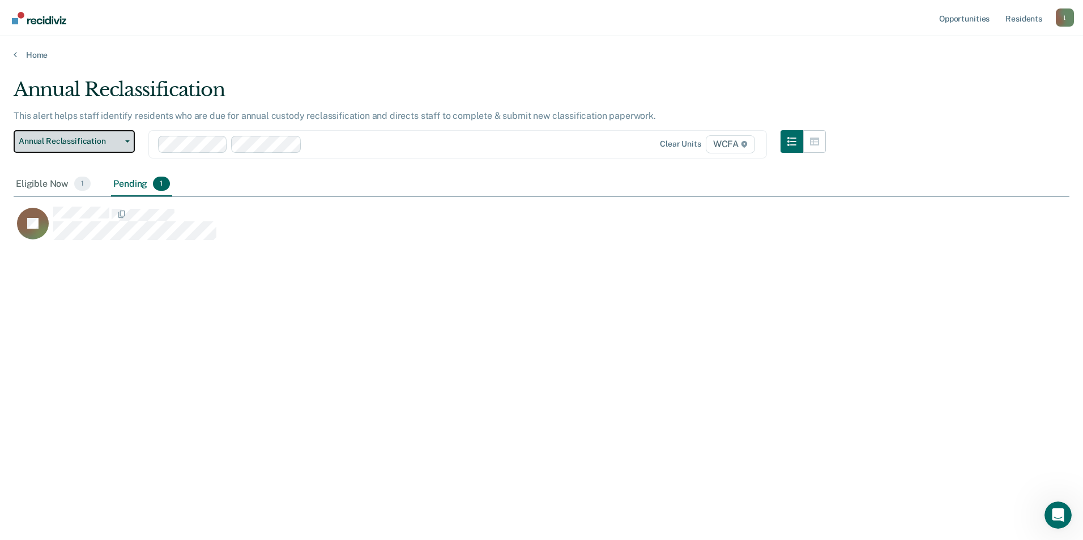
click at [127, 140] on icon "button" at bounding box center [127, 141] width 5 height 2
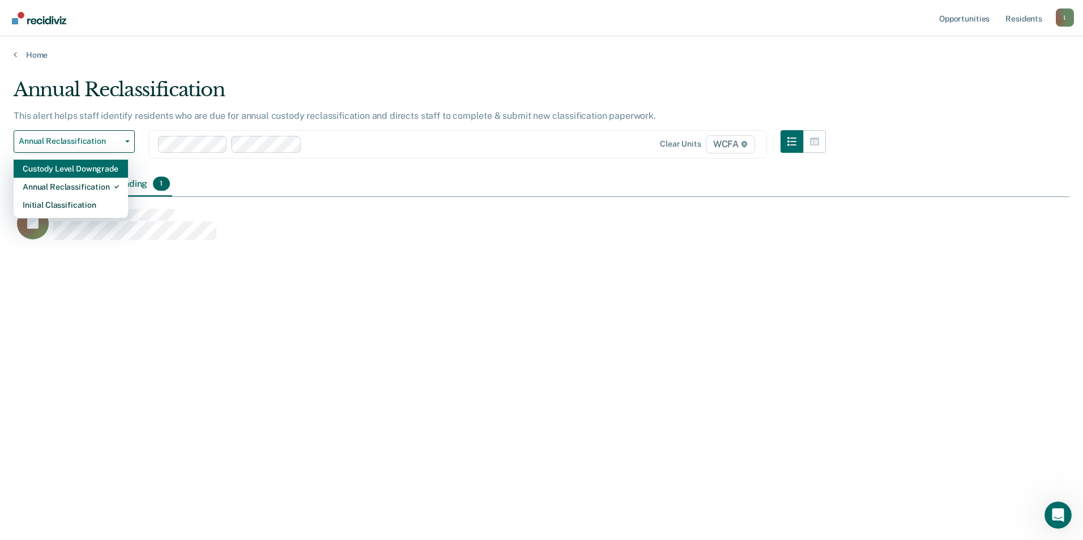
click at [87, 169] on div "Custody Level Downgrade" at bounding box center [71, 169] width 96 height 18
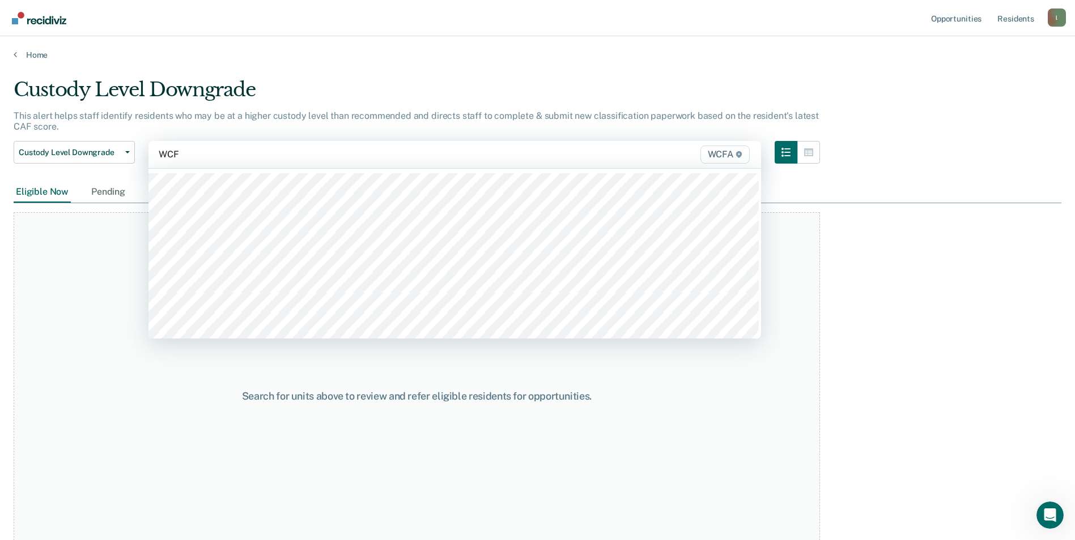
type input "WCFA"
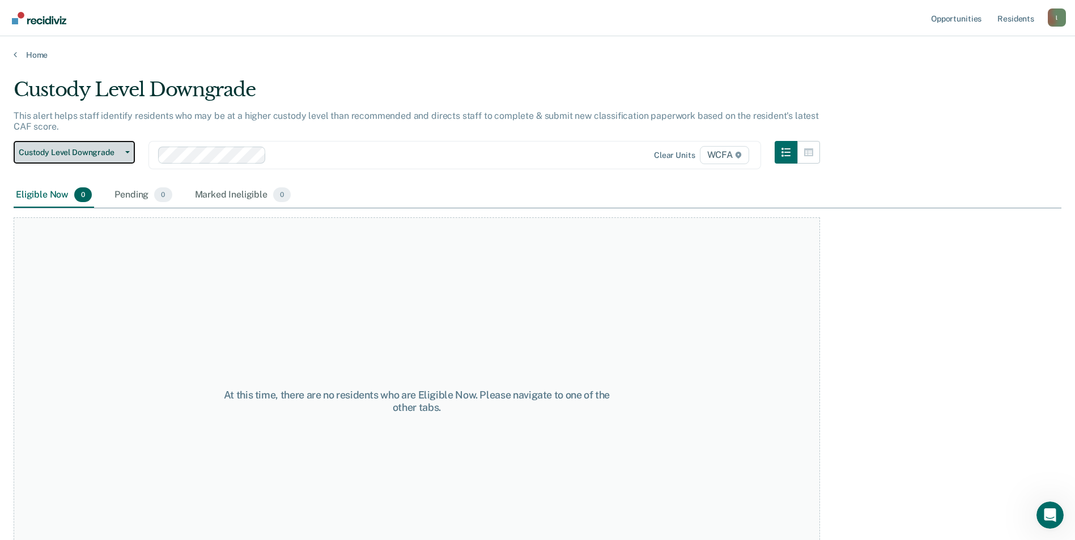
click at [130, 152] on button "Custody Level Downgrade" at bounding box center [74, 152] width 121 height 23
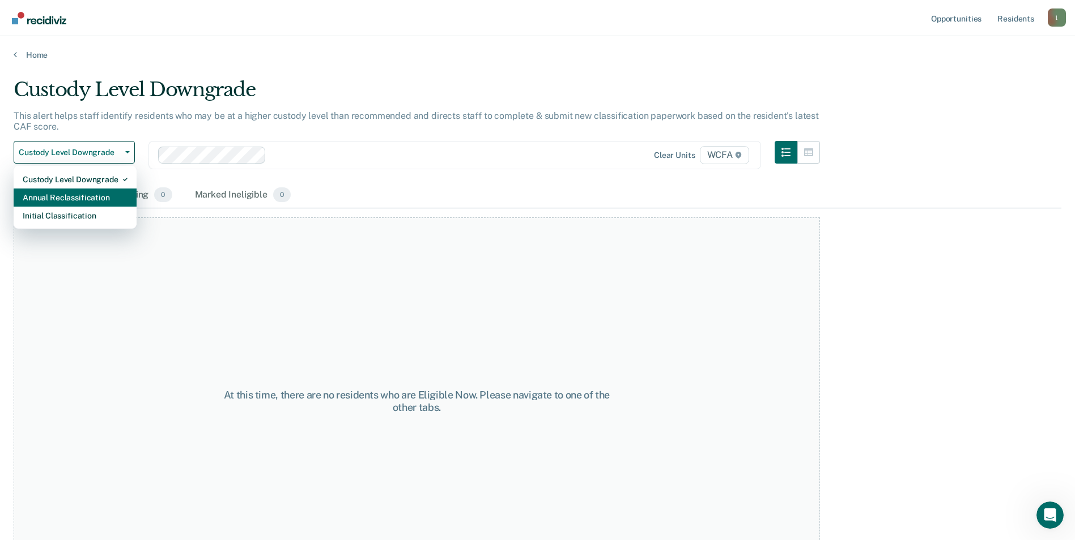
click at [82, 198] on div "Annual Reclassification" at bounding box center [75, 198] width 105 height 18
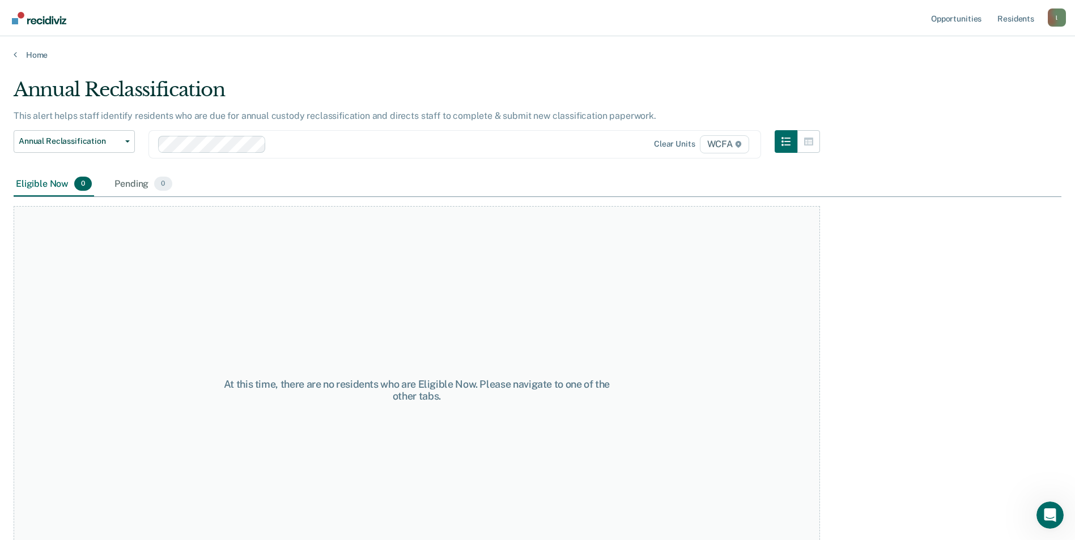
drag, startPoint x: 569, startPoint y: 337, endPoint x: 558, endPoint y: 293, distance: 44.5
click at [521, 332] on div "At this time, there are no residents who are Eligible Now. Please navigate to o…" at bounding box center [417, 390] width 806 height 368
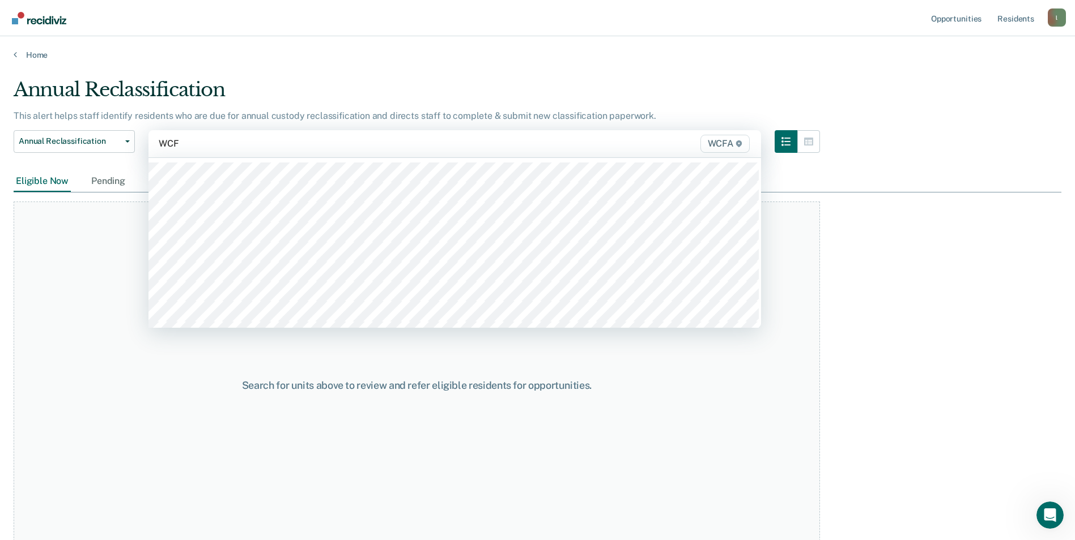
type input "WCFA"
click at [320, 154] on div "Clear units WCFA" at bounding box center [454, 143] width 612 height 27
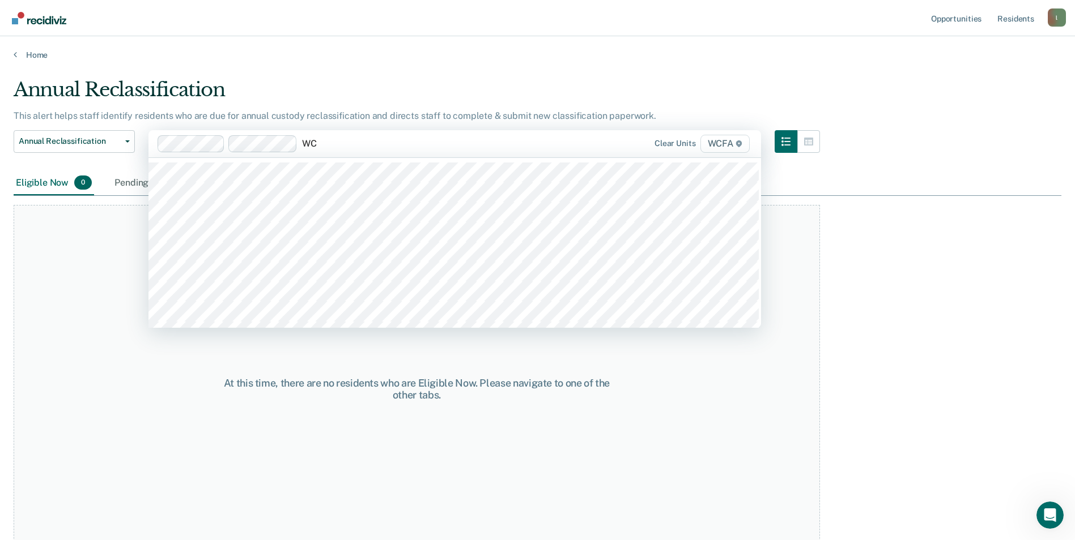
type input "WCF"
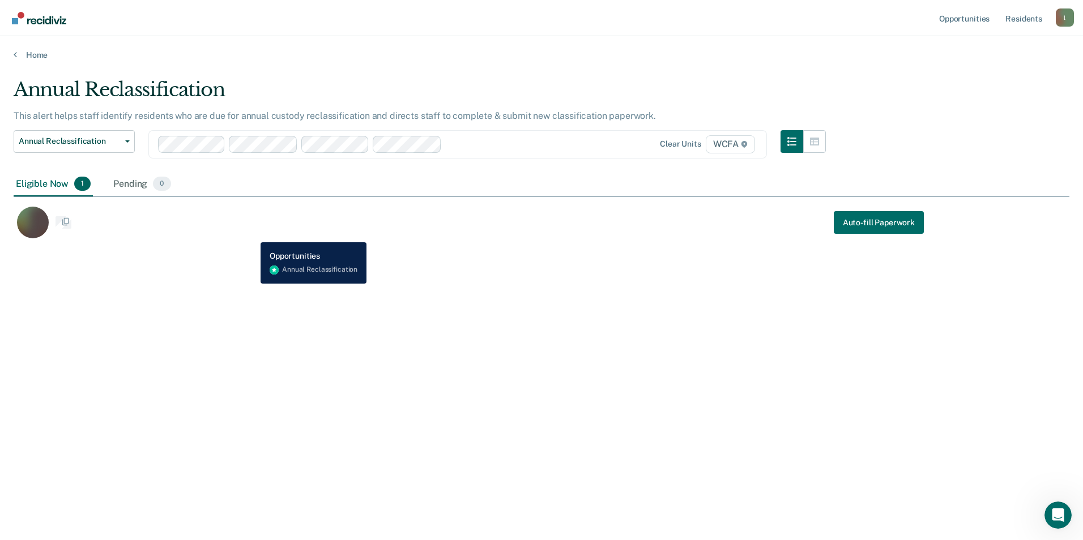
scroll to position [369, 1047]
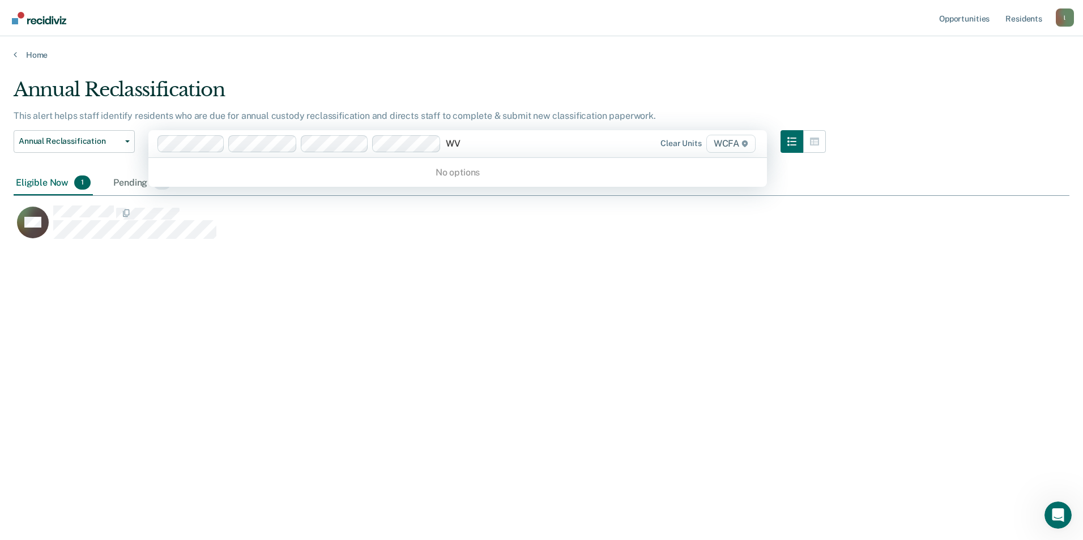
type input "W"
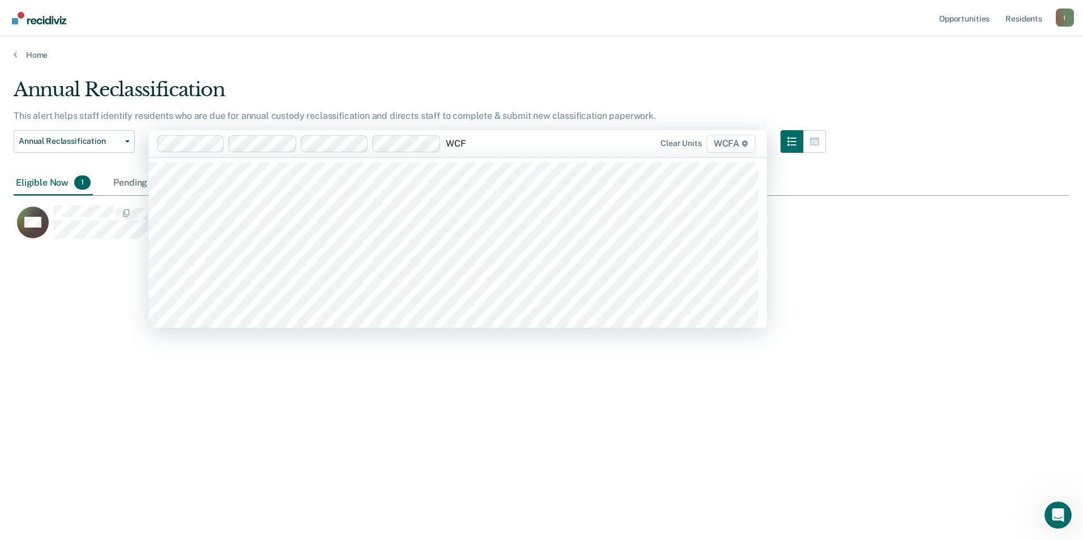
type input "WCFA"
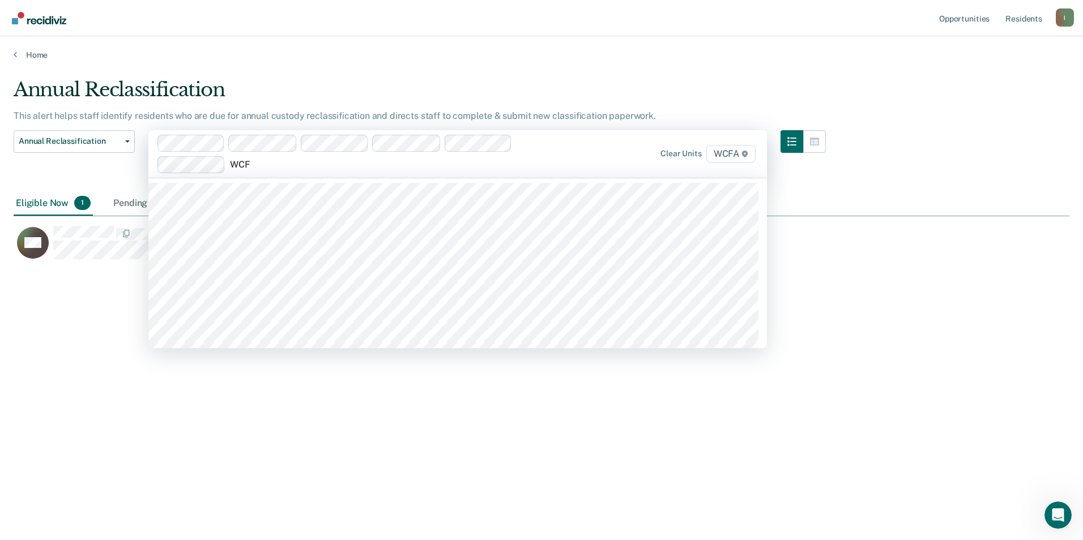
type input "WCFA"
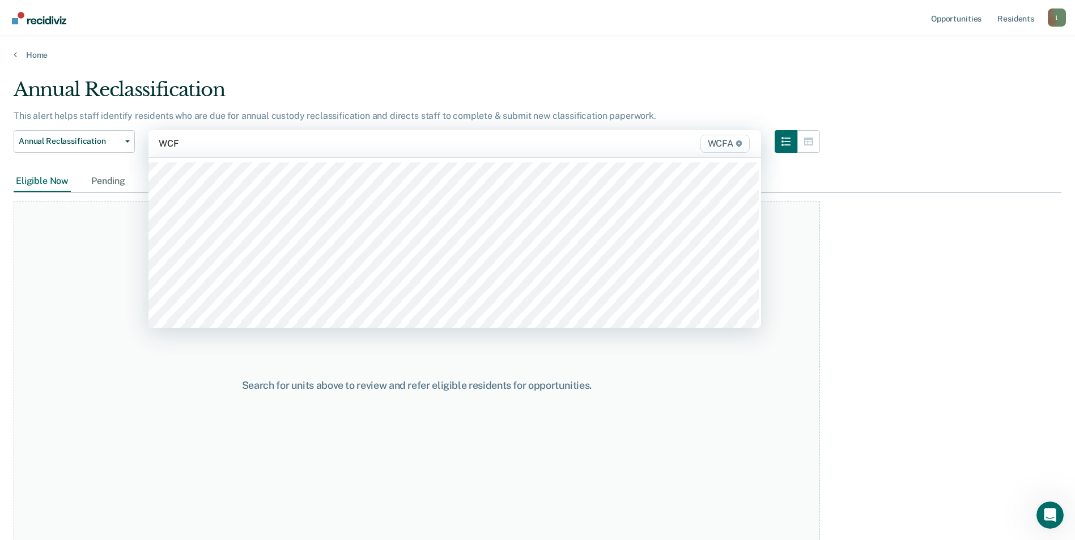
type input "WCFA"
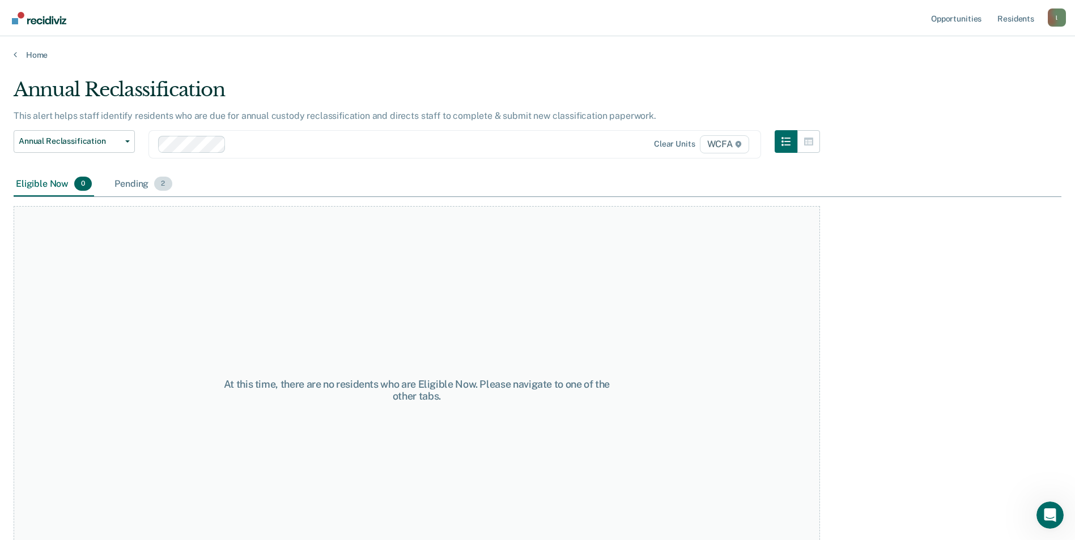
click at [139, 183] on div "Pending 2" at bounding box center [143, 184] width 62 height 25
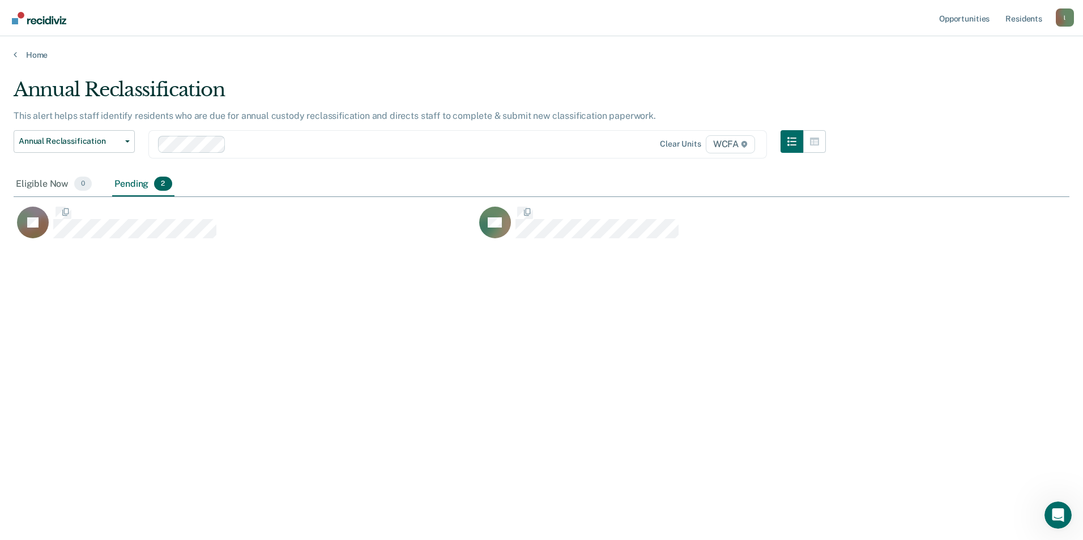
scroll to position [369, 1047]
